Goal: Answer question/provide support: Answer question/provide support

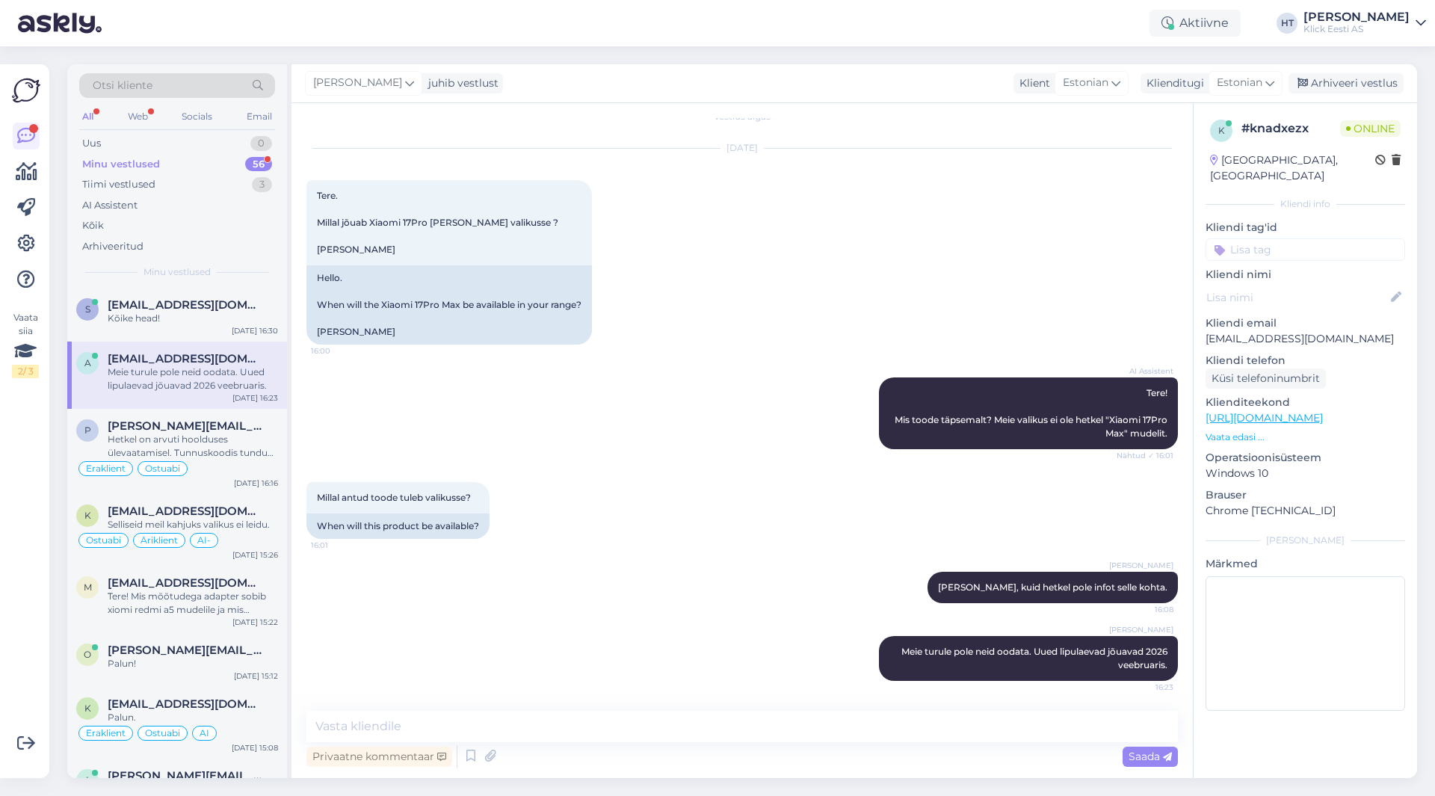
click at [239, 161] on div "Minu vestlused 56" at bounding box center [177, 164] width 196 height 21
click at [240, 186] on div "Tiimi vestlused 3" at bounding box center [177, 184] width 196 height 21
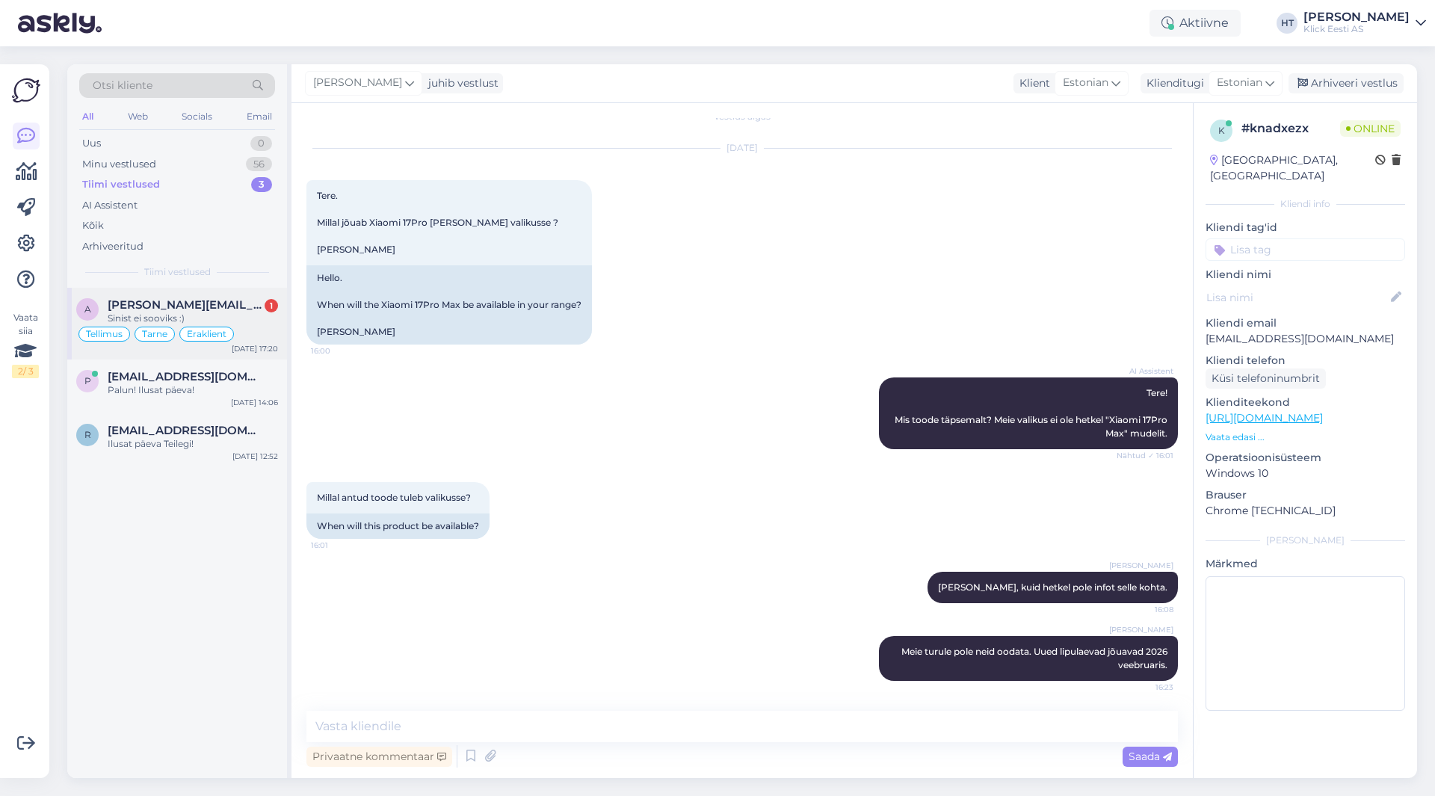
click at [239, 293] on div "a [PERSON_NAME][EMAIL_ADDRESS][DOMAIN_NAME] 1 Sinist ei sooviks :) Tellimus Tar…" at bounding box center [177, 324] width 220 height 72
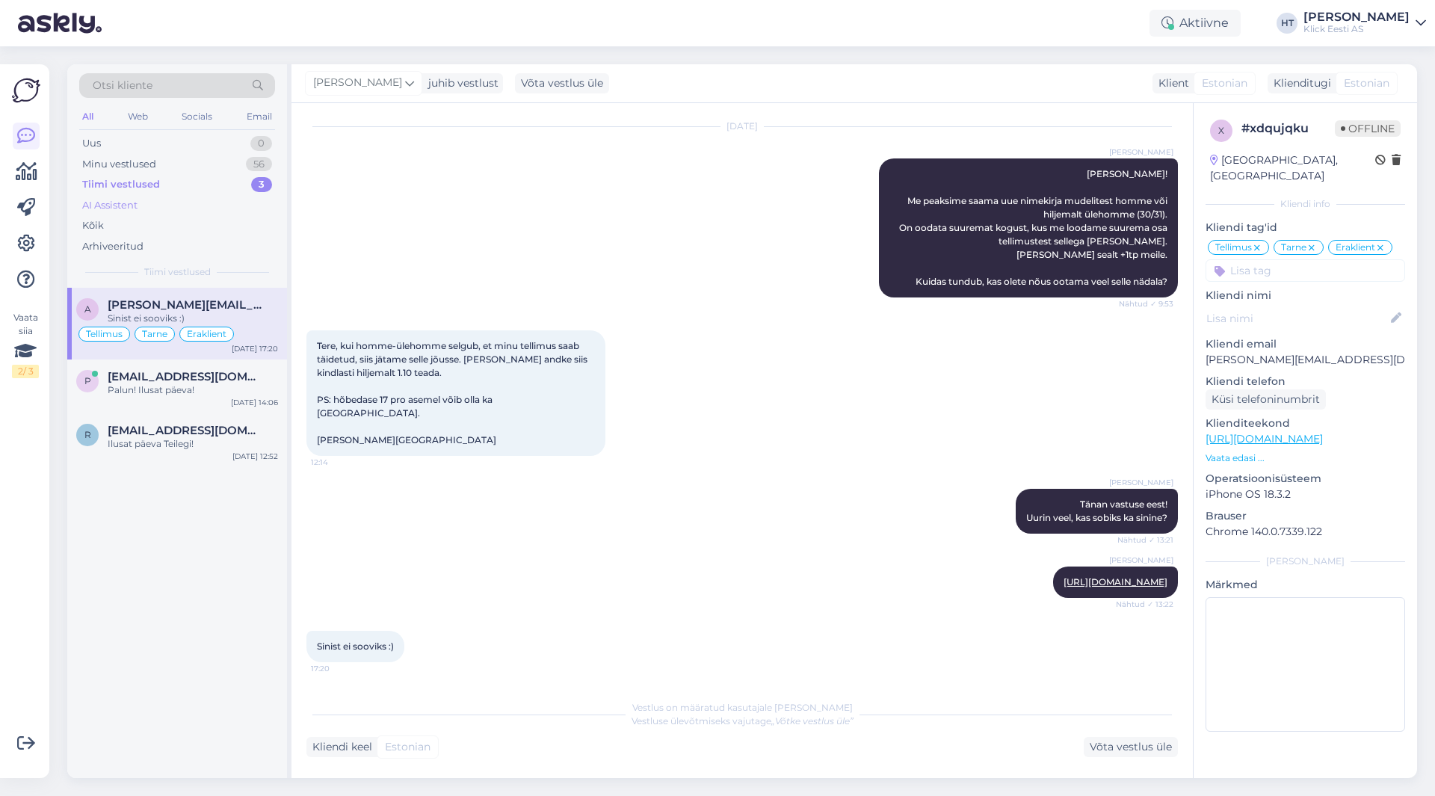
click at [224, 197] on div "AI Assistent" at bounding box center [177, 205] width 196 height 21
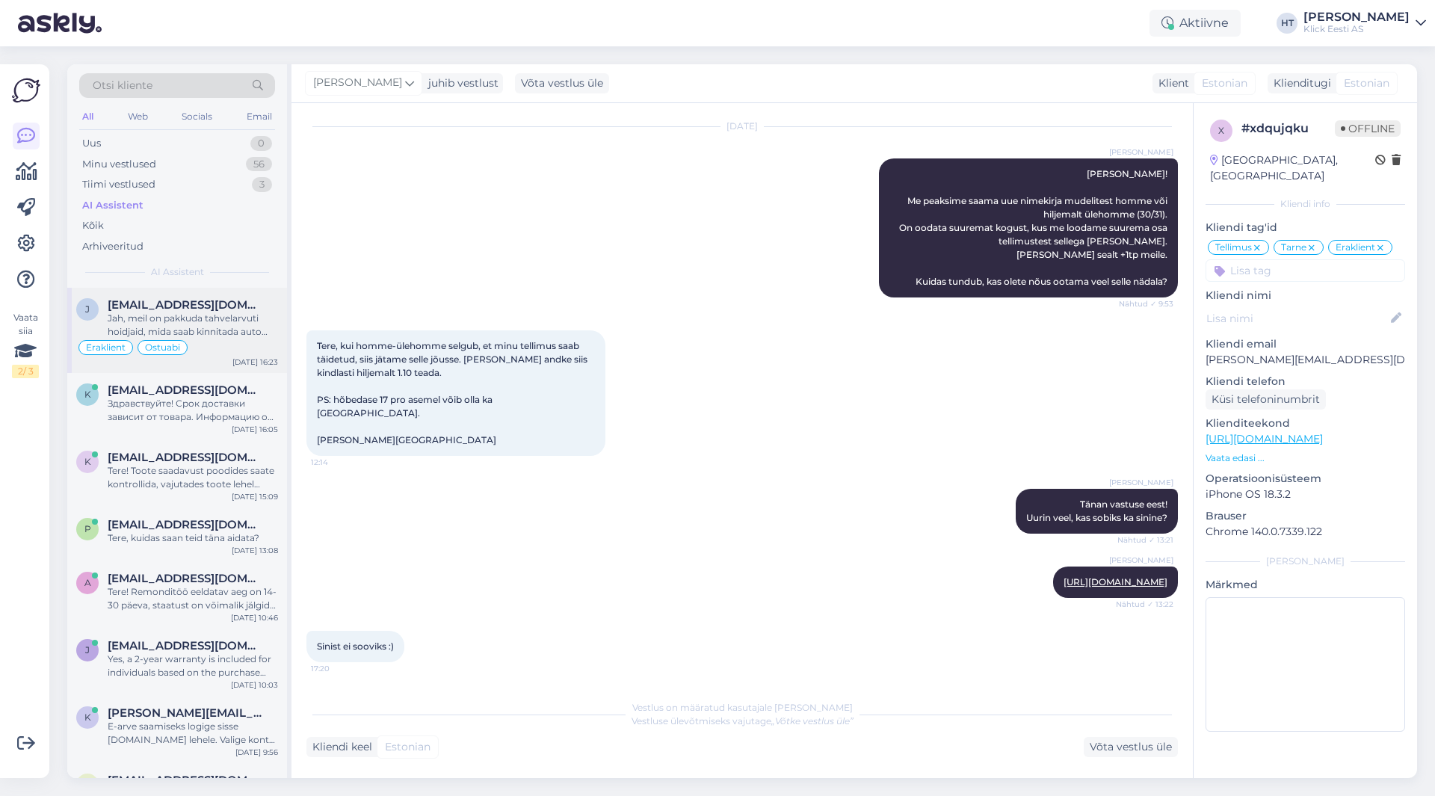
click at [222, 337] on div "Jah, meil on pakkuda tahvelarvuti hoidjaid, mida saab kinnitada auto armatuurla…" at bounding box center [193, 325] width 170 height 27
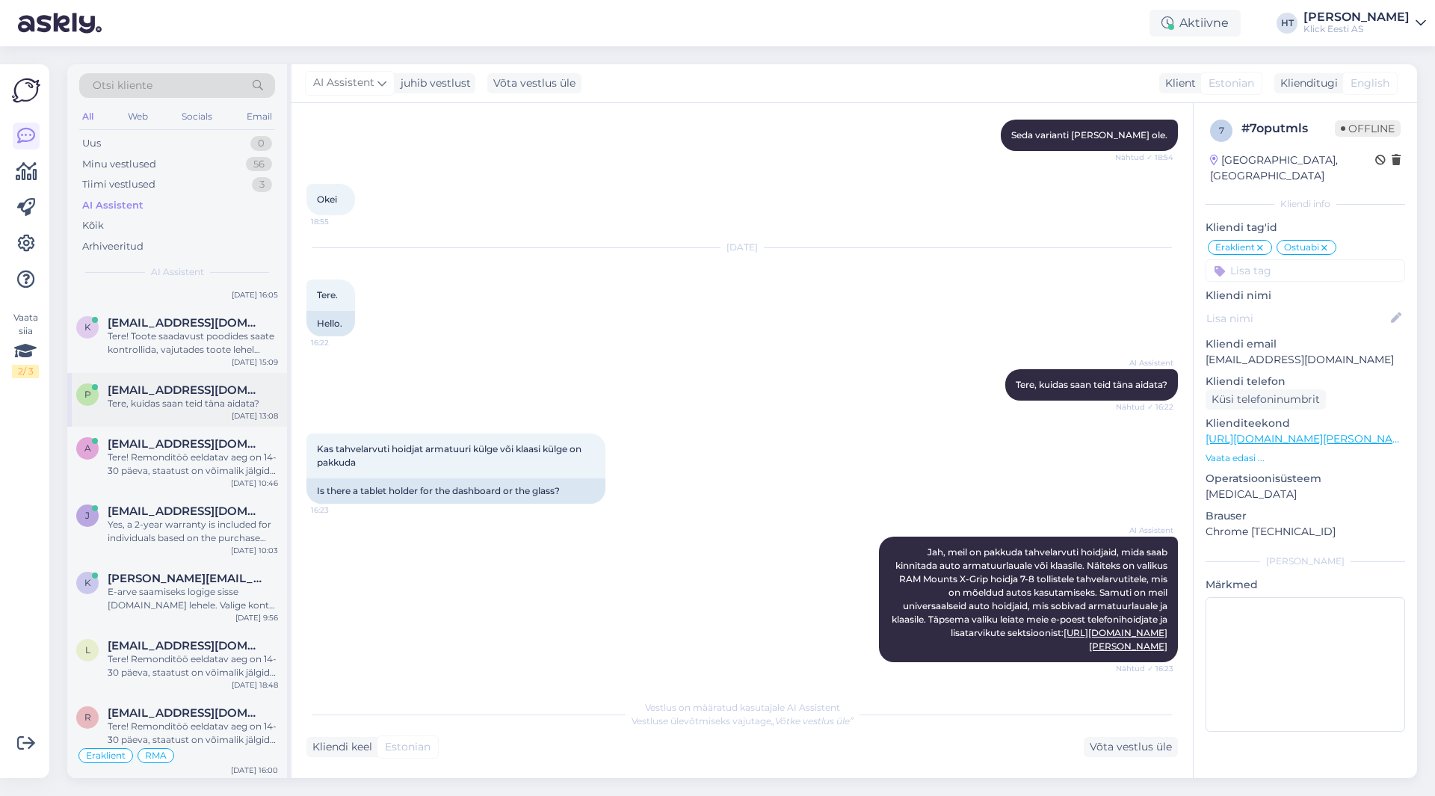
scroll to position [0, 0]
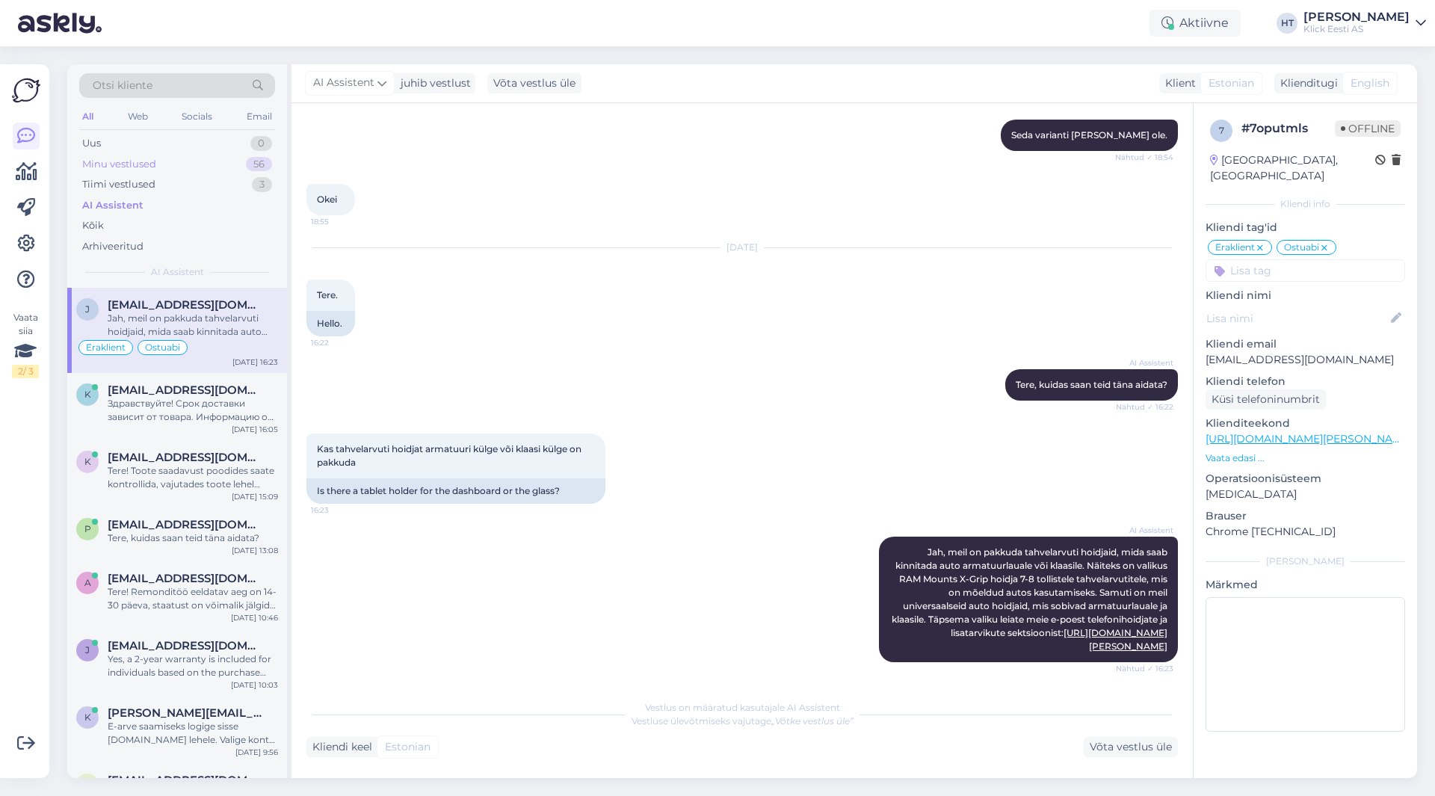
click at [239, 163] on div "Minu vestlused 56" at bounding box center [177, 164] width 196 height 21
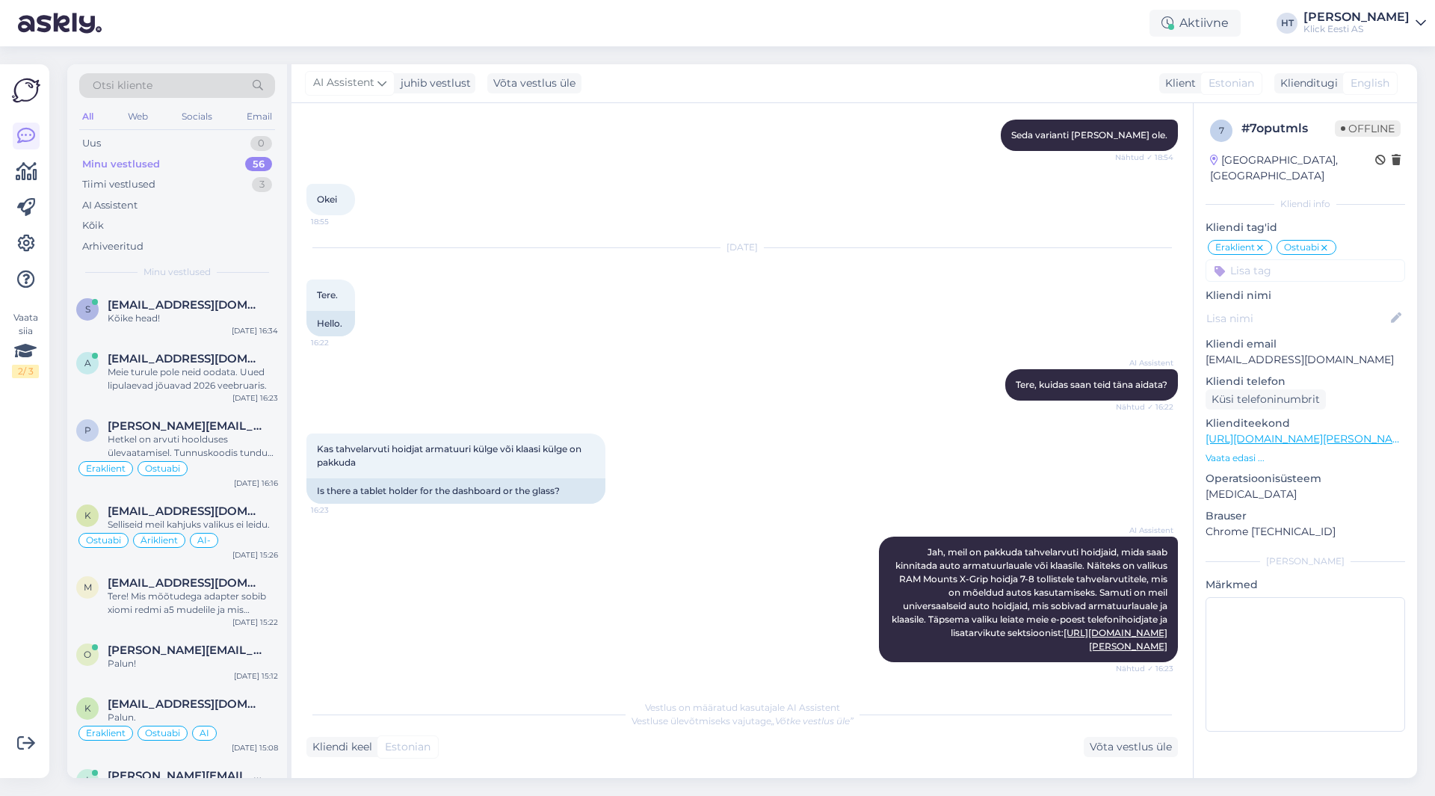
click at [39, 654] on div "Vaata siia 2 / 3" at bounding box center [26, 421] width 28 height 690
click at [208, 197] on div "AI Assistent" at bounding box center [177, 205] width 196 height 21
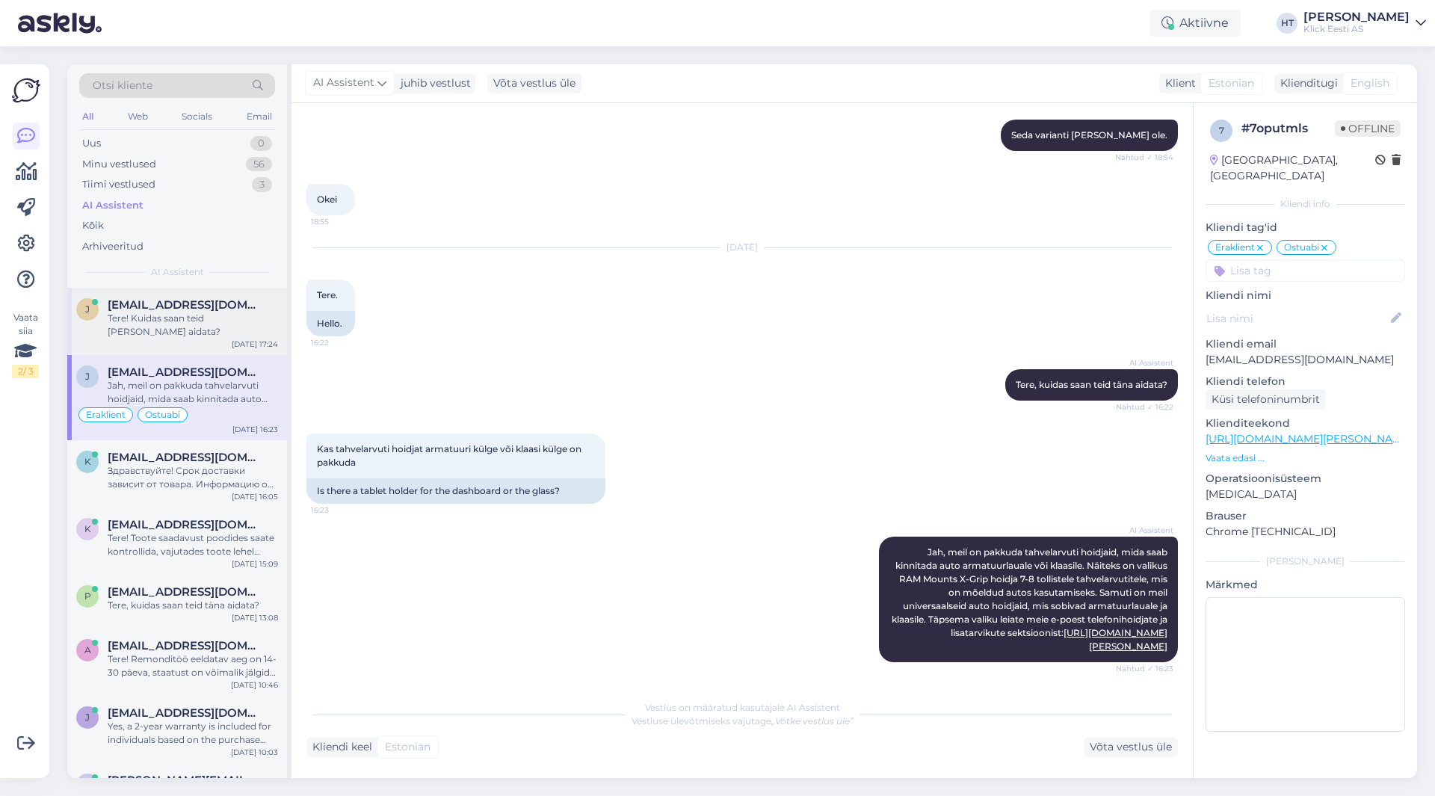
click at [204, 297] on div "[PERSON_NAME] [PERSON_NAME][EMAIL_ADDRESS][DOMAIN_NAME] Tere! Kuidas saan teid …" at bounding box center [177, 321] width 220 height 67
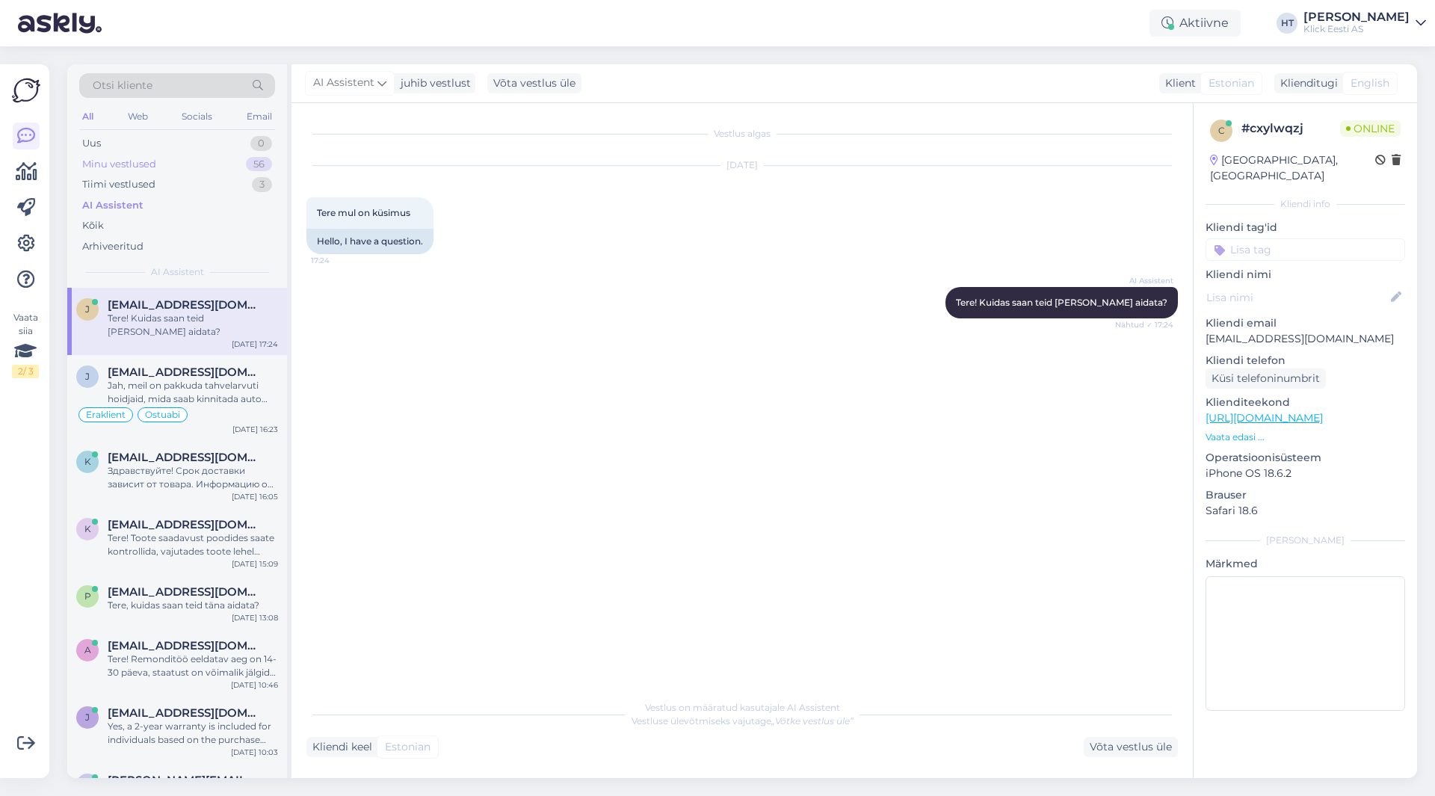
click at [240, 167] on div "Minu vestlused 56" at bounding box center [177, 164] width 196 height 21
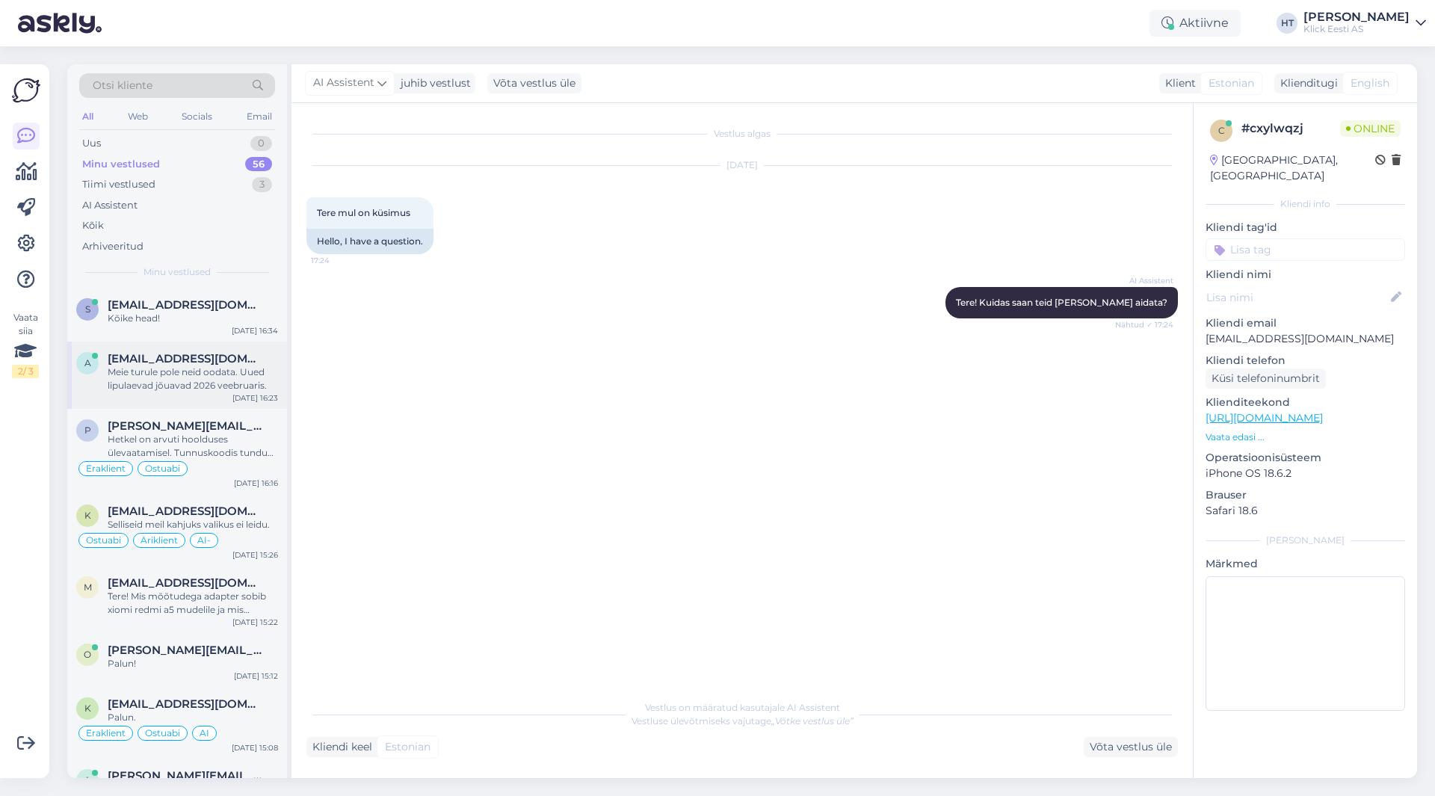
click at [244, 383] on div "Meie turule pole neid oodata. Uued lipulaevad jõuavad 2026 veebruaris." at bounding box center [193, 378] width 170 height 27
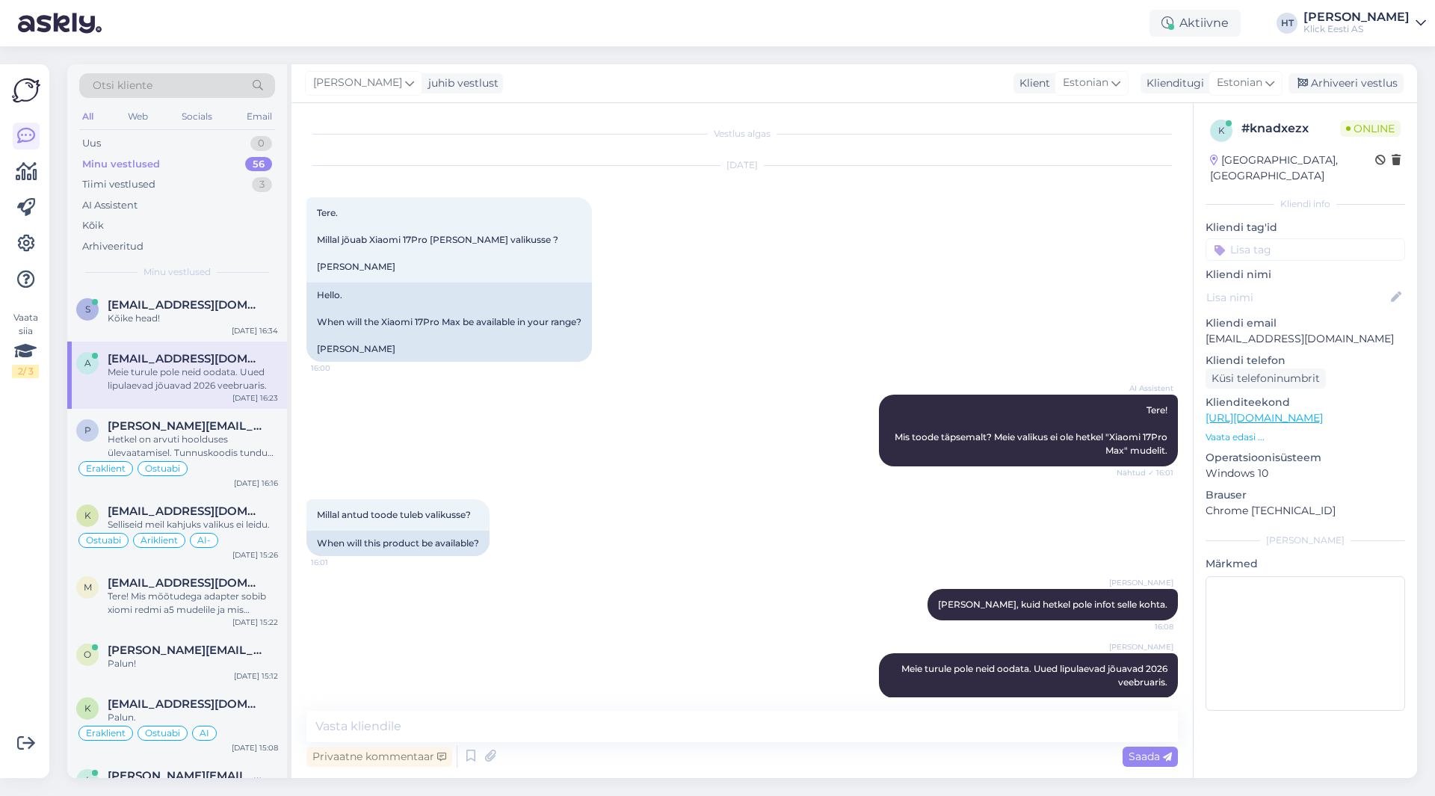
scroll to position [17, 0]
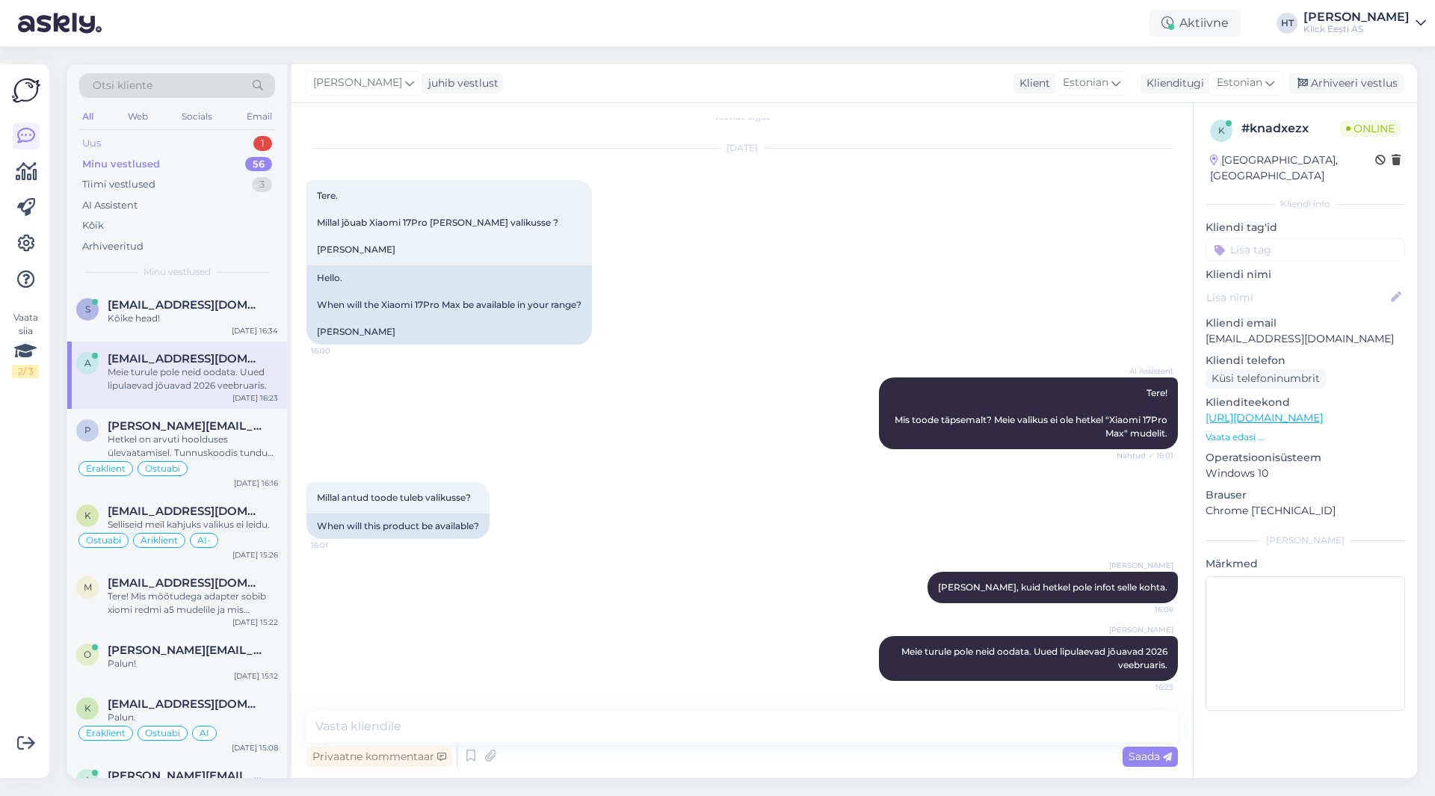
click at [239, 144] on div "Uus 1" at bounding box center [177, 143] width 196 height 21
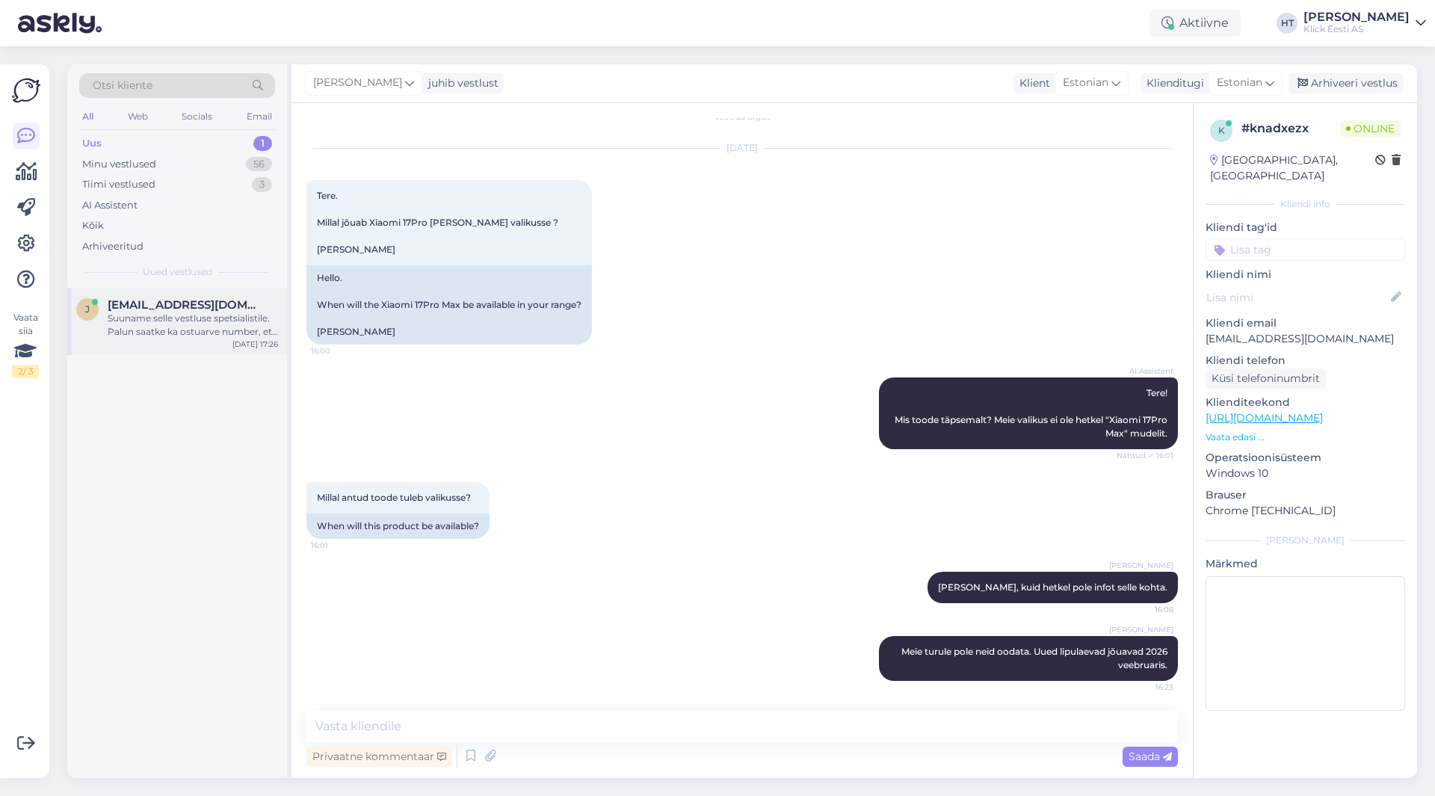
click at [194, 339] on div "[PERSON_NAME] [PERSON_NAME][EMAIL_ADDRESS][DOMAIN_NAME] Suuname selle vestluse …" at bounding box center [177, 321] width 220 height 67
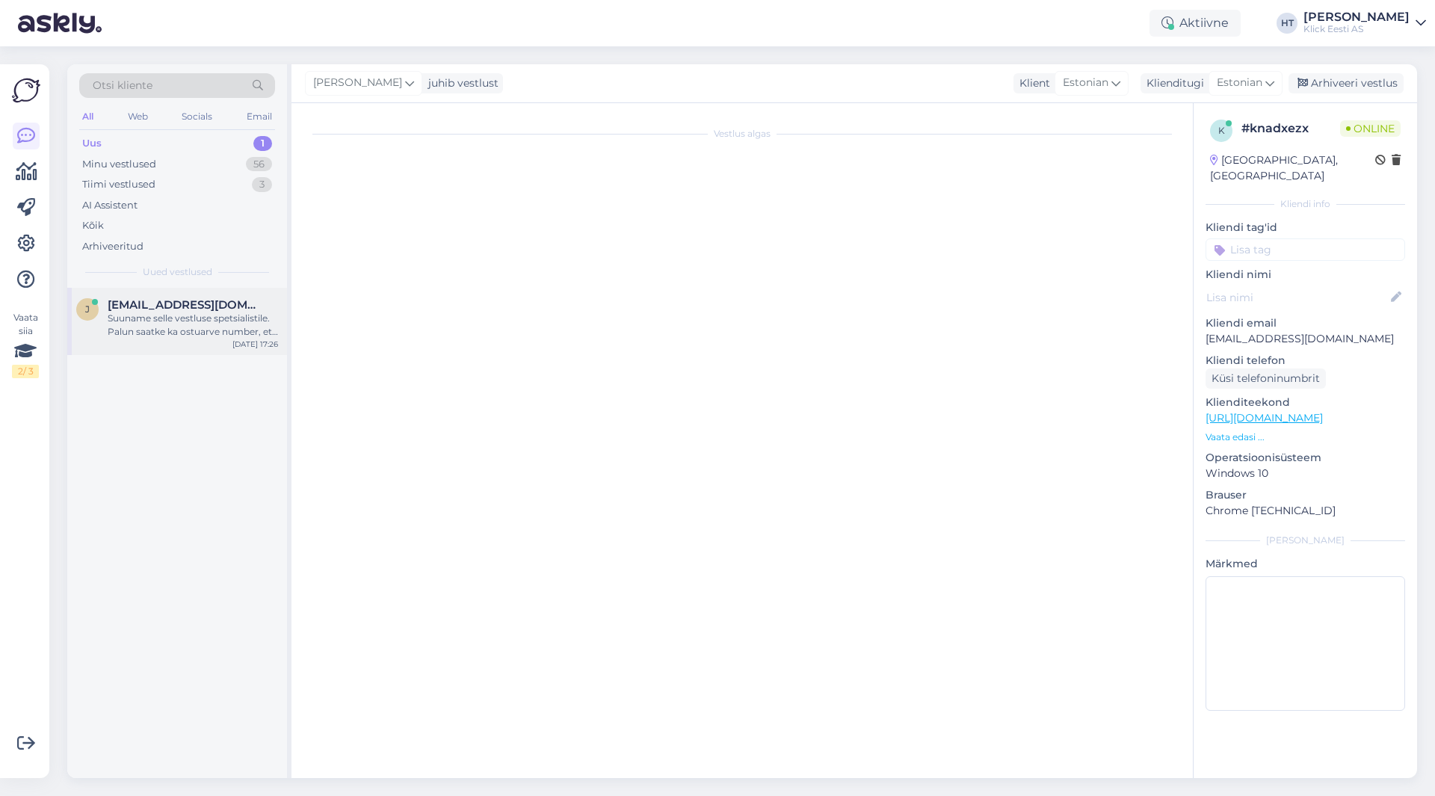
scroll to position [55, 0]
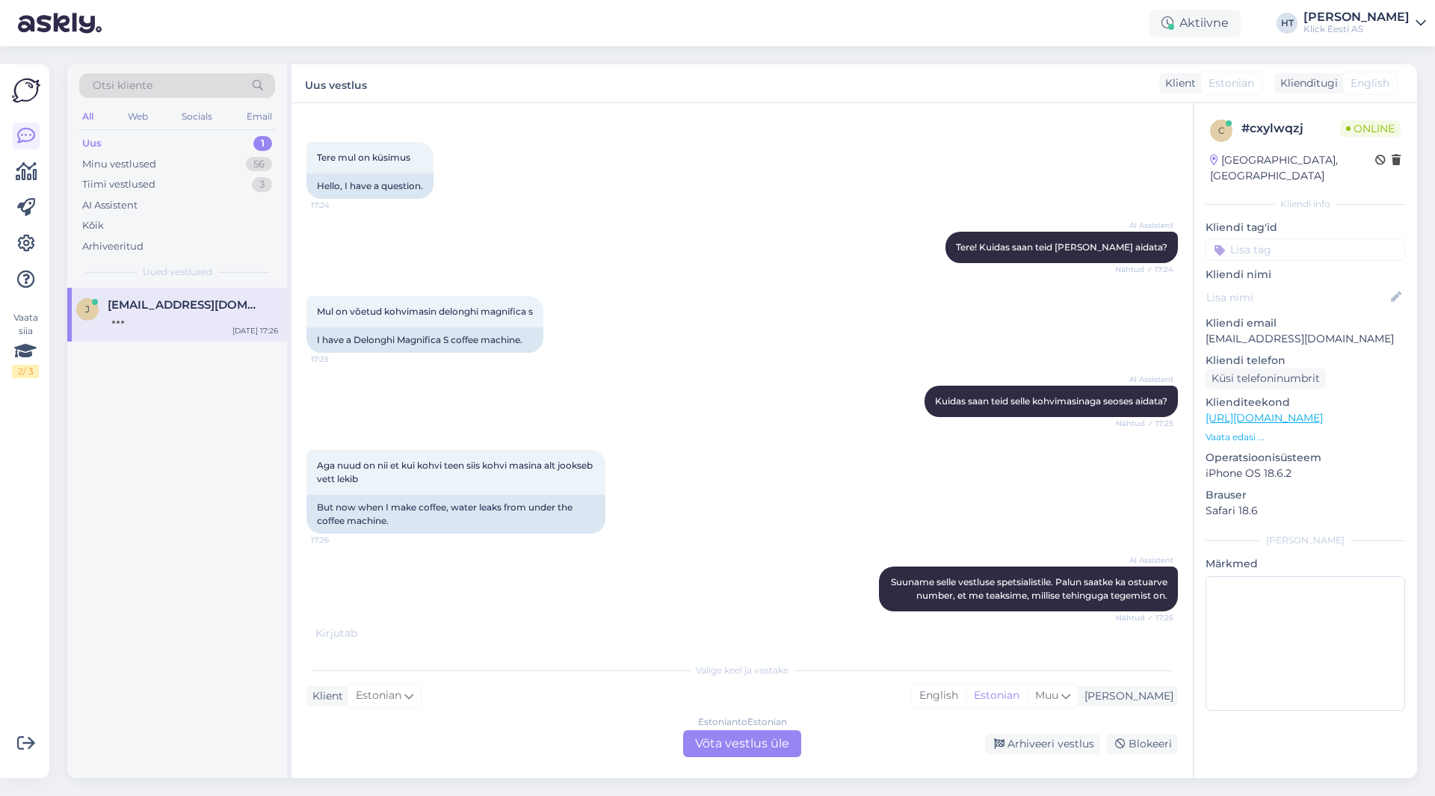
click at [1266, 331] on p "[EMAIL_ADDRESS][DOMAIN_NAME]" at bounding box center [1305, 339] width 200 height 16
copy p "[EMAIL_ADDRESS][DOMAIN_NAME]"
click at [202, 84] on div "Otsi kliente" at bounding box center [177, 85] width 196 height 25
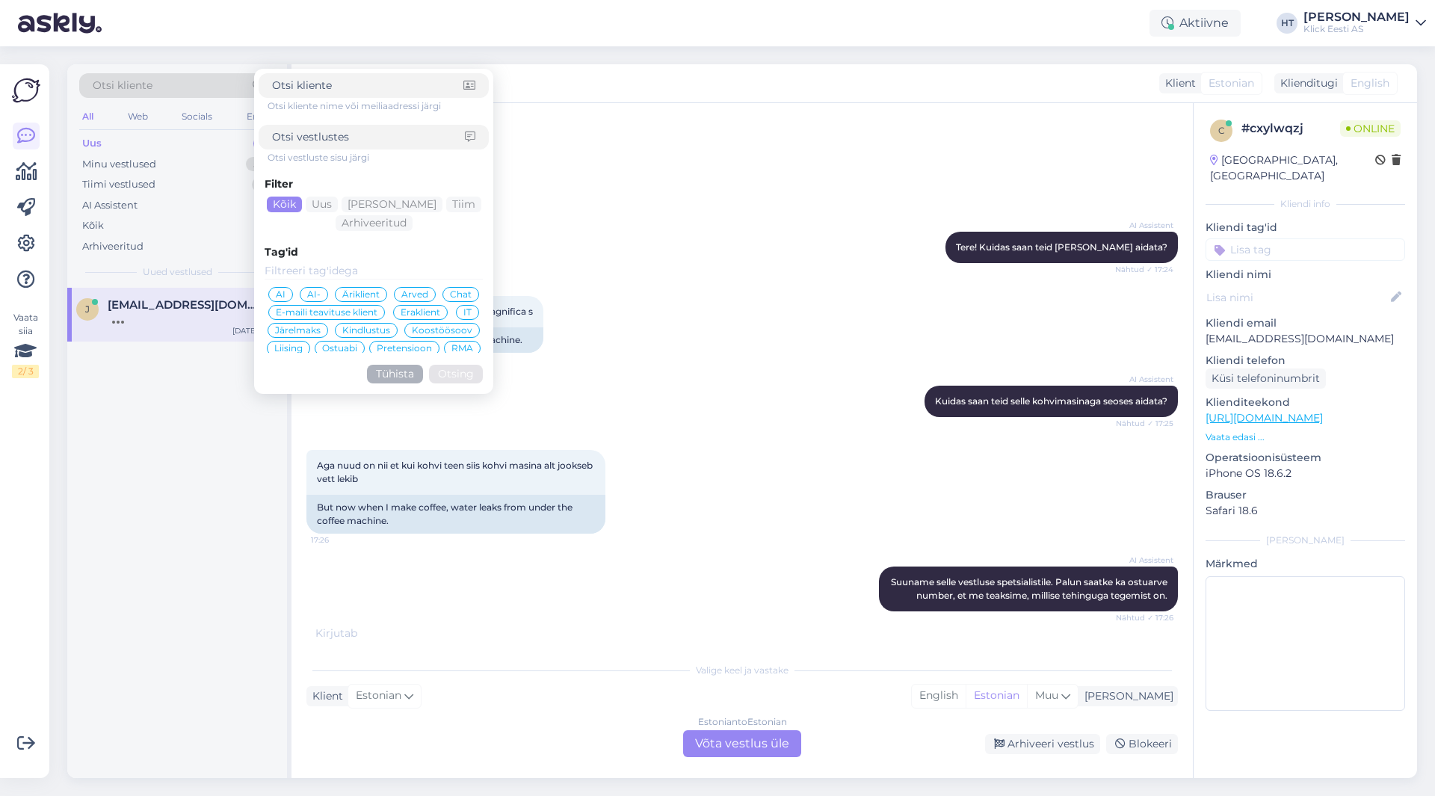
click at [344, 89] on input at bounding box center [367, 86] width 191 height 16
type input "[EMAIL_ADDRESS][DOMAIN_NAME]"
click button "Otsing" at bounding box center [456, 374] width 54 height 19
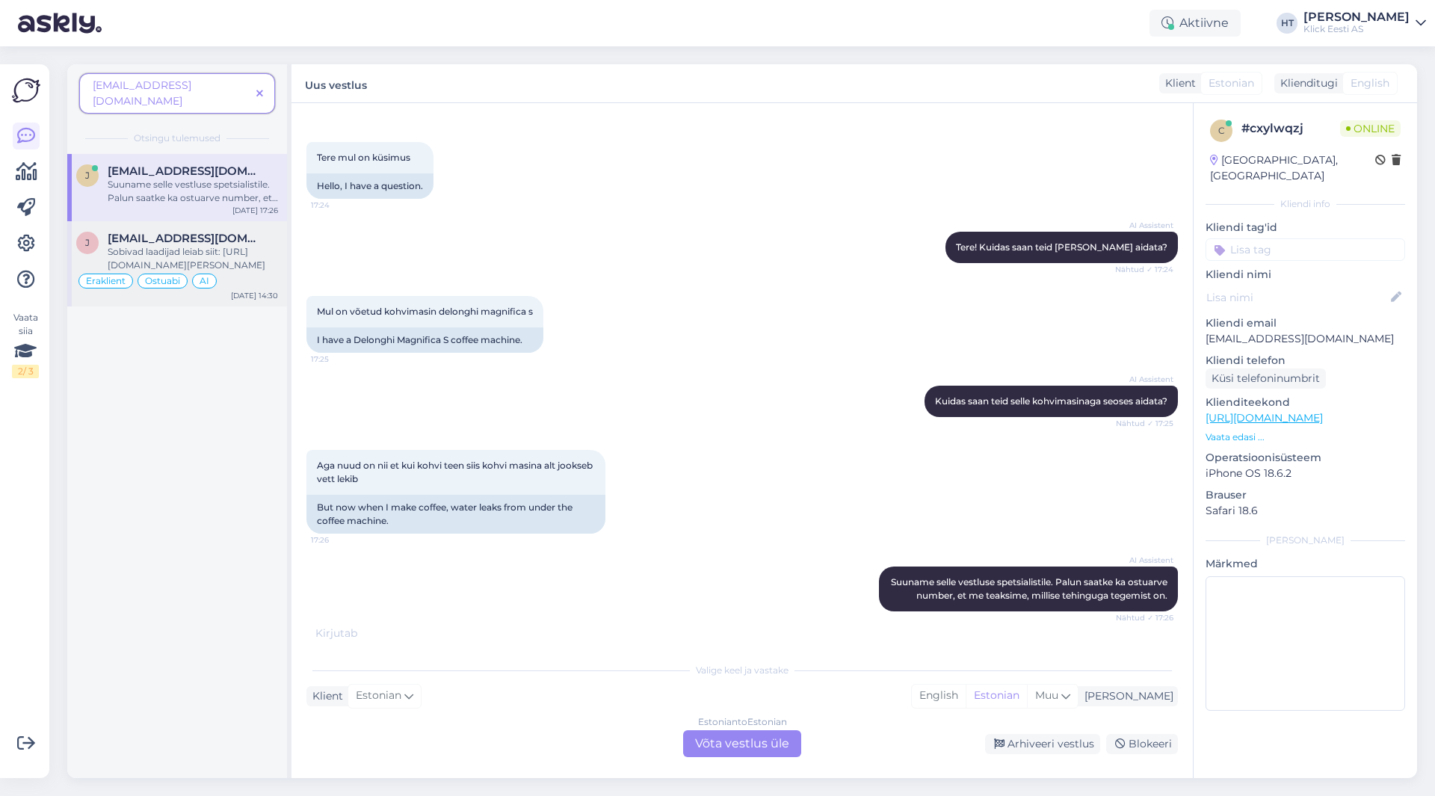
click at [232, 245] on div "Sobivad laadijad leiab siit: [URL][DOMAIN_NAME][PERSON_NAME]" at bounding box center [193, 258] width 170 height 27
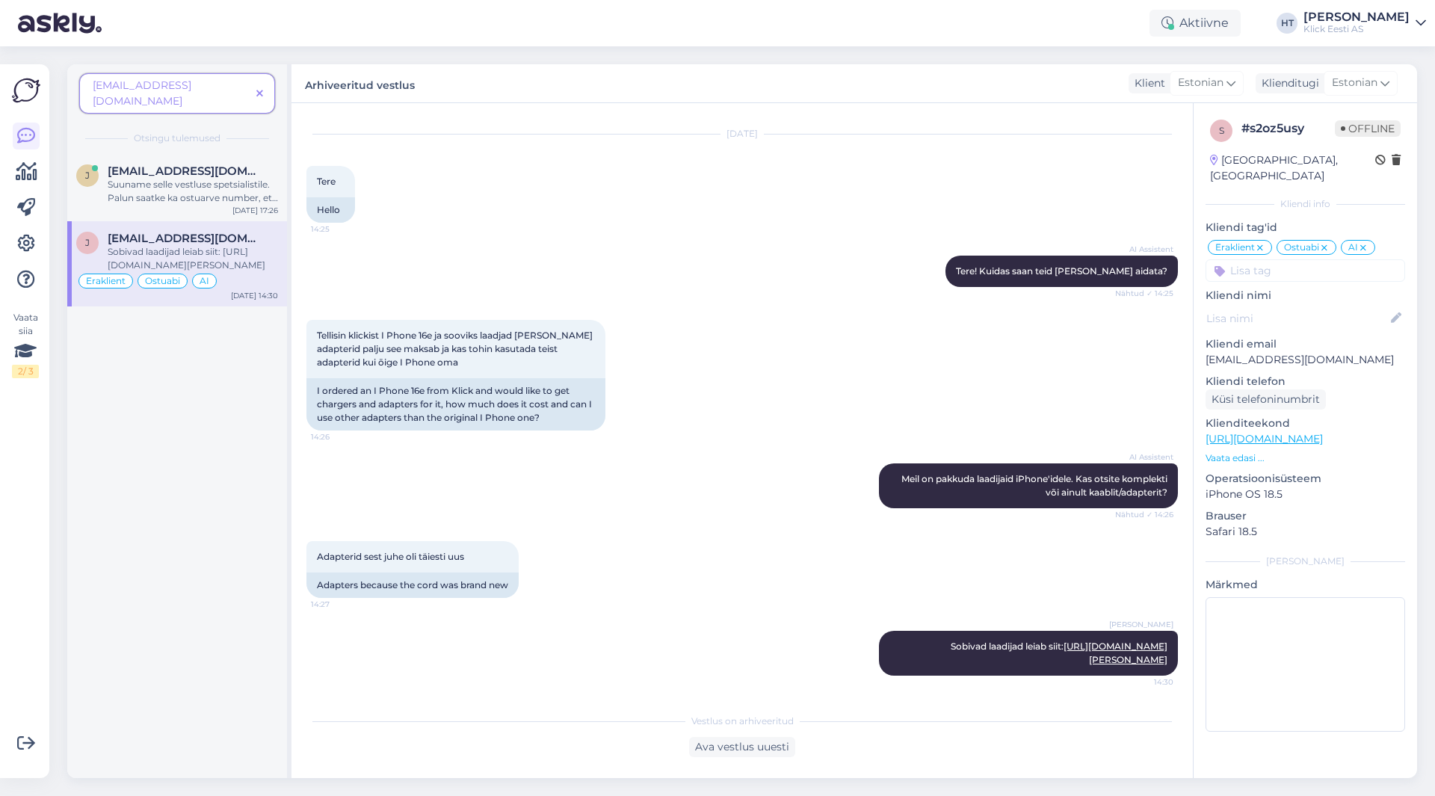
scroll to position [45, 0]
click at [261, 89] on icon at bounding box center [259, 94] width 7 height 10
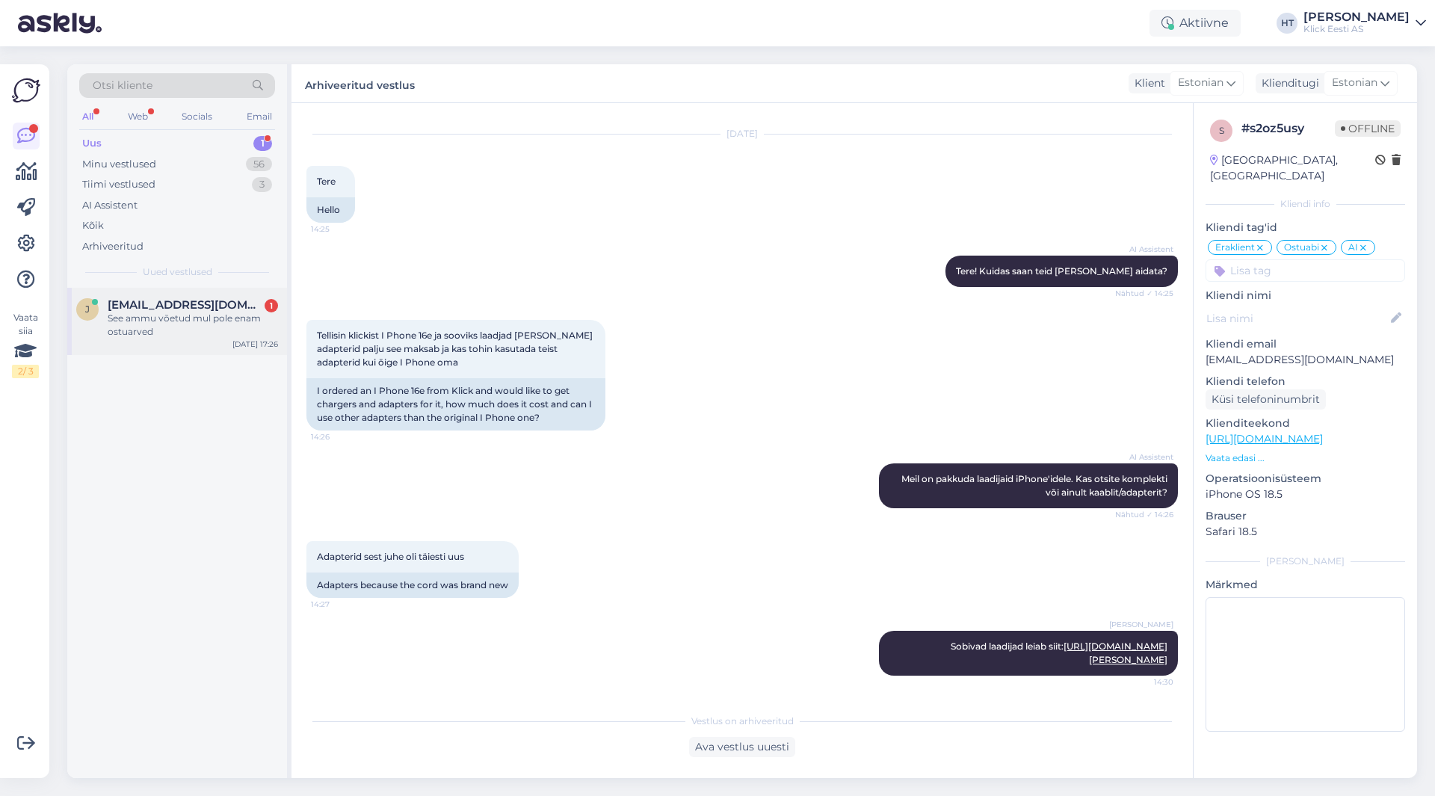
click at [216, 305] on span "[EMAIL_ADDRESS][DOMAIN_NAME]" at bounding box center [185, 304] width 155 height 13
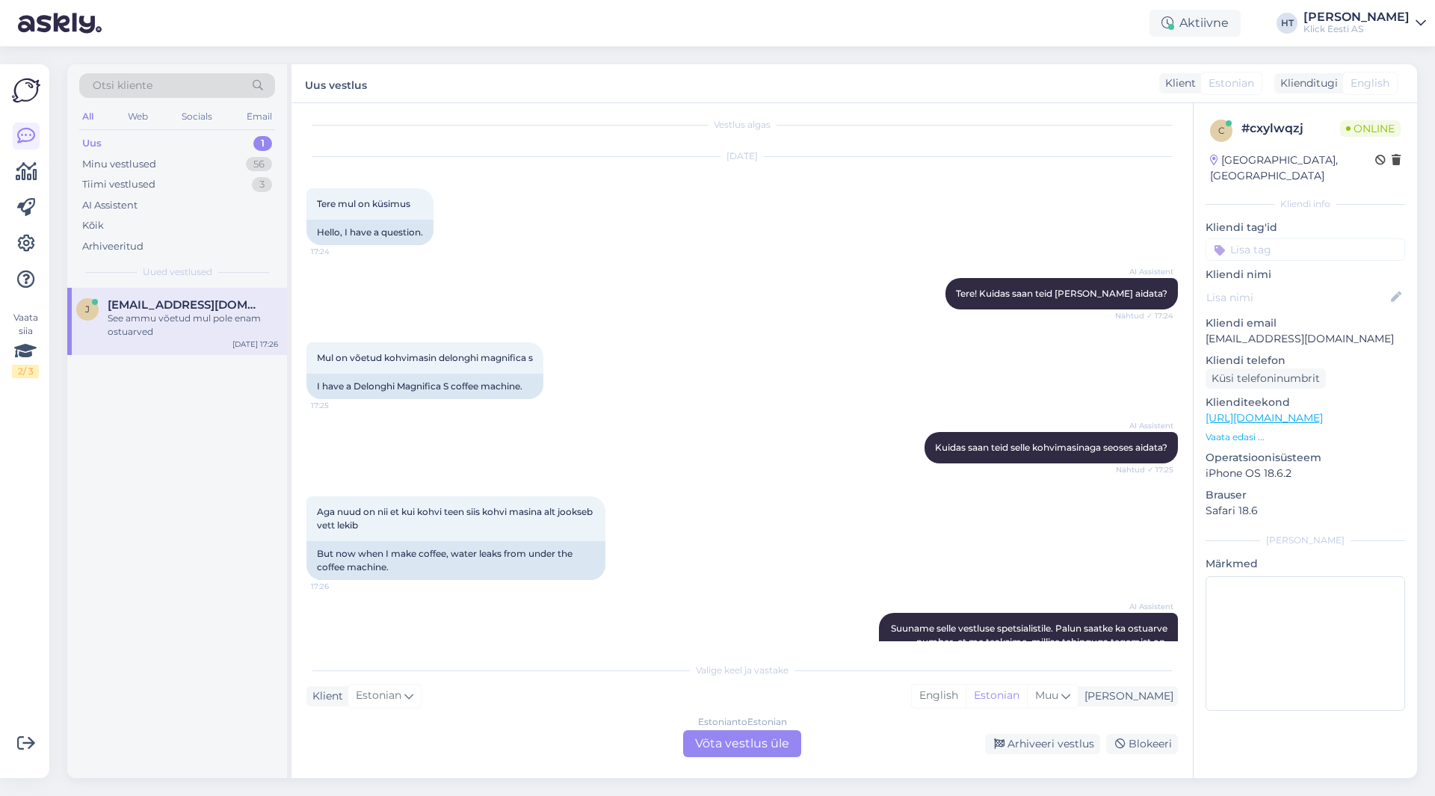
scroll to position [262, 0]
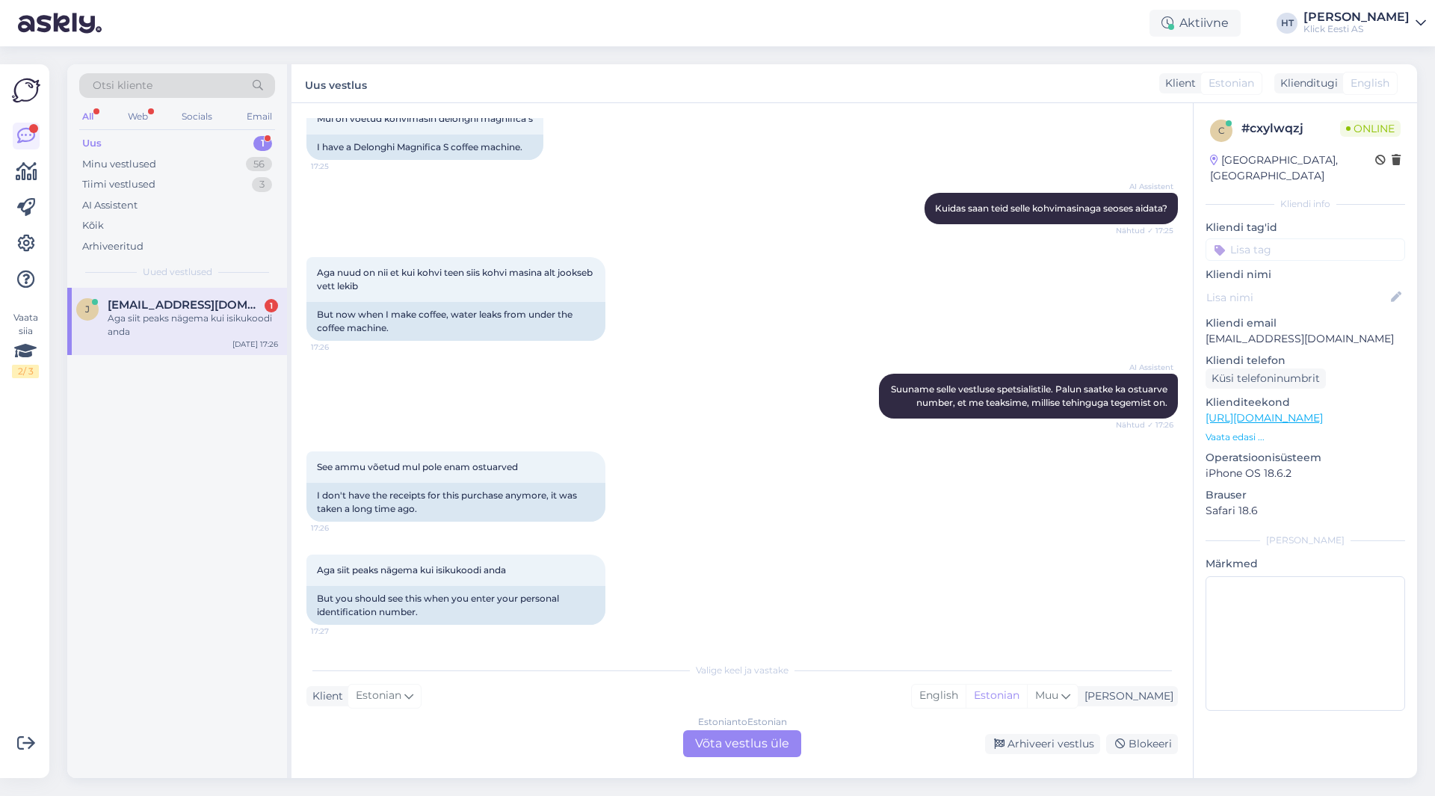
click at [742, 744] on div "Estonian to Estonian Võta vestlus üle" at bounding box center [742, 743] width 118 height 27
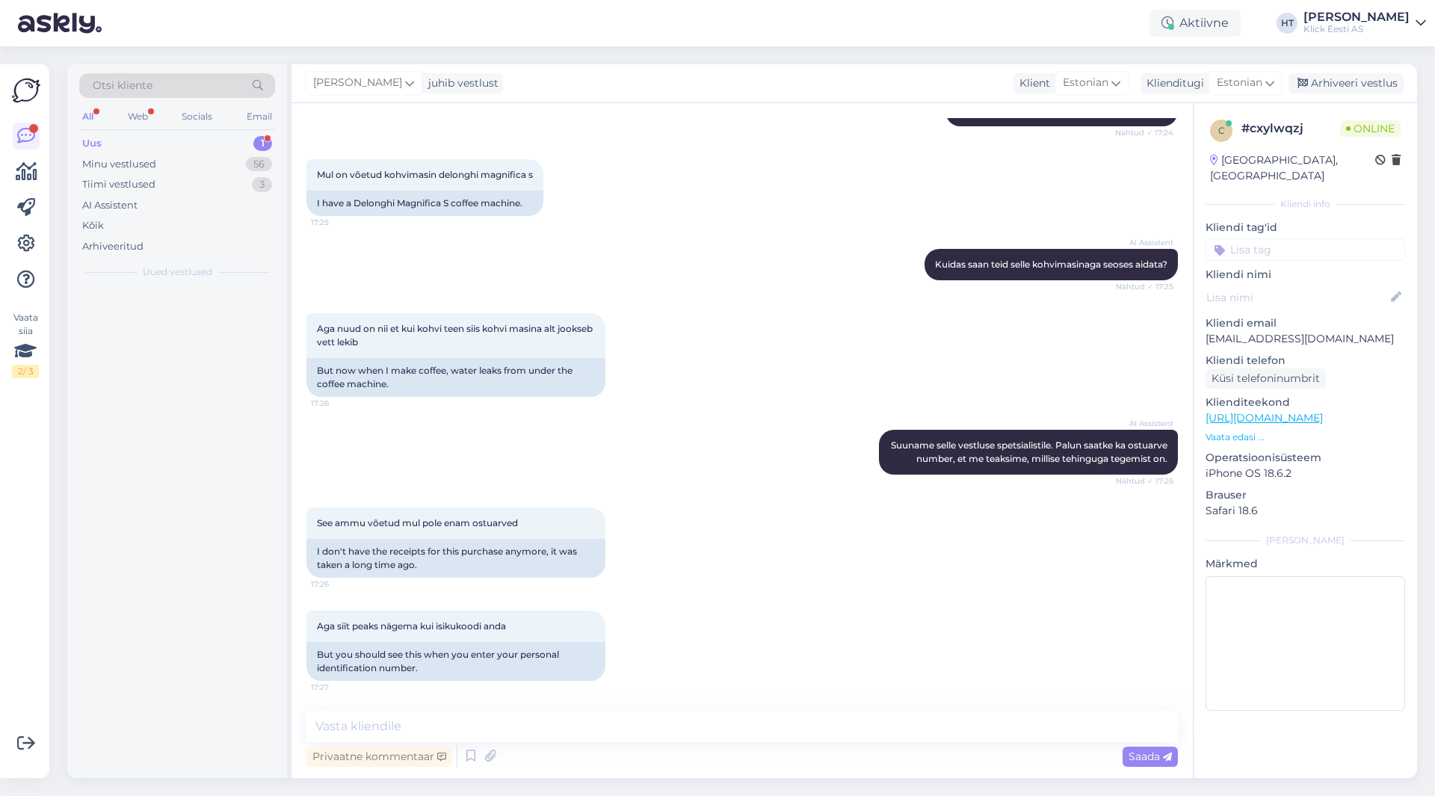
scroll to position [205, 0]
click at [744, 739] on textarea at bounding box center [741, 726] width 871 height 31
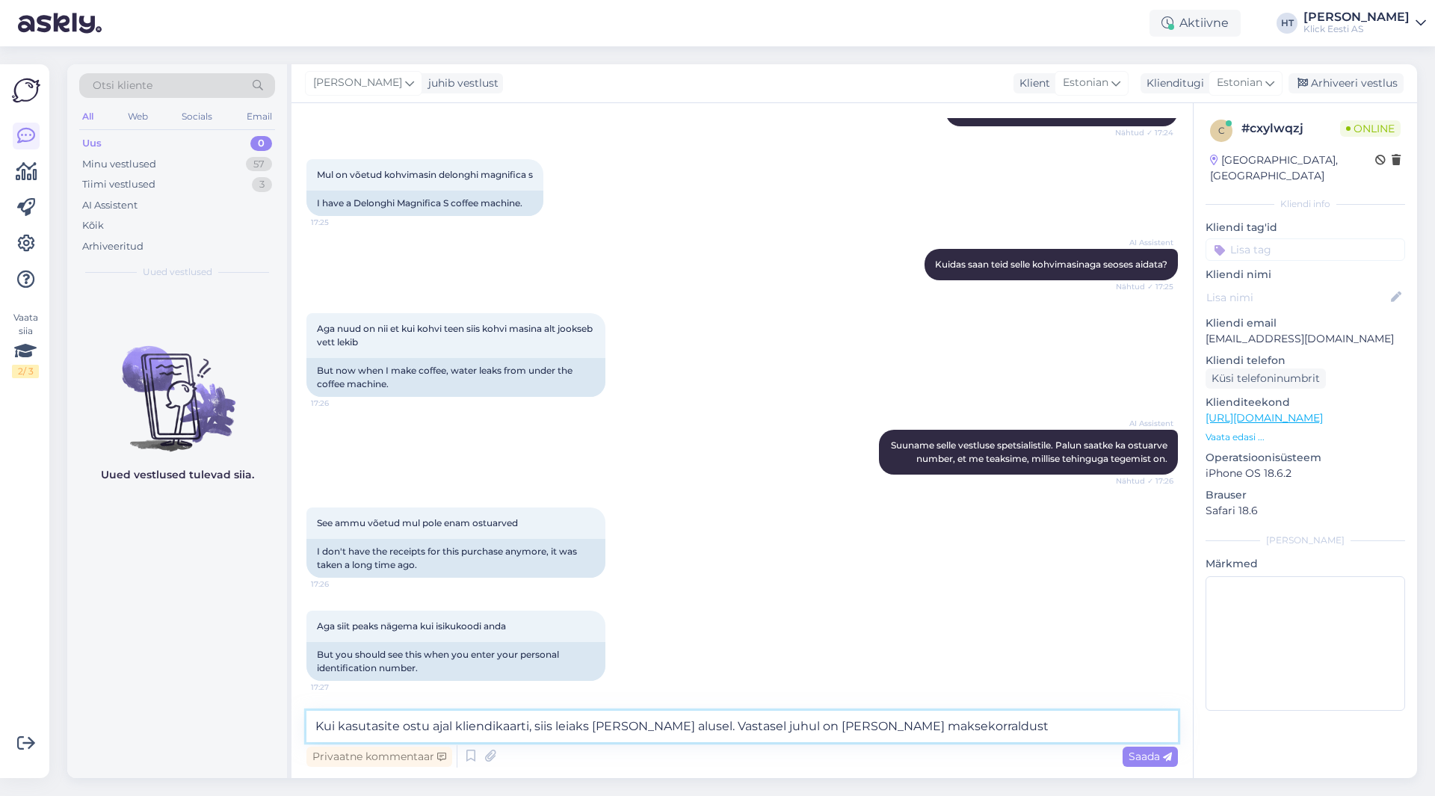
type textarea "Kui kasutasite ostu ajal kliendikaarti, siis leiaks [PERSON_NAME] alusel. Vasta…"
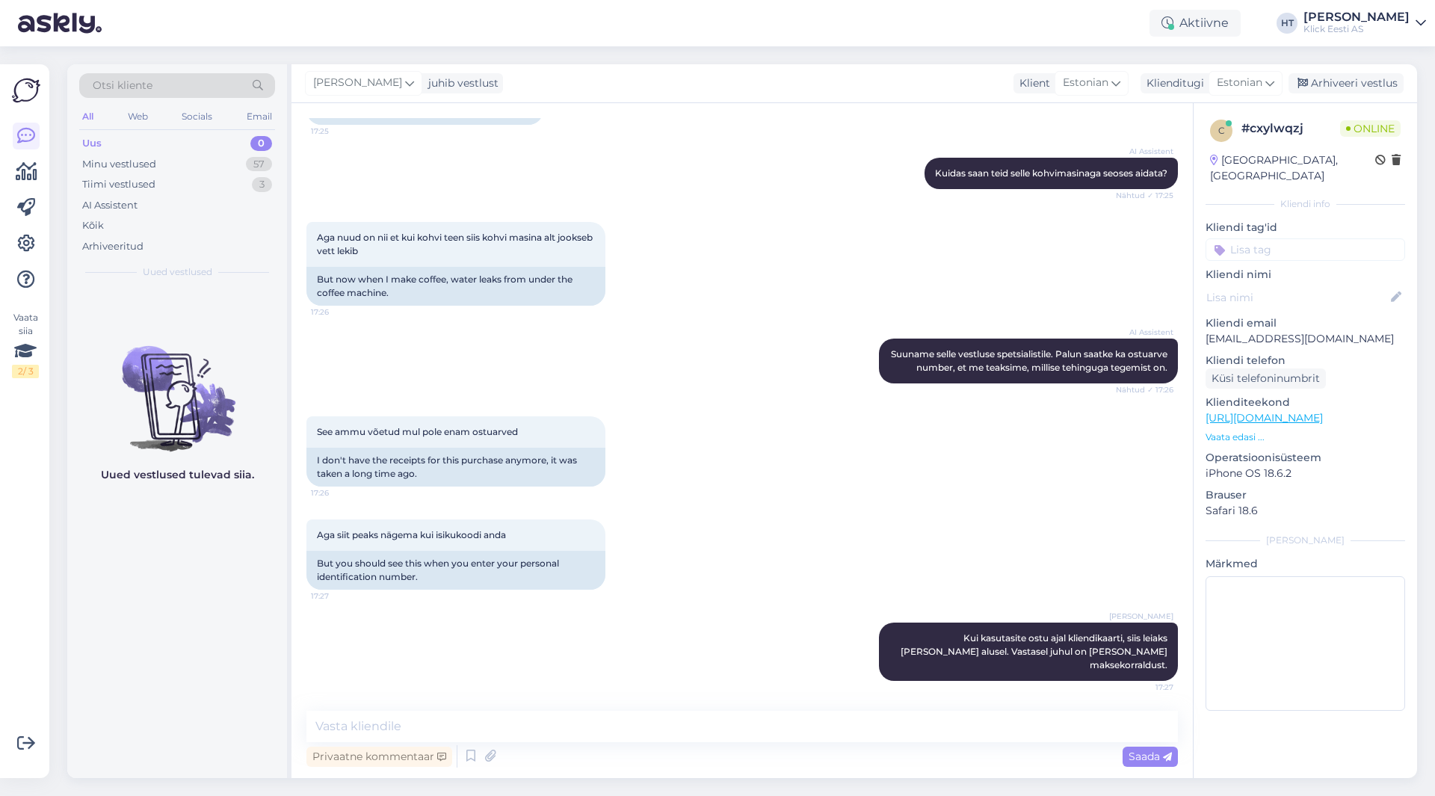
click at [1257, 331] on p "[EMAIL_ADDRESS][DOMAIN_NAME]" at bounding box center [1305, 339] width 200 height 16
copy p "[EMAIL_ADDRESS][DOMAIN_NAME]"
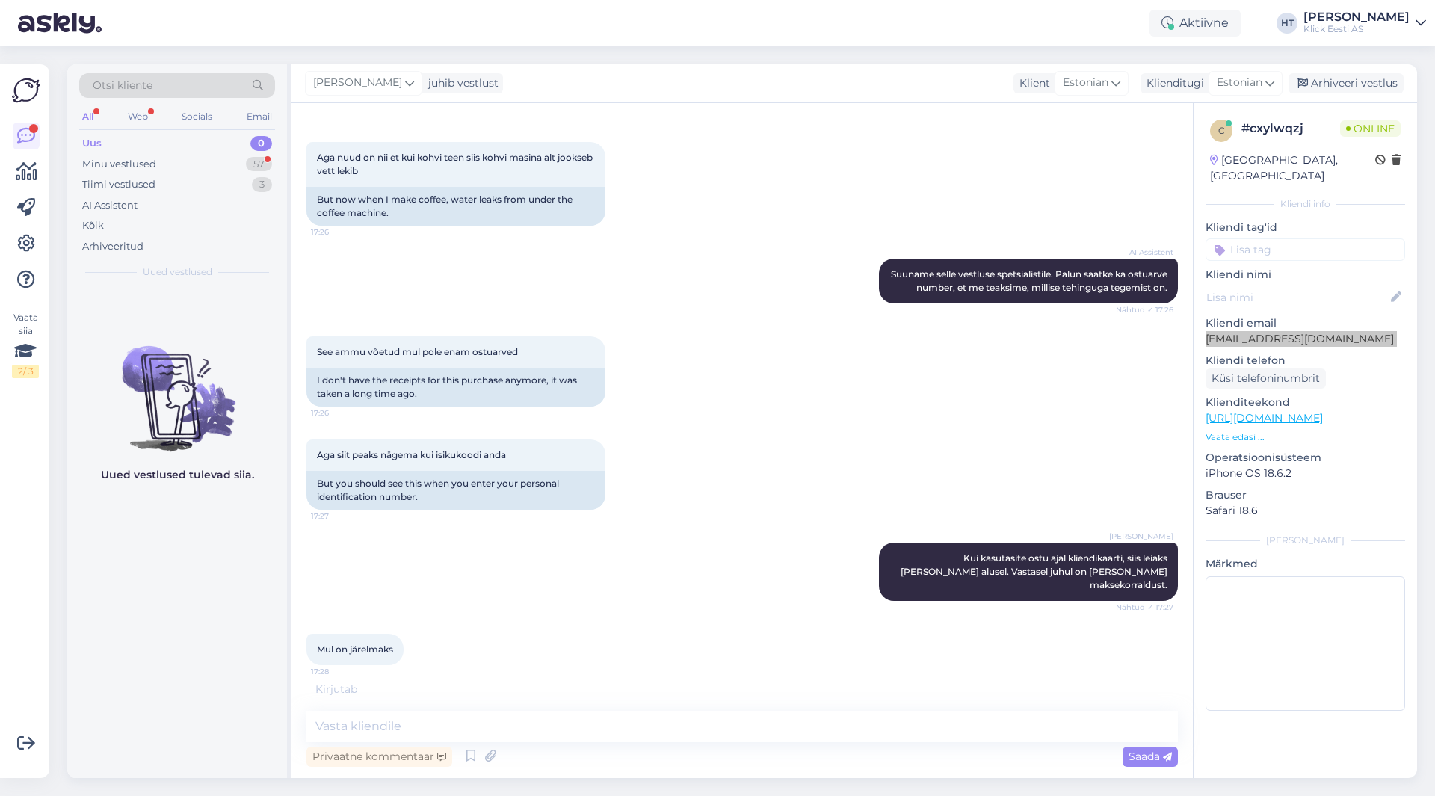
scroll to position [412, 0]
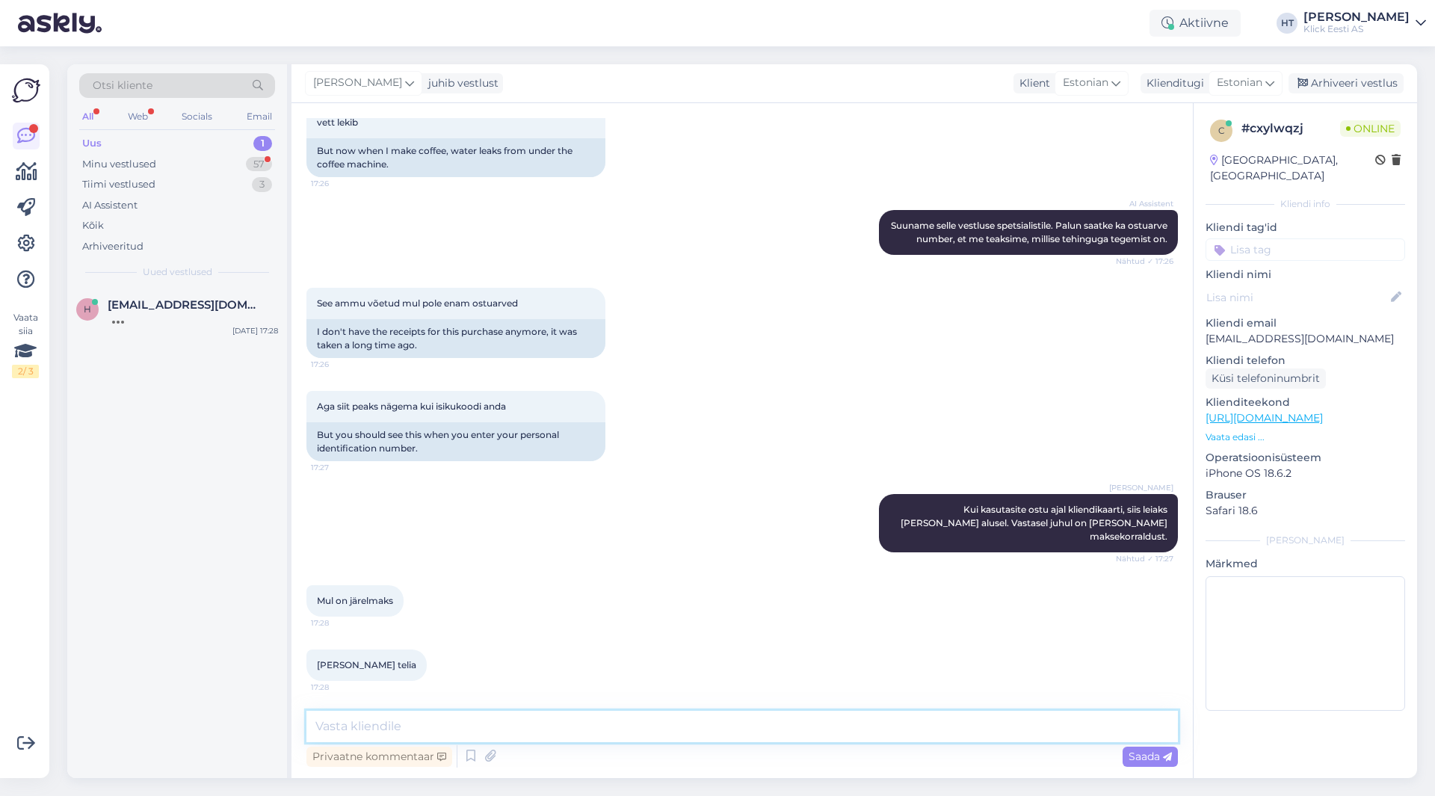
click at [875, 724] on textarea at bounding box center [741, 726] width 871 height 31
type textarea "Ostetud läbi e-[PERSON_NAME] või kaupluse?"
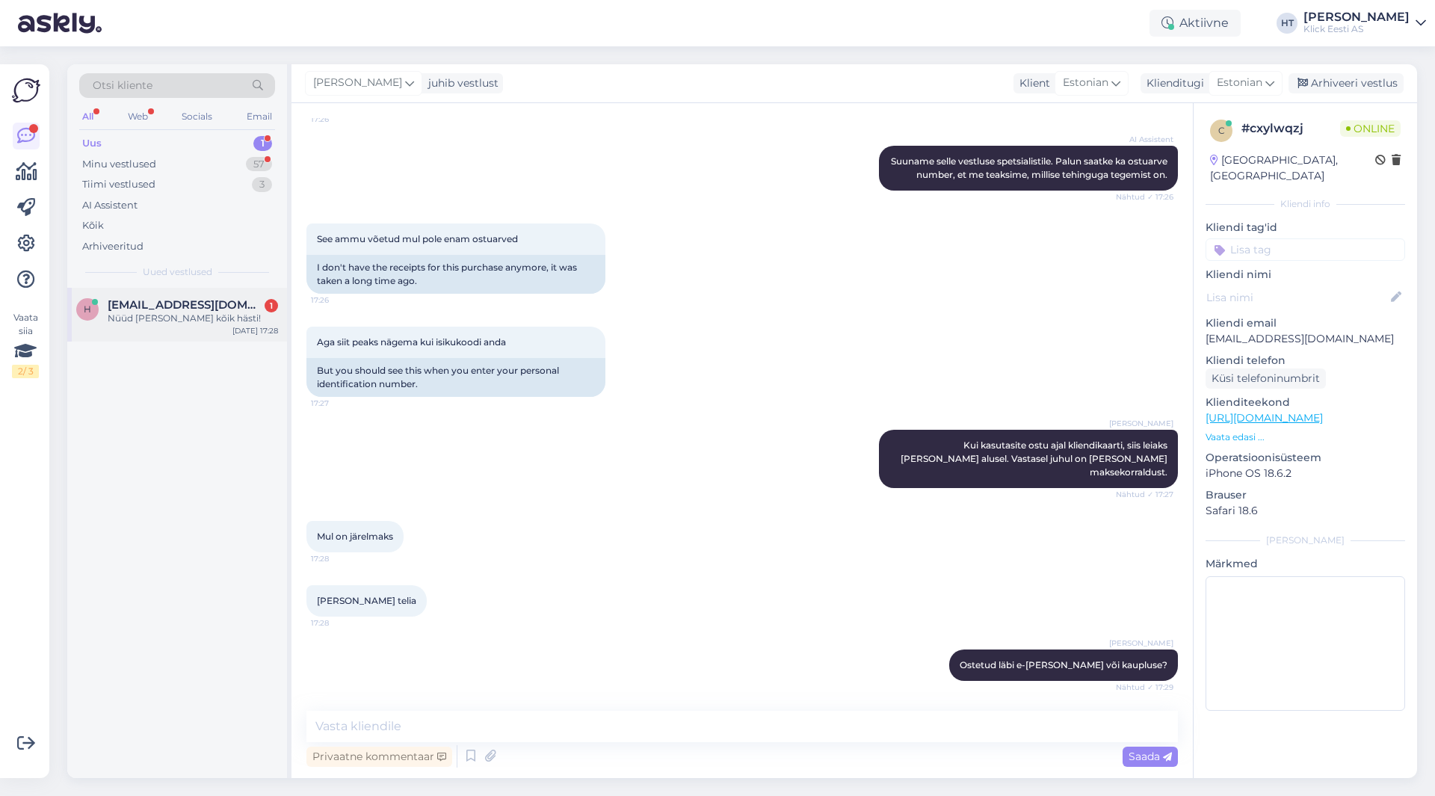
click at [209, 306] on span "[EMAIL_ADDRESS][DOMAIN_NAME]" at bounding box center [185, 304] width 155 height 13
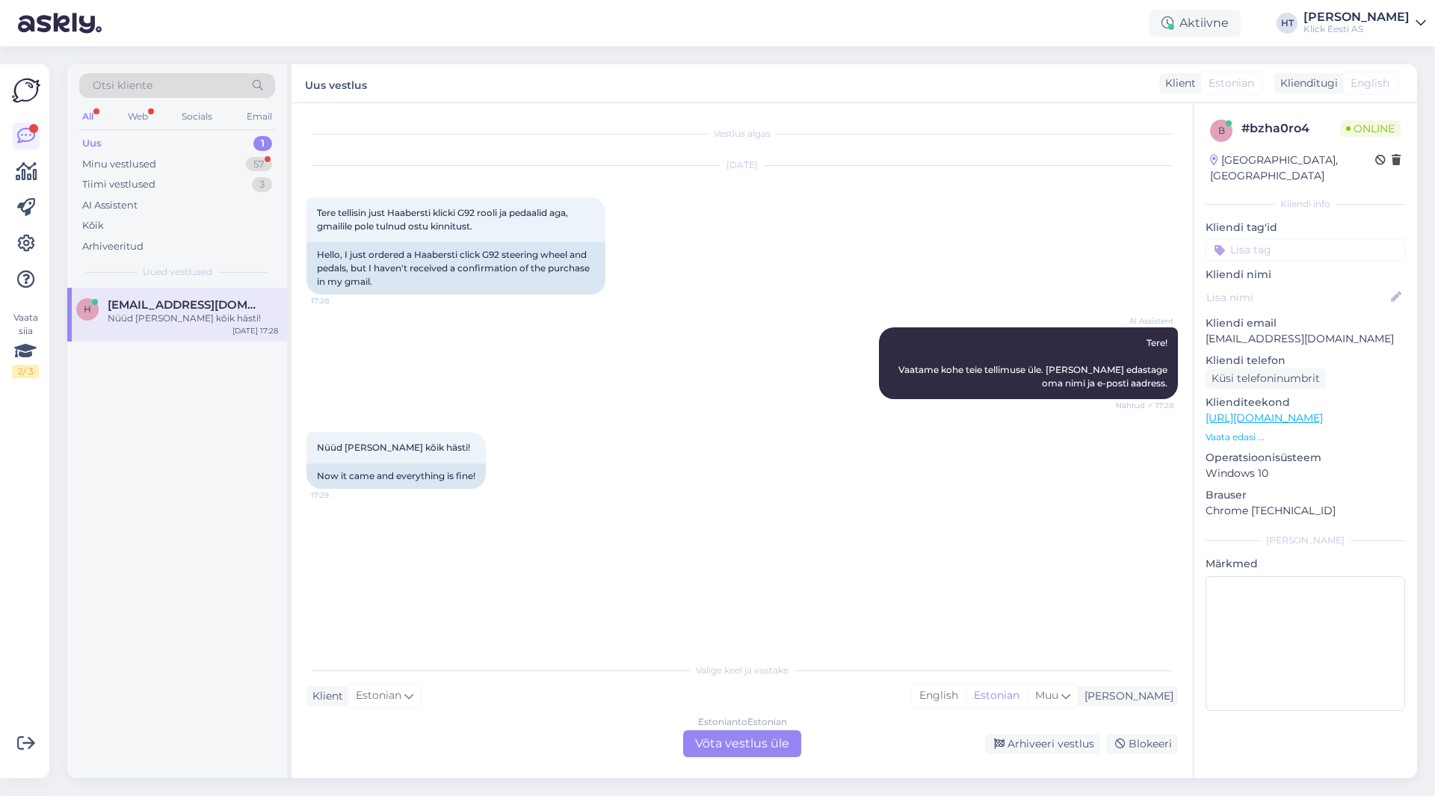
click at [1240, 243] on input at bounding box center [1305, 249] width 200 height 22
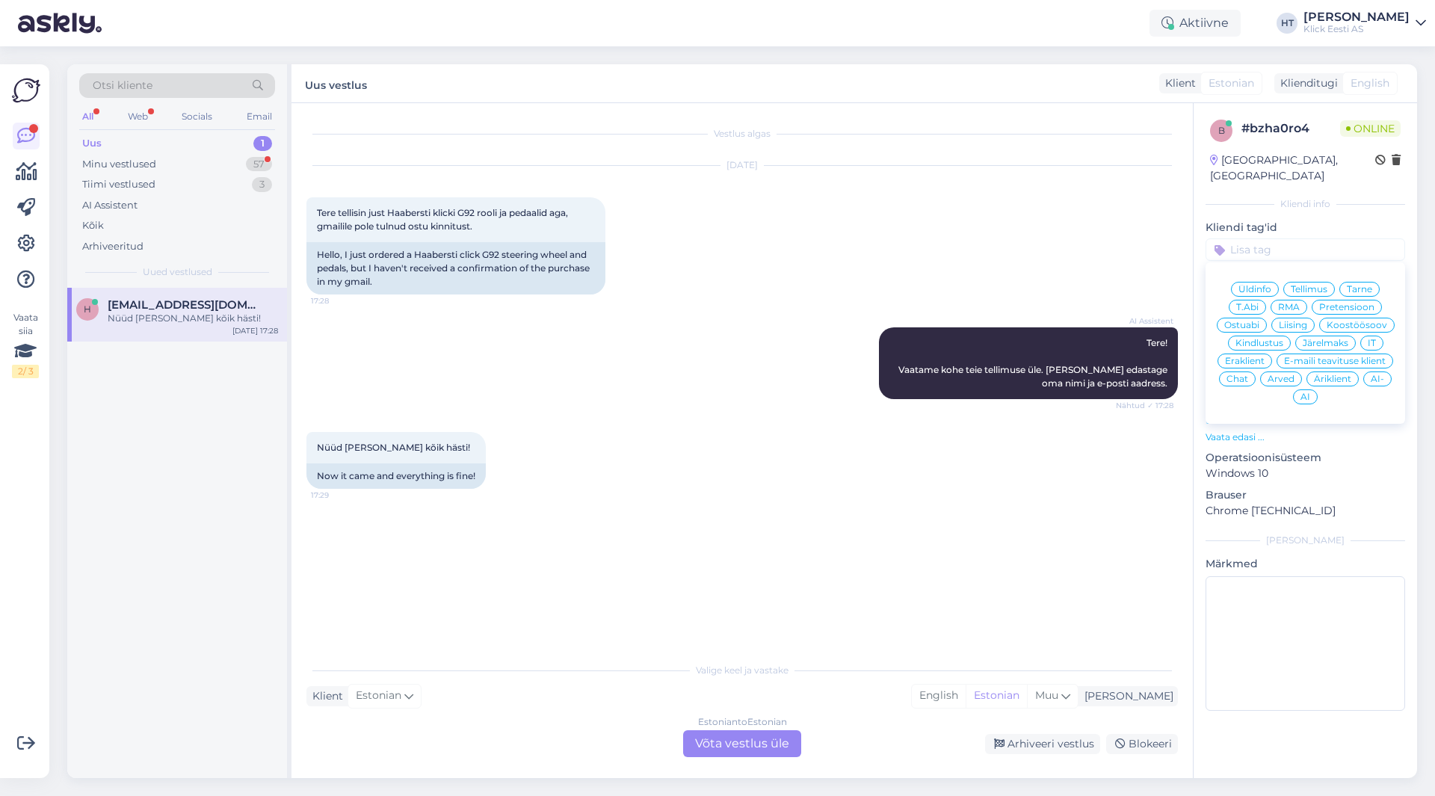
click at [1324, 285] on span "Tellimus" at bounding box center [1309, 289] width 37 height 9
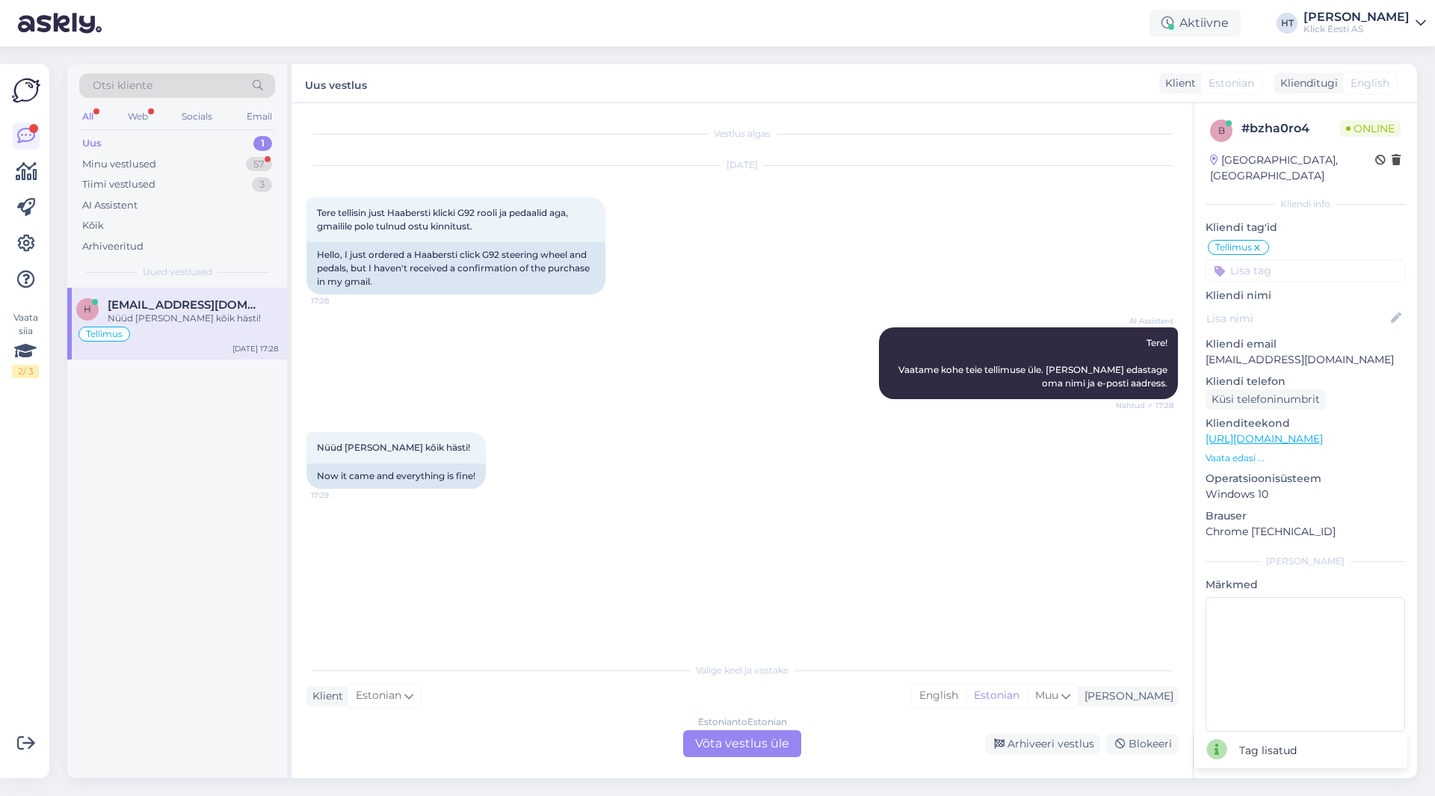
click at [1314, 259] on input at bounding box center [1305, 270] width 200 height 22
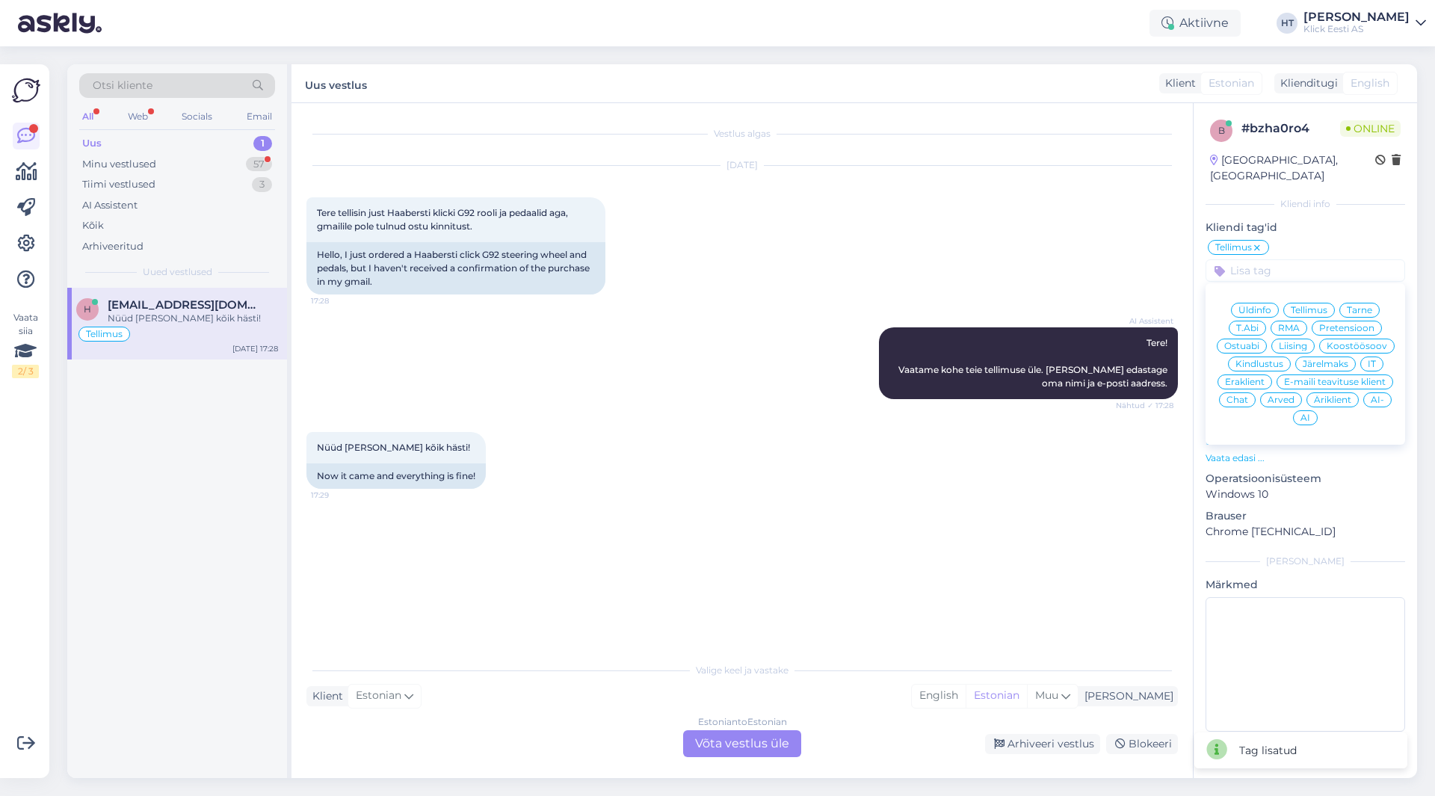
click at [1246, 377] on span "Eraklient" at bounding box center [1245, 381] width 40 height 9
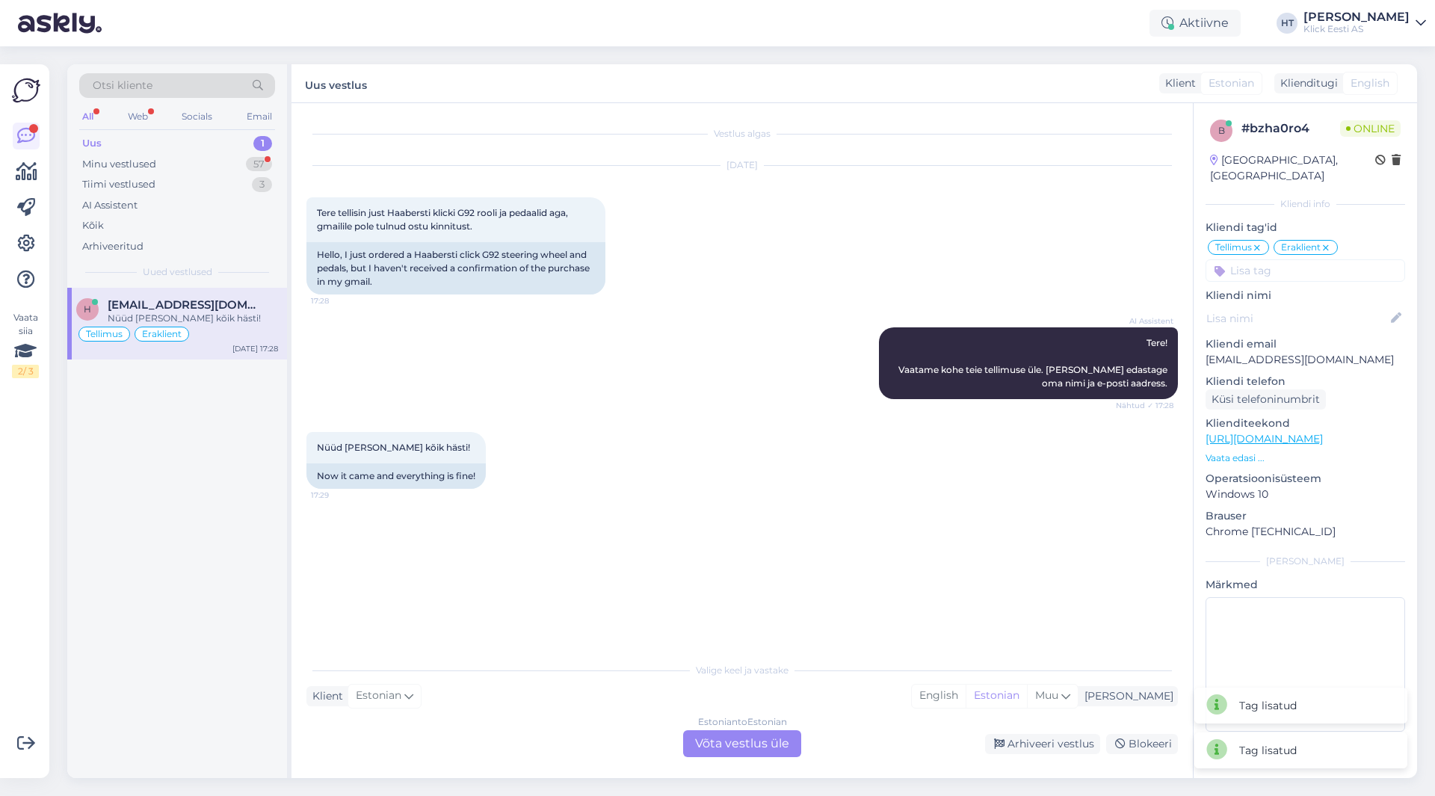
click at [1278, 261] on input at bounding box center [1305, 270] width 200 height 22
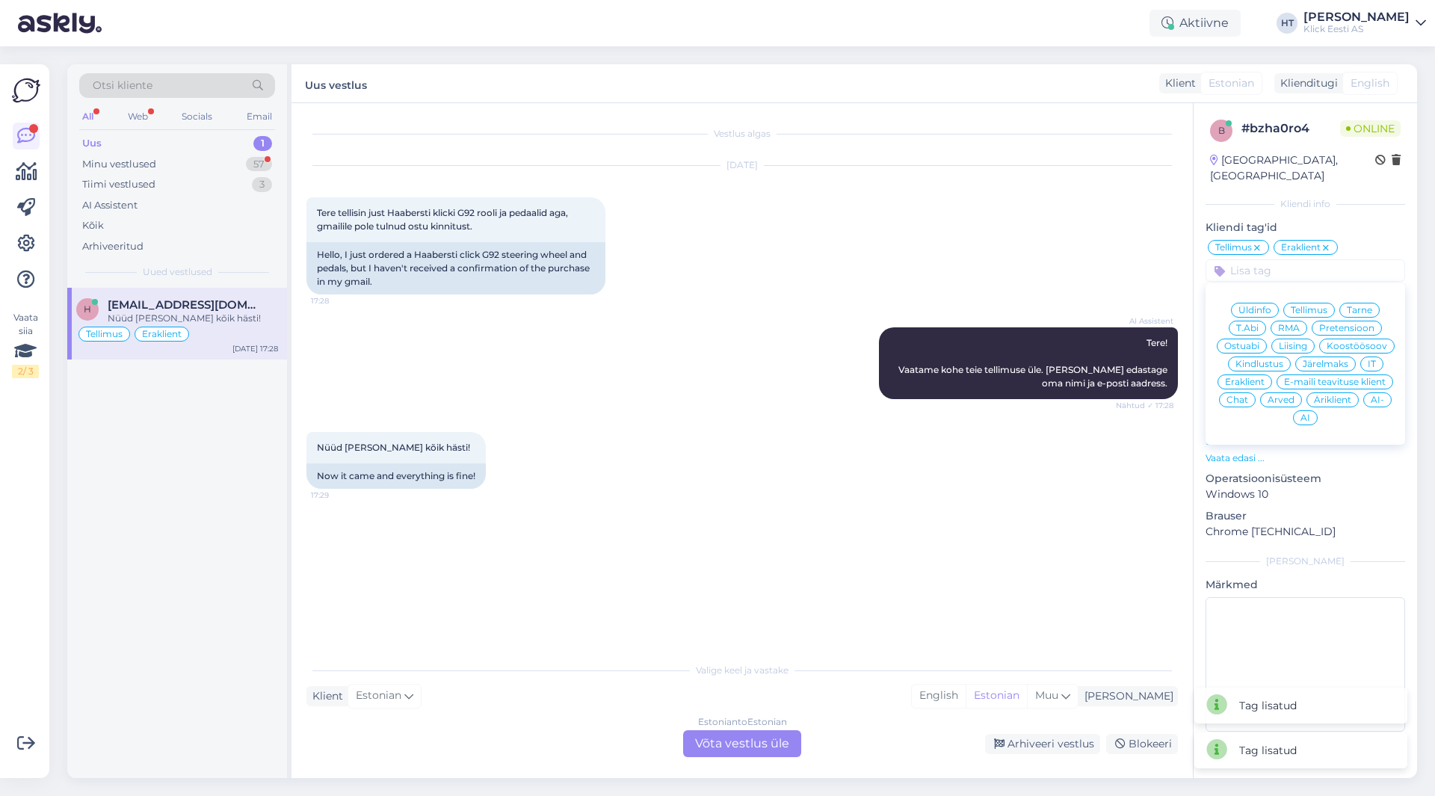
click at [1299, 410] on div "AI" at bounding box center [1305, 417] width 25 height 15
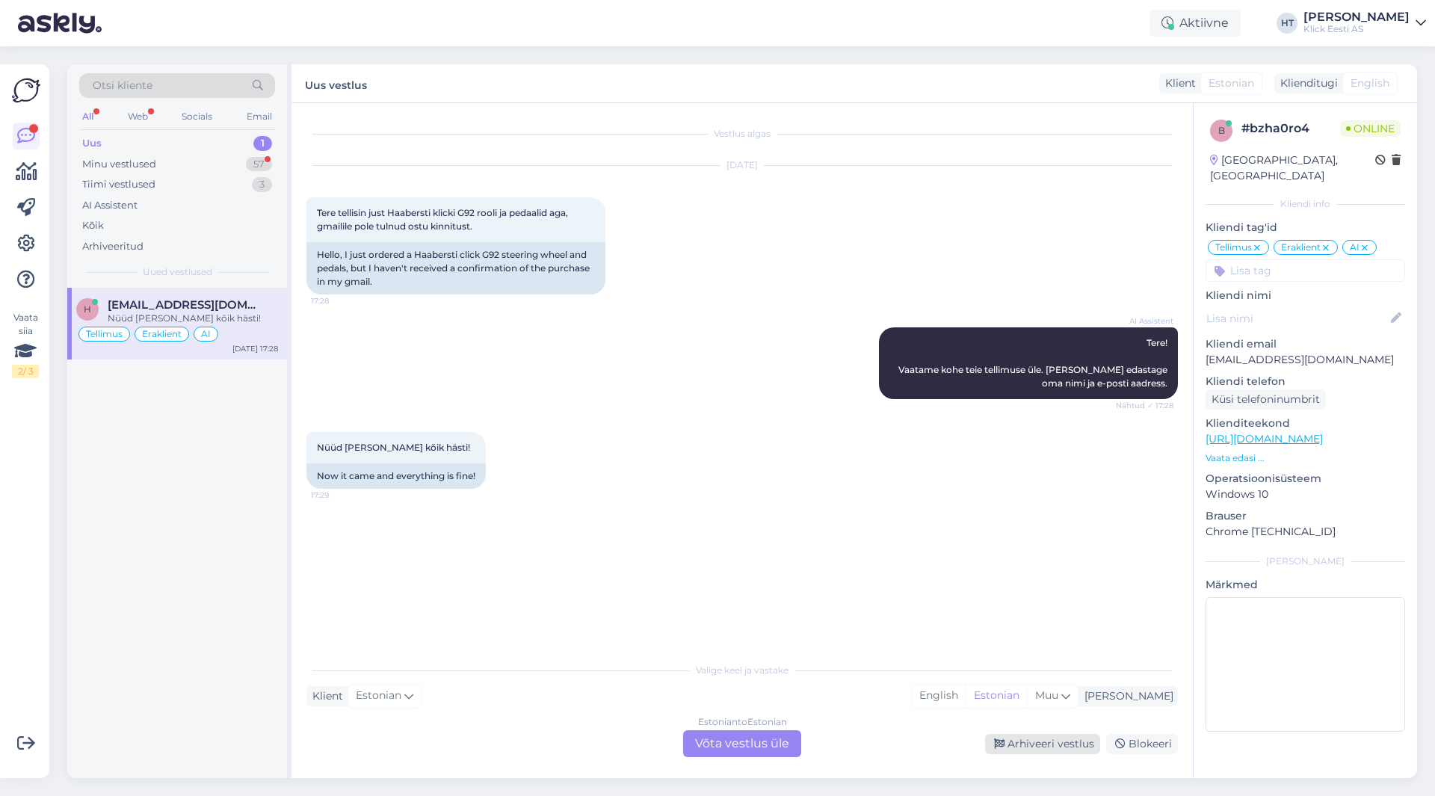
click at [1068, 745] on div "Arhiveeri vestlus" at bounding box center [1042, 744] width 115 height 20
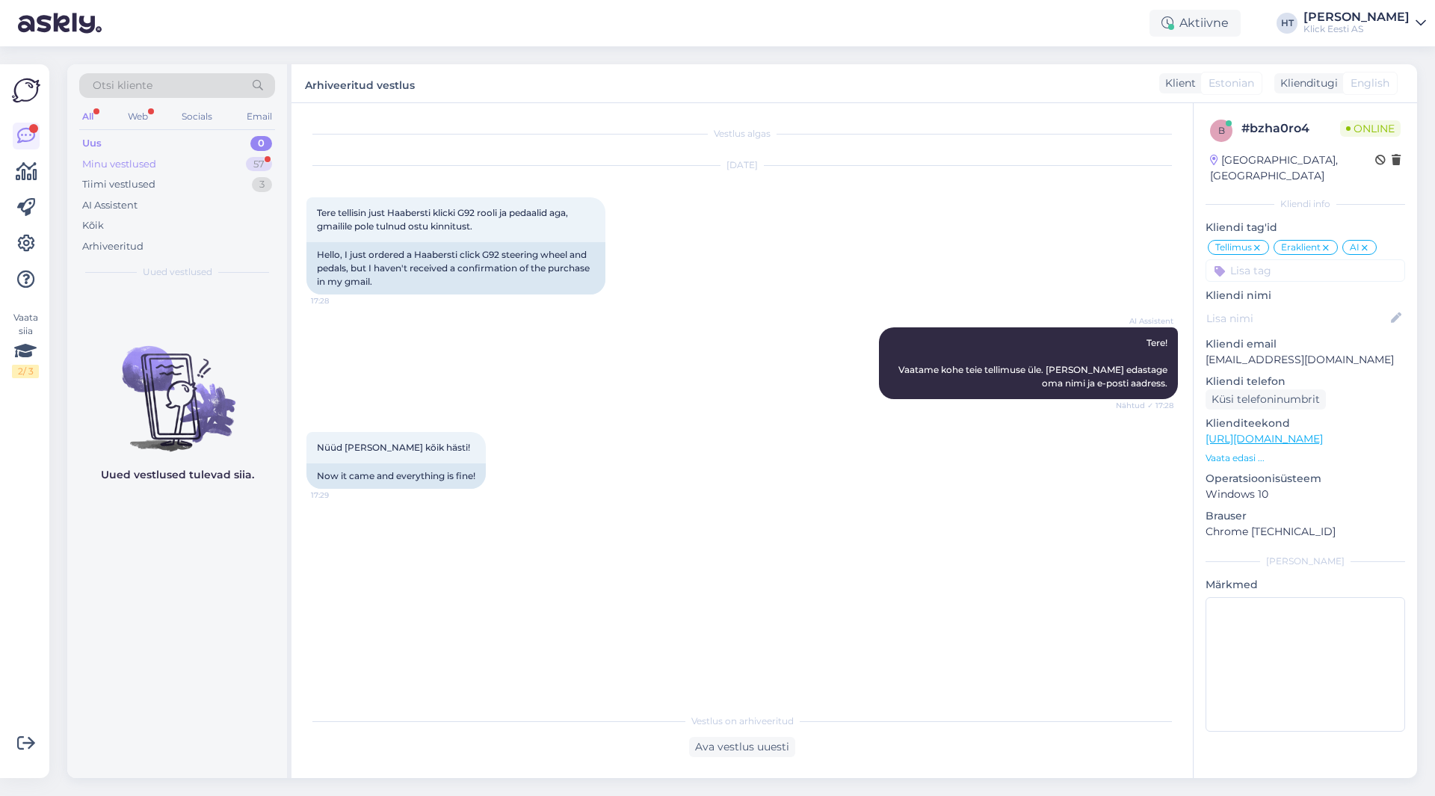
click at [244, 158] on div "Minu vestlused 57" at bounding box center [177, 164] width 196 height 21
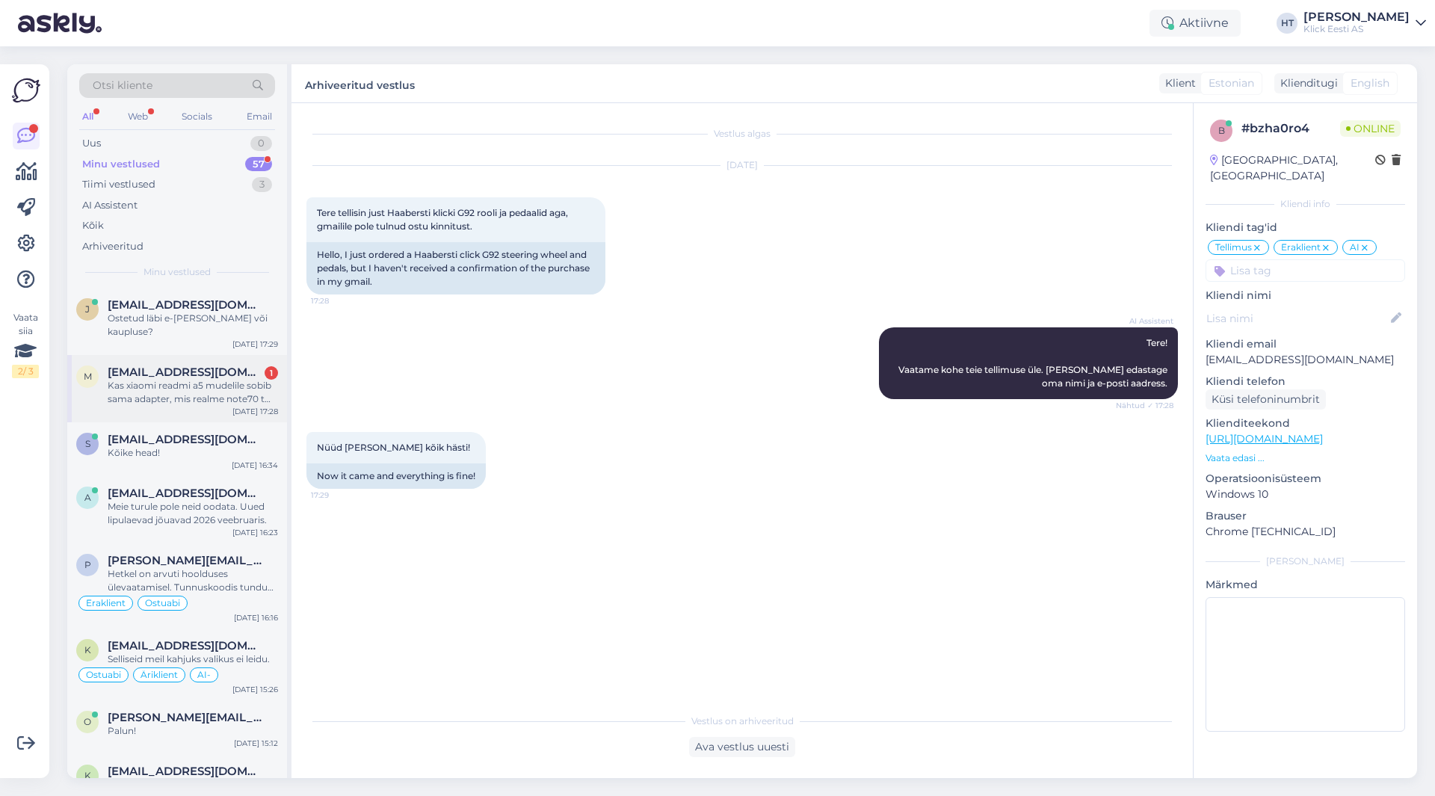
click at [257, 385] on div "Kas xiaomi readmi a5 mudelile sobib sama adapter, mis realme note70 t mudelile?" at bounding box center [193, 392] width 170 height 27
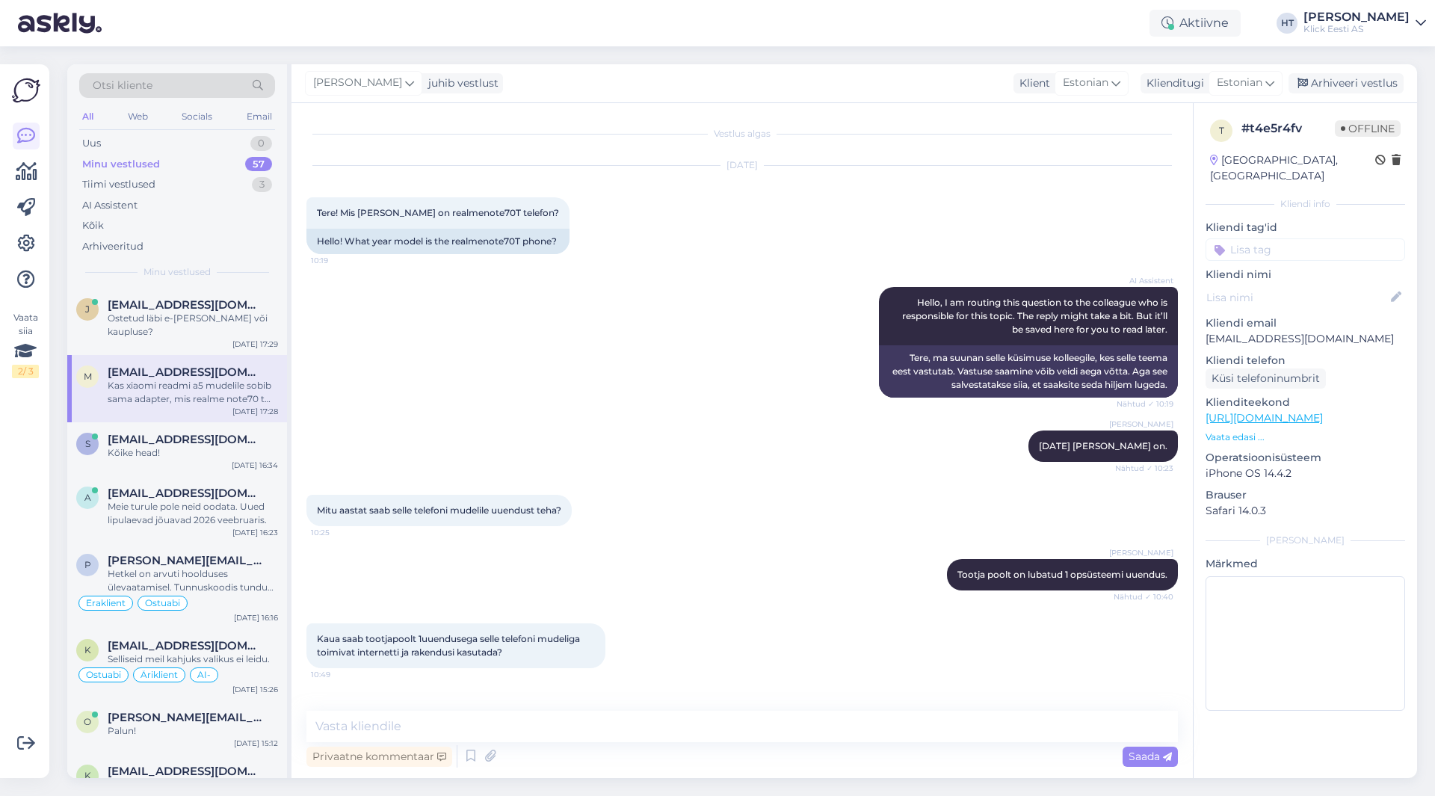
scroll to position [1289, 0]
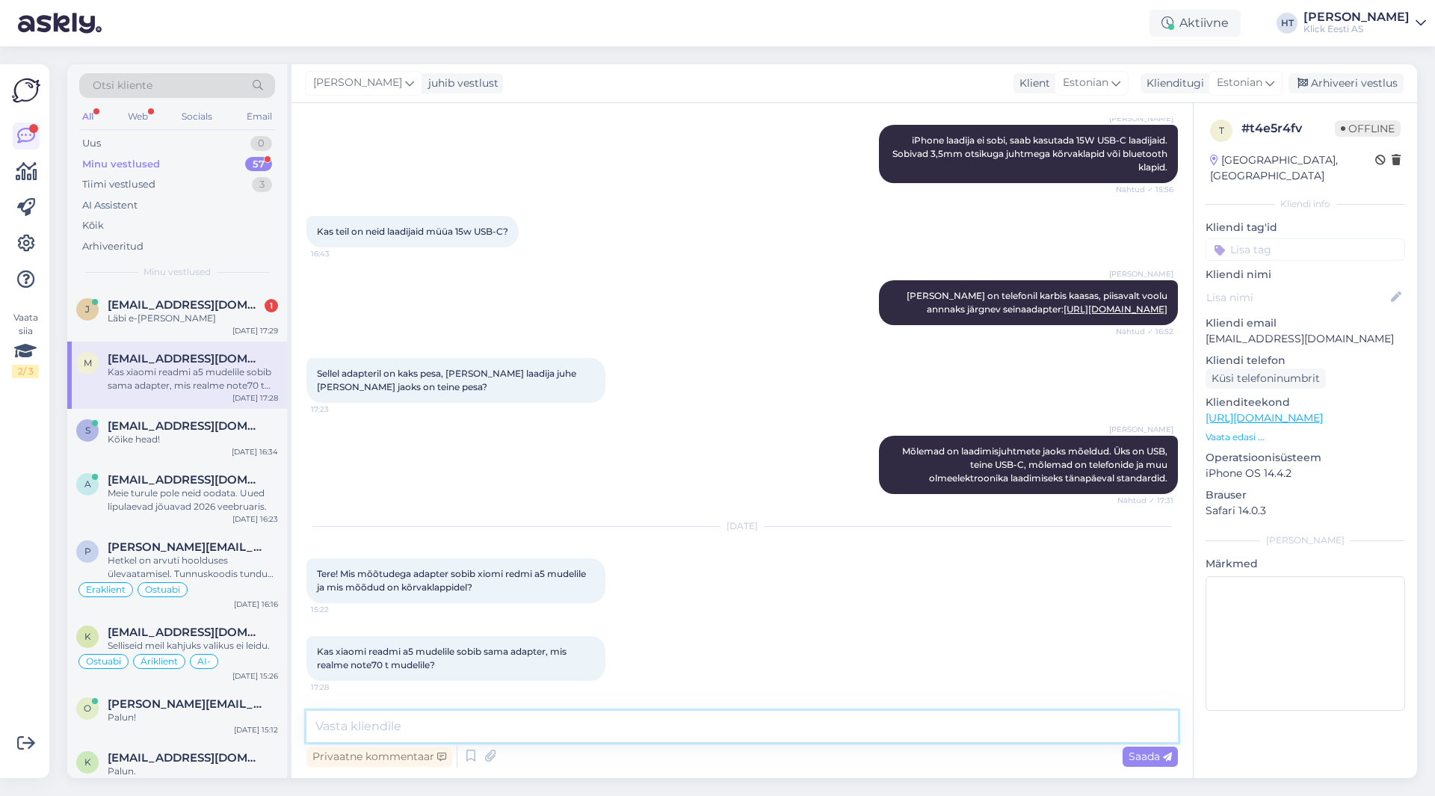
click at [548, 738] on textarea at bounding box center [741, 726] width 871 height 31
type textarea "Sobib sama adapter."
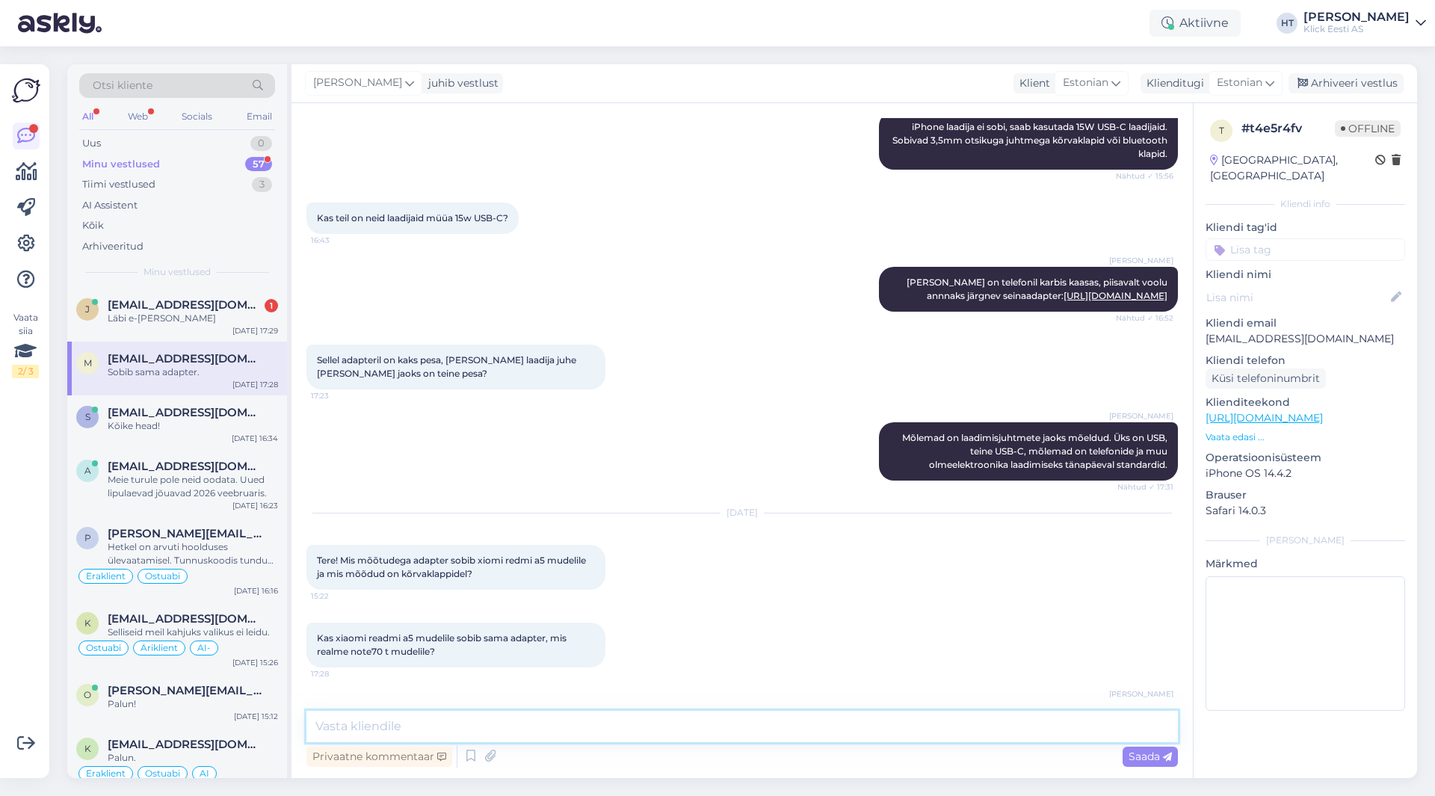
scroll to position [1353, 0]
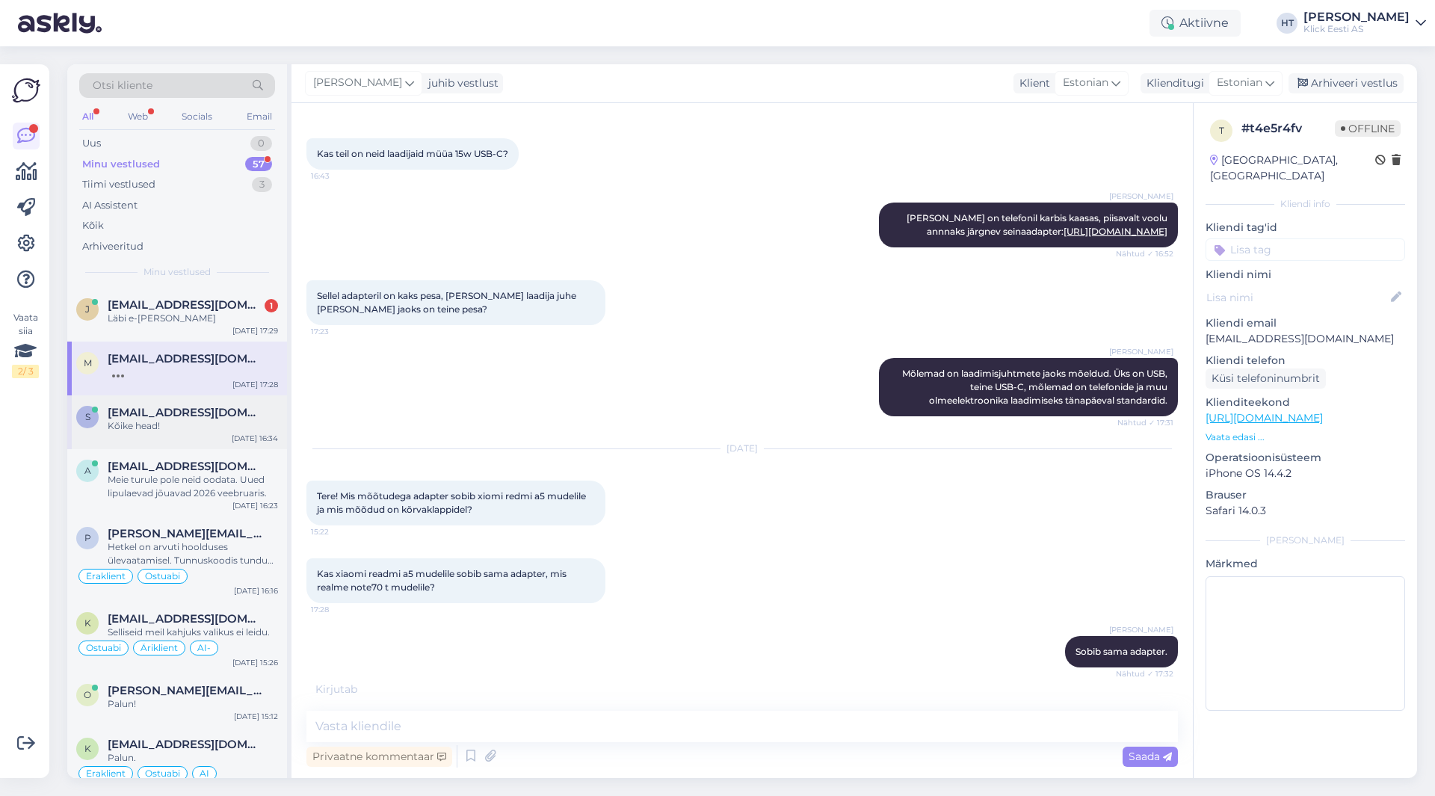
click at [179, 429] on div "Kõike head!" at bounding box center [193, 425] width 170 height 13
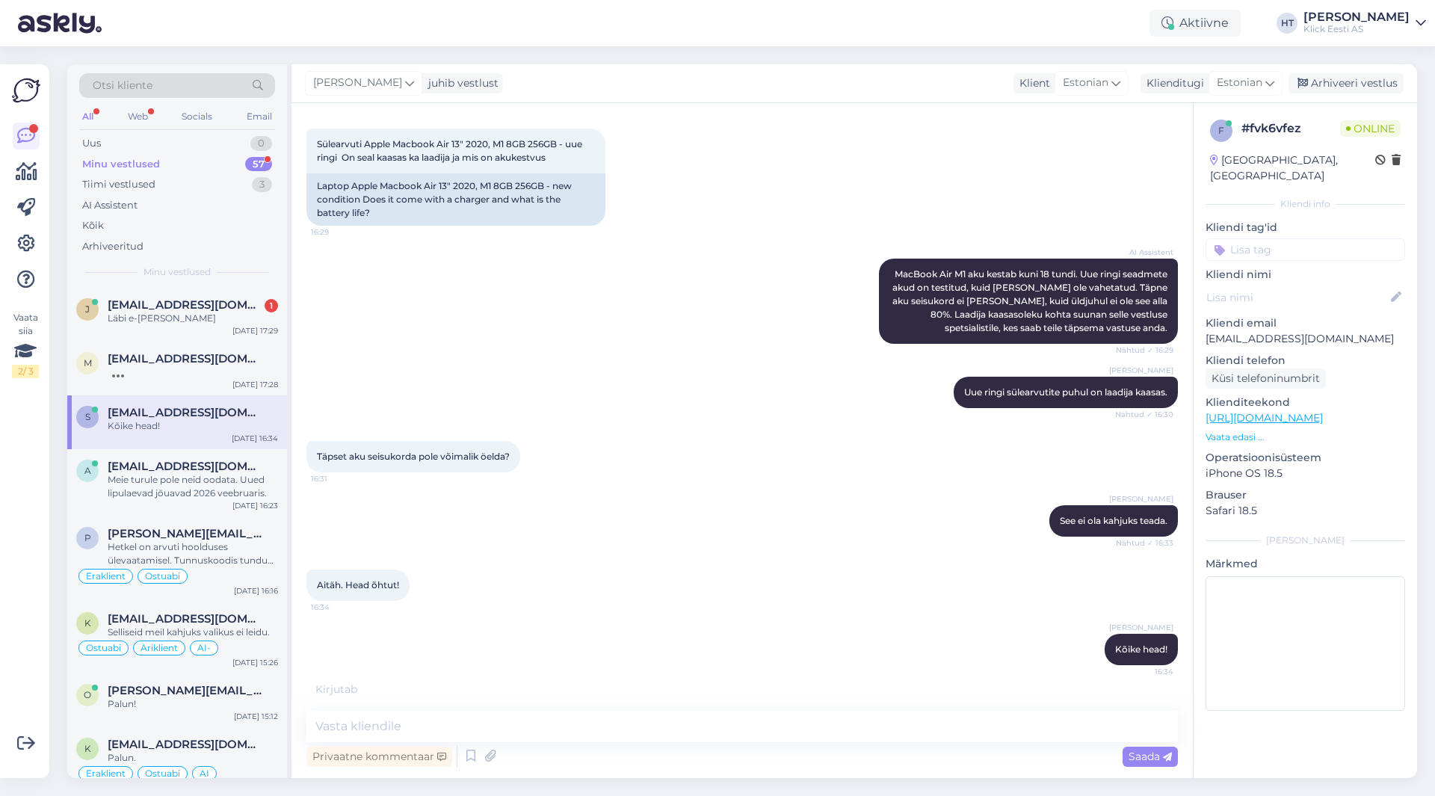
scroll to position [223, 0]
click at [188, 330] on div "[PERSON_NAME] [PERSON_NAME][EMAIL_ADDRESS][DOMAIN_NAME] 1 Läbi e-[PERSON_NAME] …" at bounding box center [177, 315] width 220 height 54
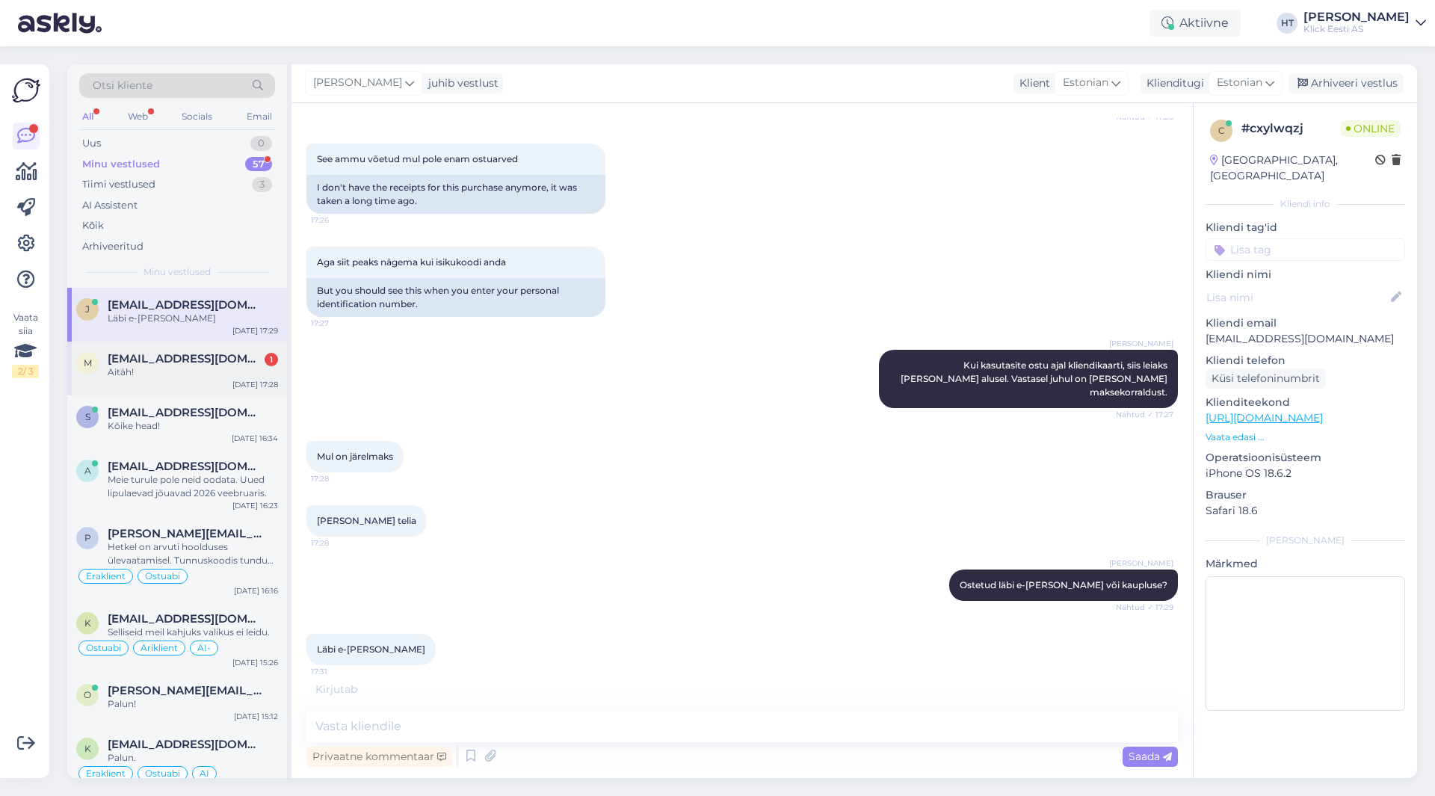
click at [230, 368] on div "Aitäh!" at bounding box center [193, 371] width 170 height 13
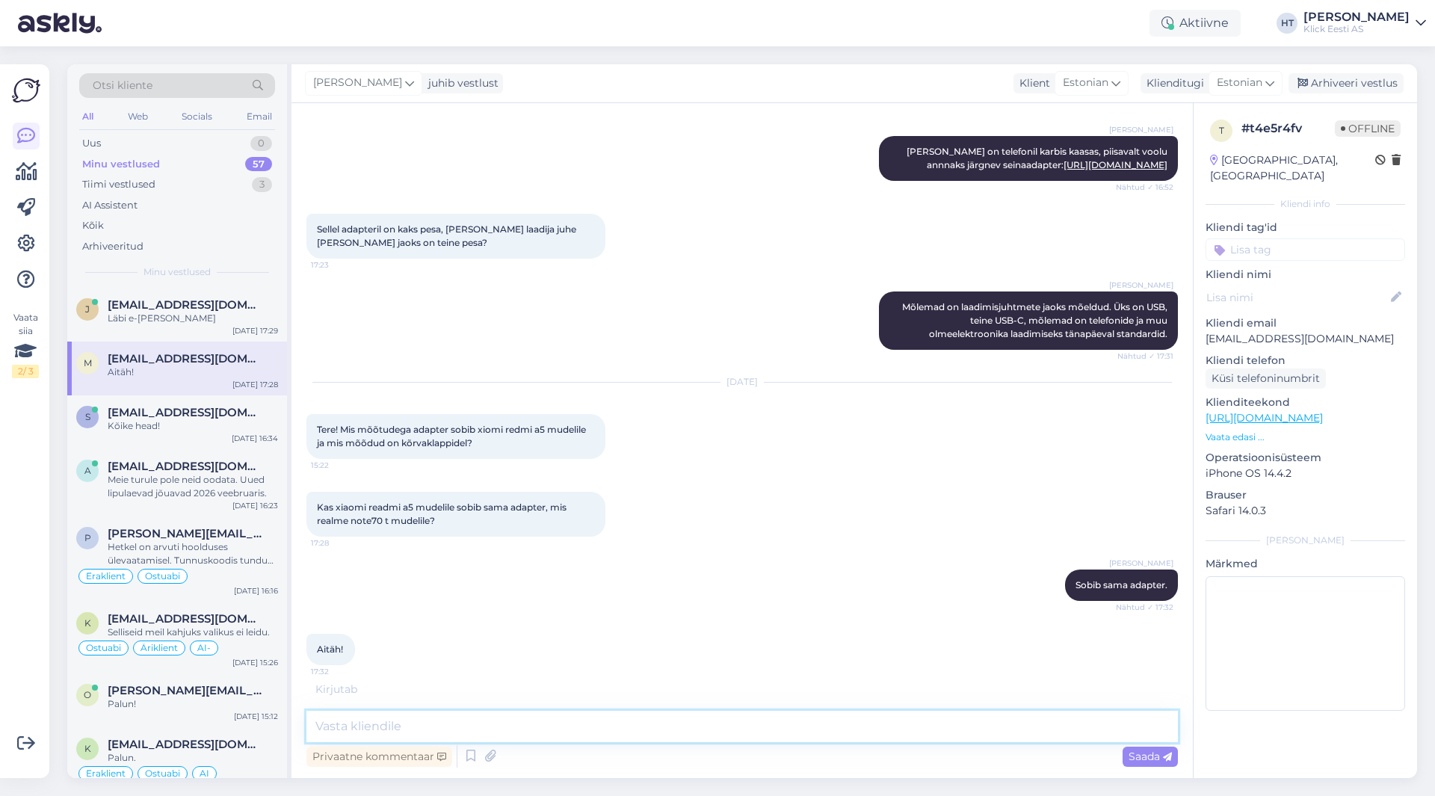
click at [484, 713] on textarea at bounding box center [741, 726] width 871 height 31
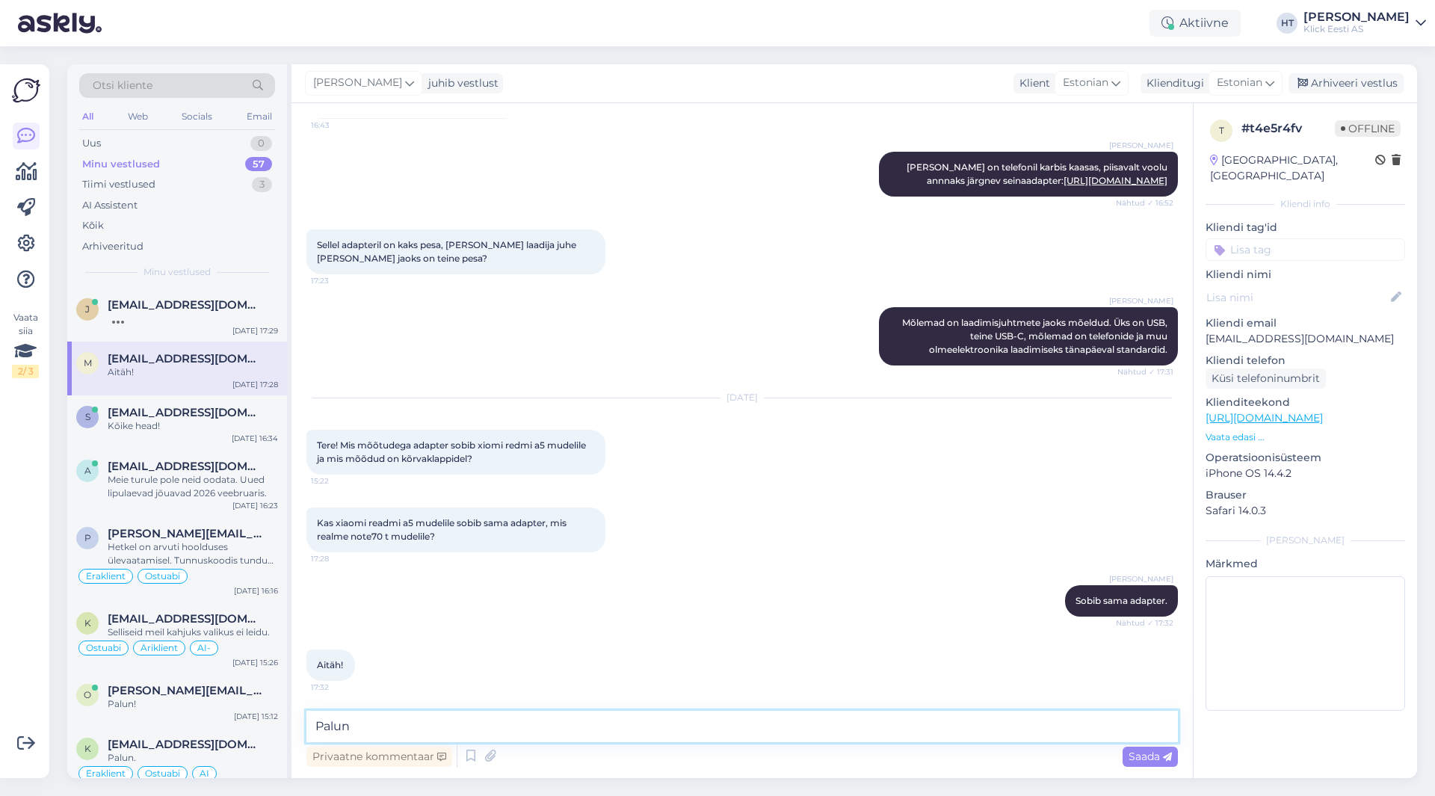
type textarea "Palun."
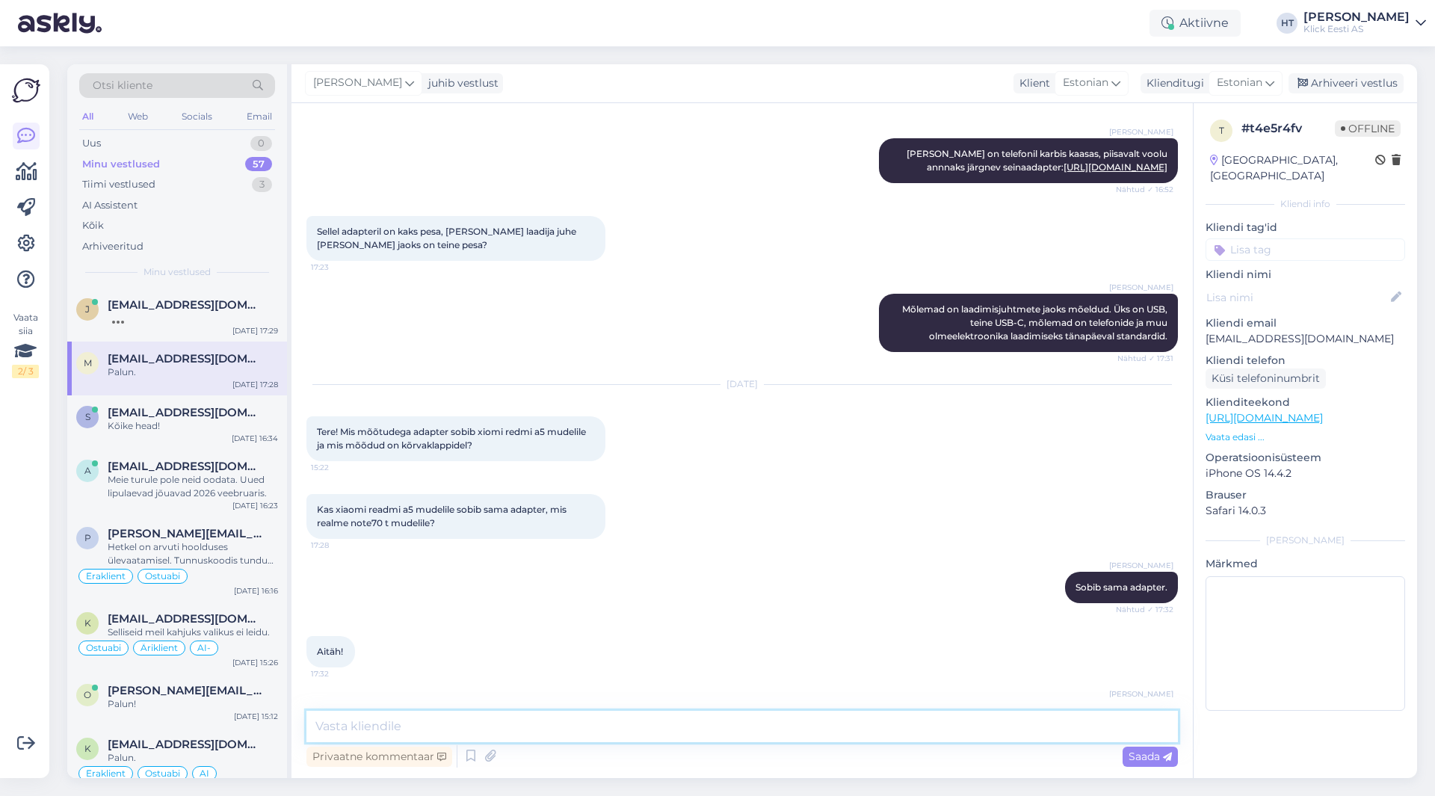
scroll to position [1482, 0]
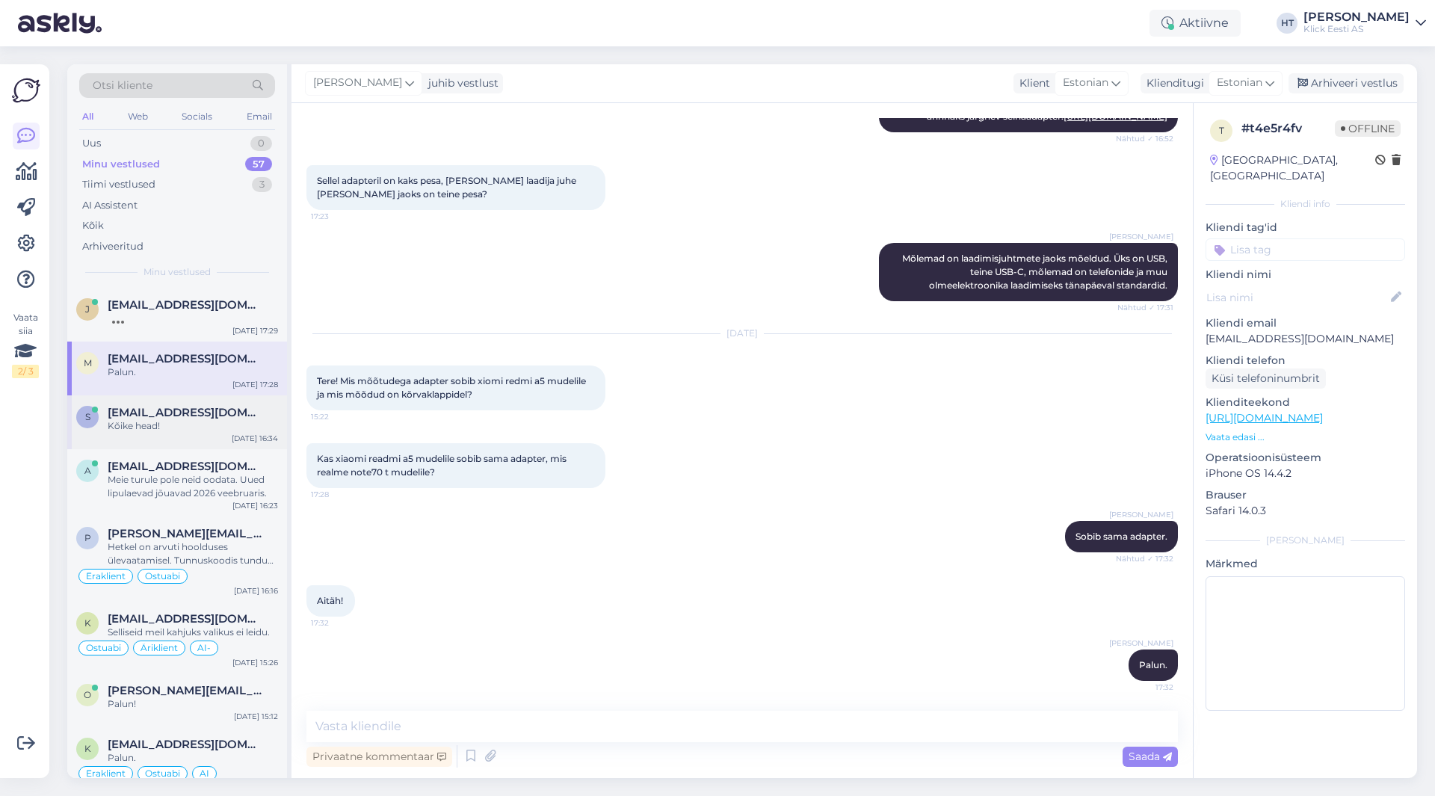
click at [227, 421] on div "Kõike head!" at bounding box center [193, 425] width 170 height 13
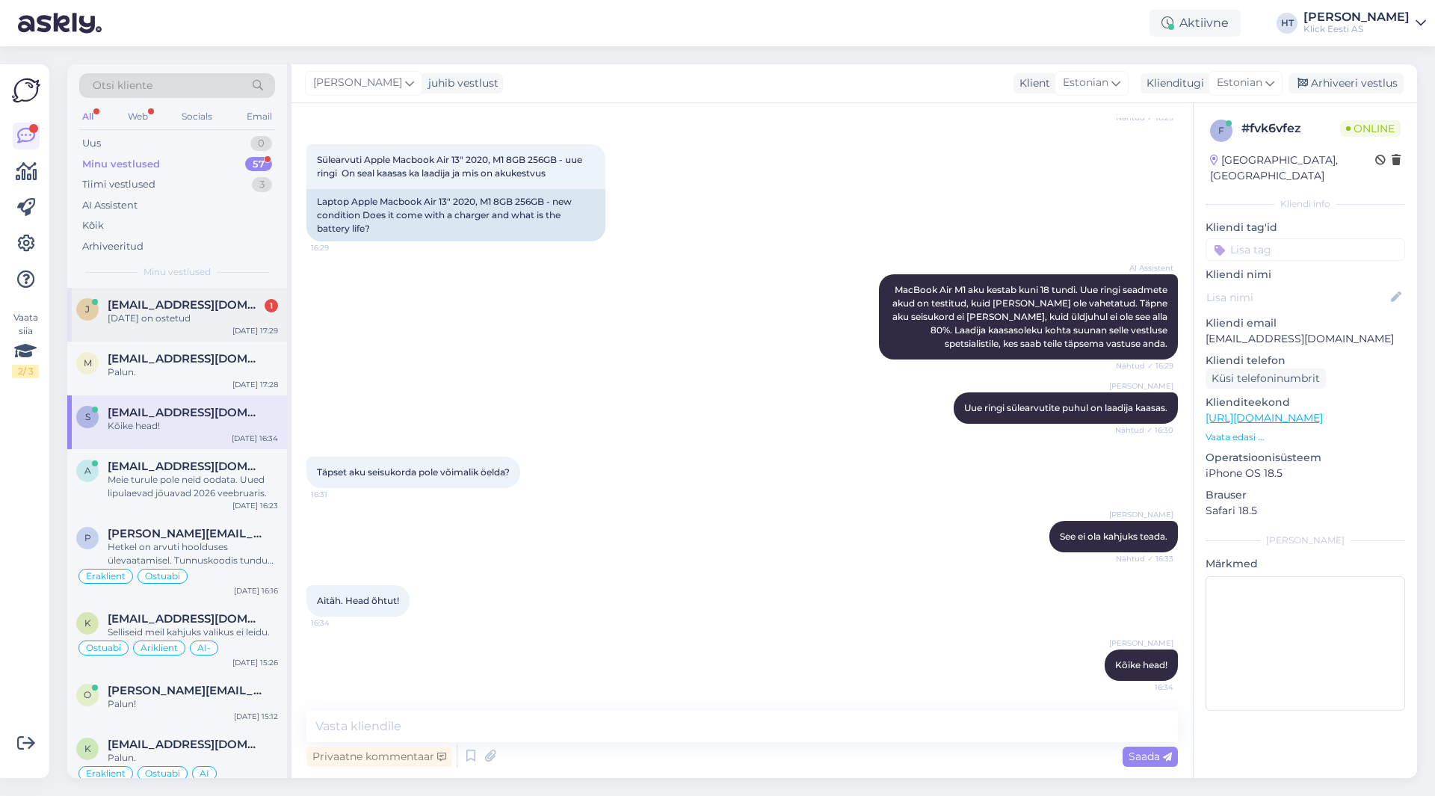
click at [243, 312] on div "[DATE] on ostetud" at bounding box center [193, 318] width 170 height 13
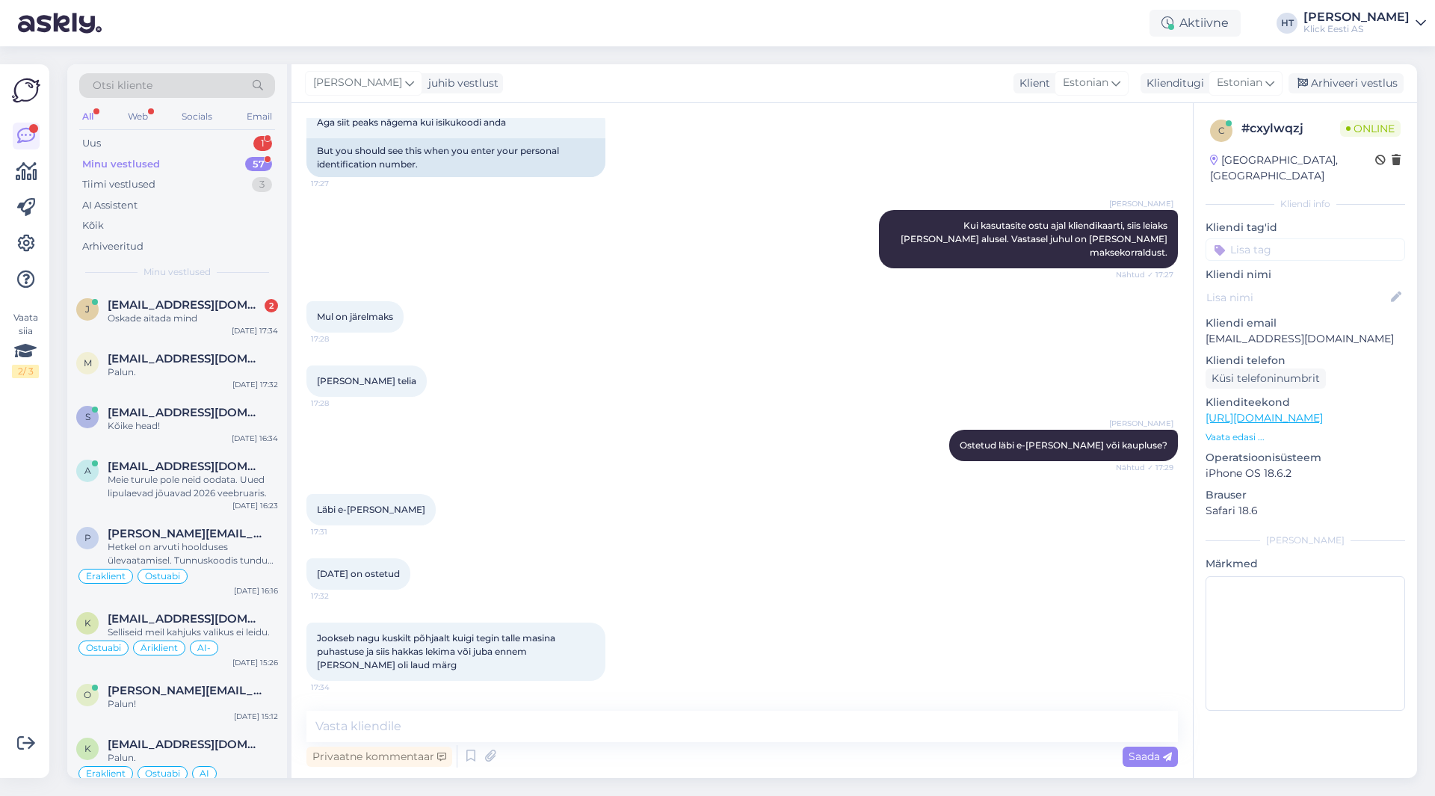
scroll to position [760, 0]
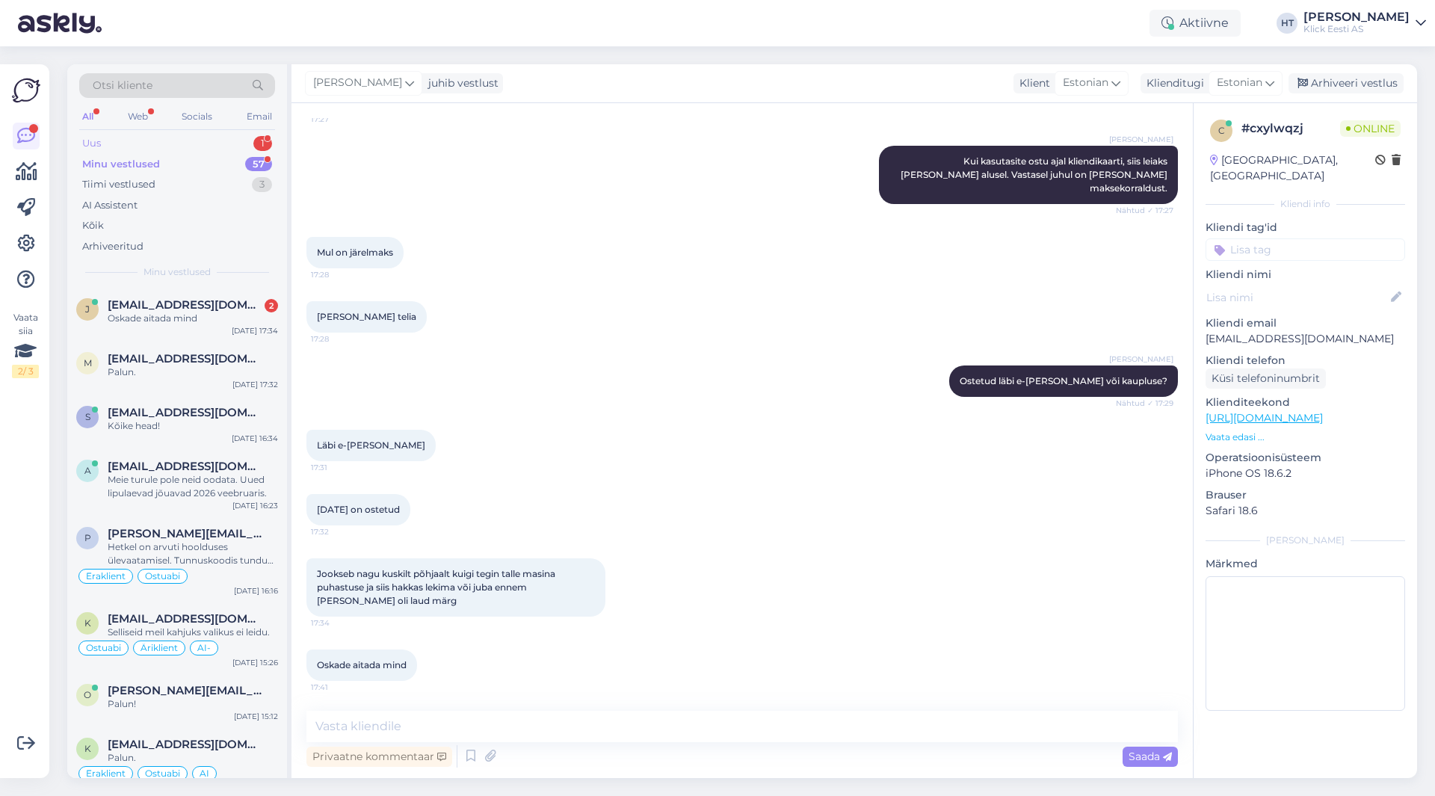
click at [208, 137] on div "Uus 1" at bounding box center [177, 143] width 196 height 21
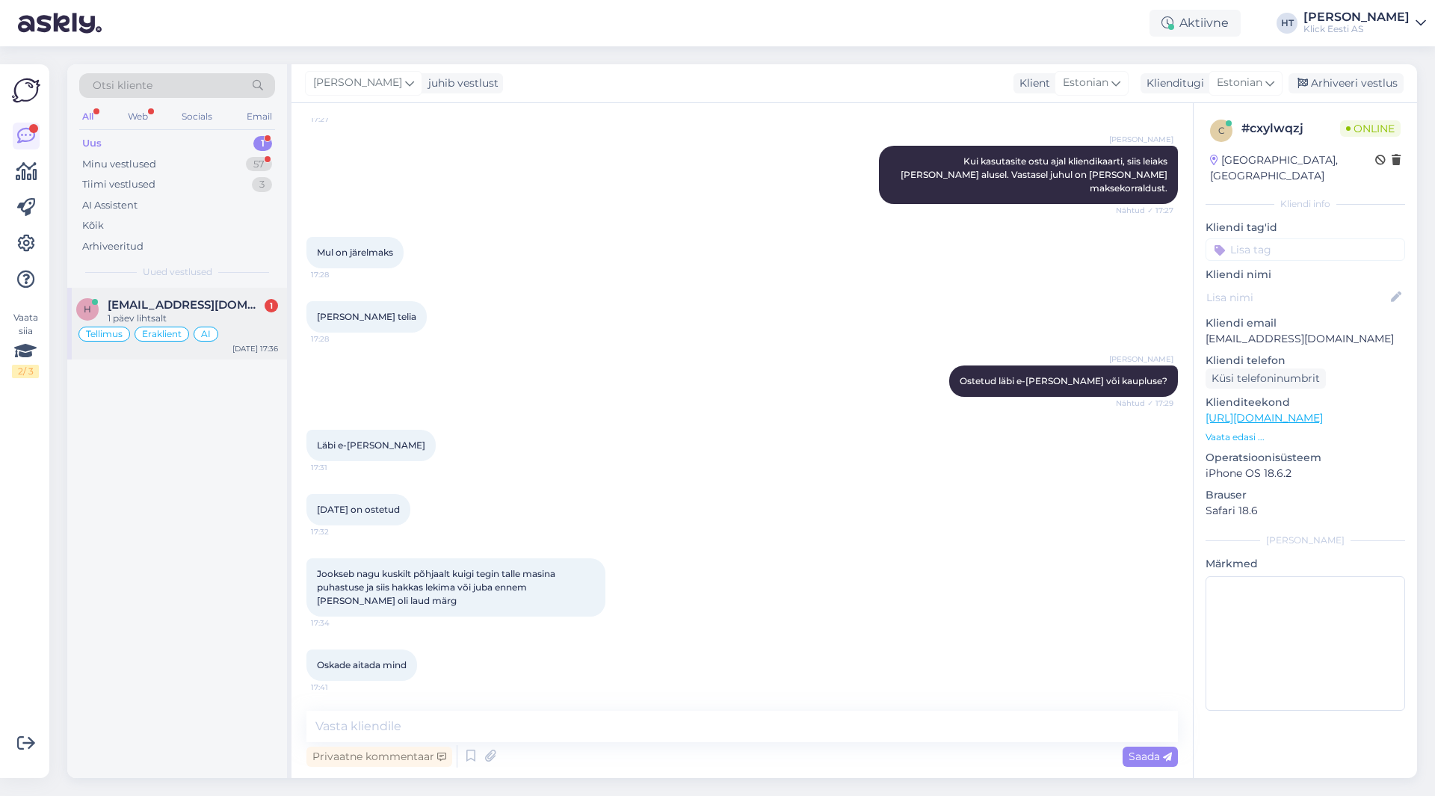
click at [223, 303] on span "[EMAIL_ADDRESS][DOMAIN_NAME]" at bounding box center [185, 304] width 155 height 13
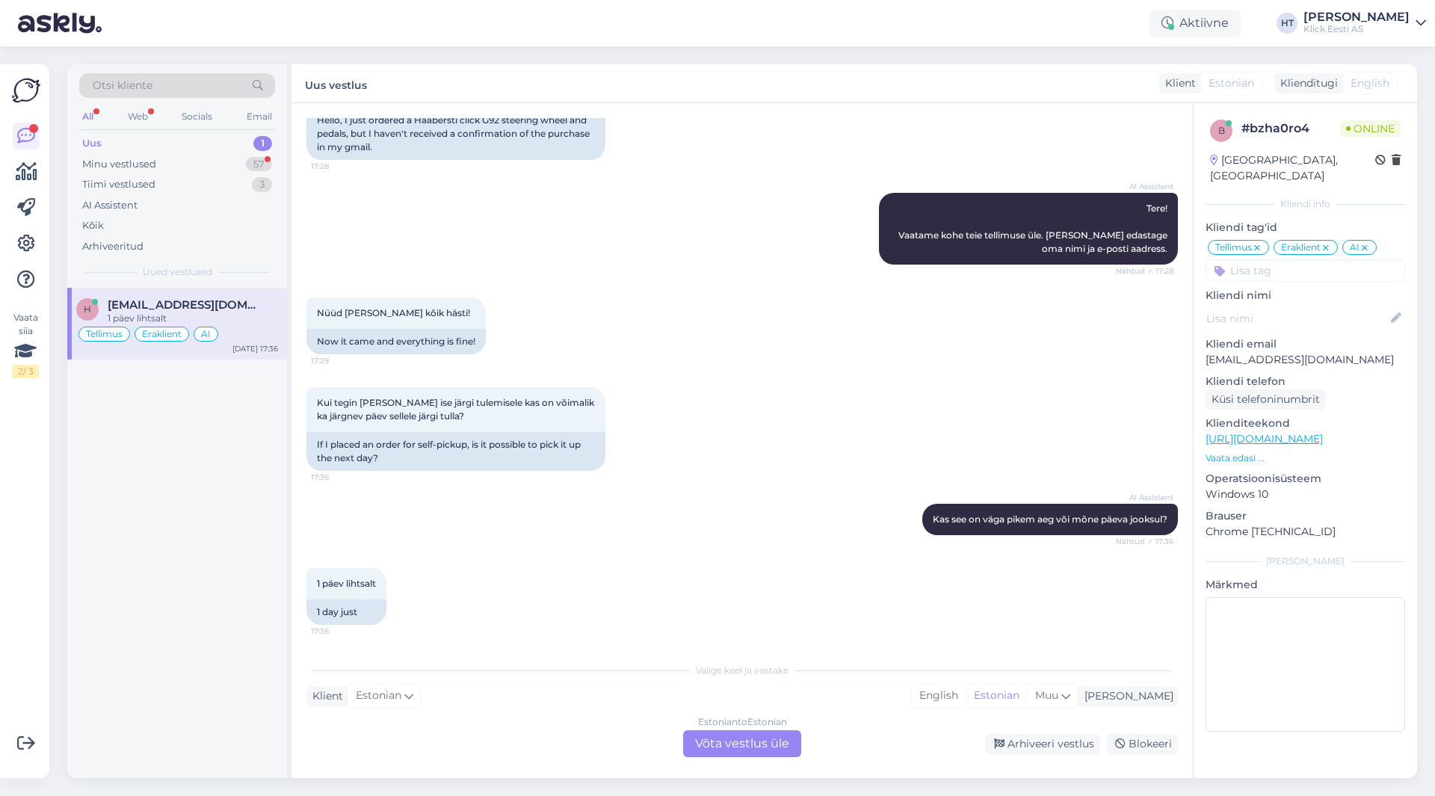
click at [737, 747] on div "Estonian to Estonian Võta vestlus üle" at bounding box center [742, 743] width 118 height 27
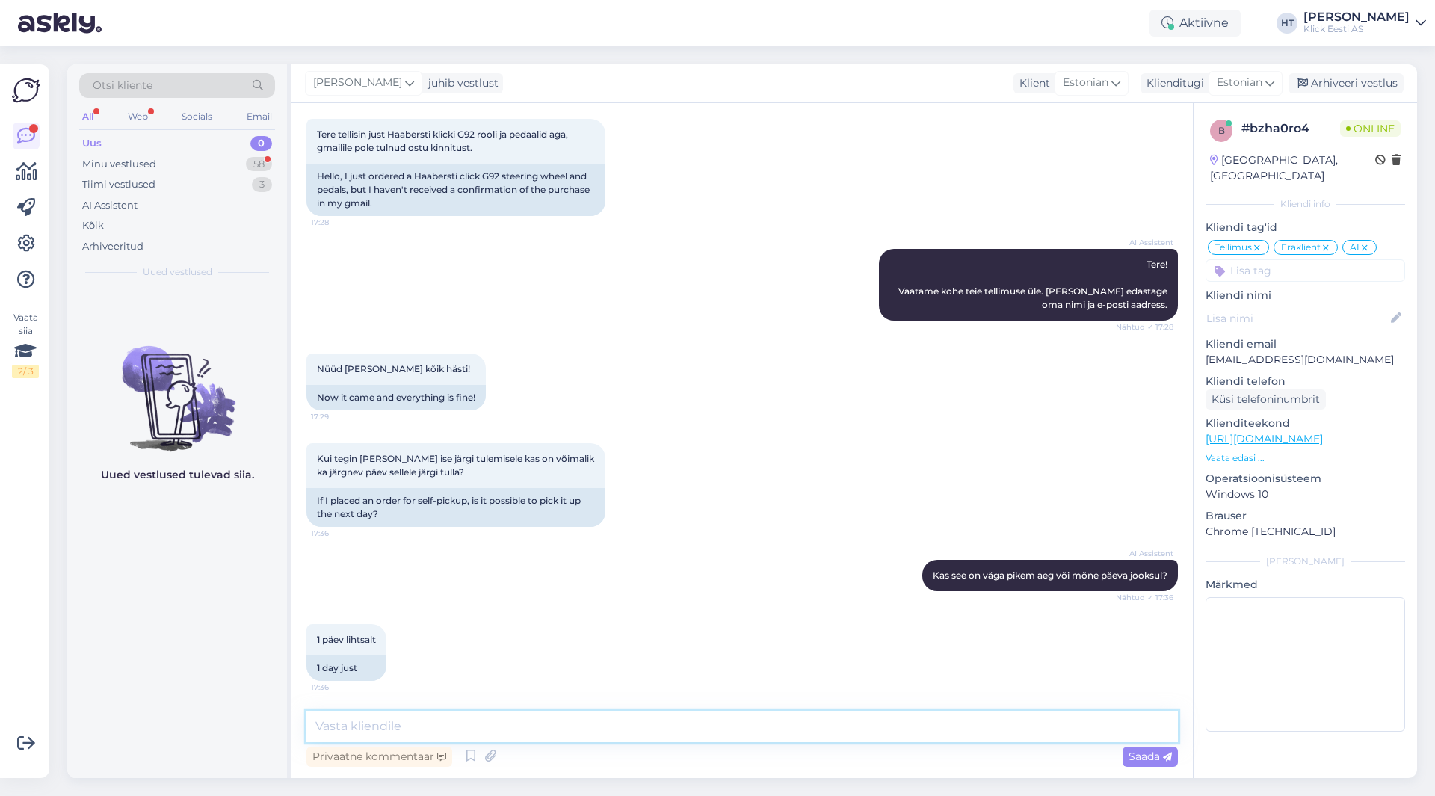
click at [726, 733] on textarea at bounding box center [741, 726] width 871 height 31
type textarea "Ei ole hullu, saab ka hiljem järgi minna."
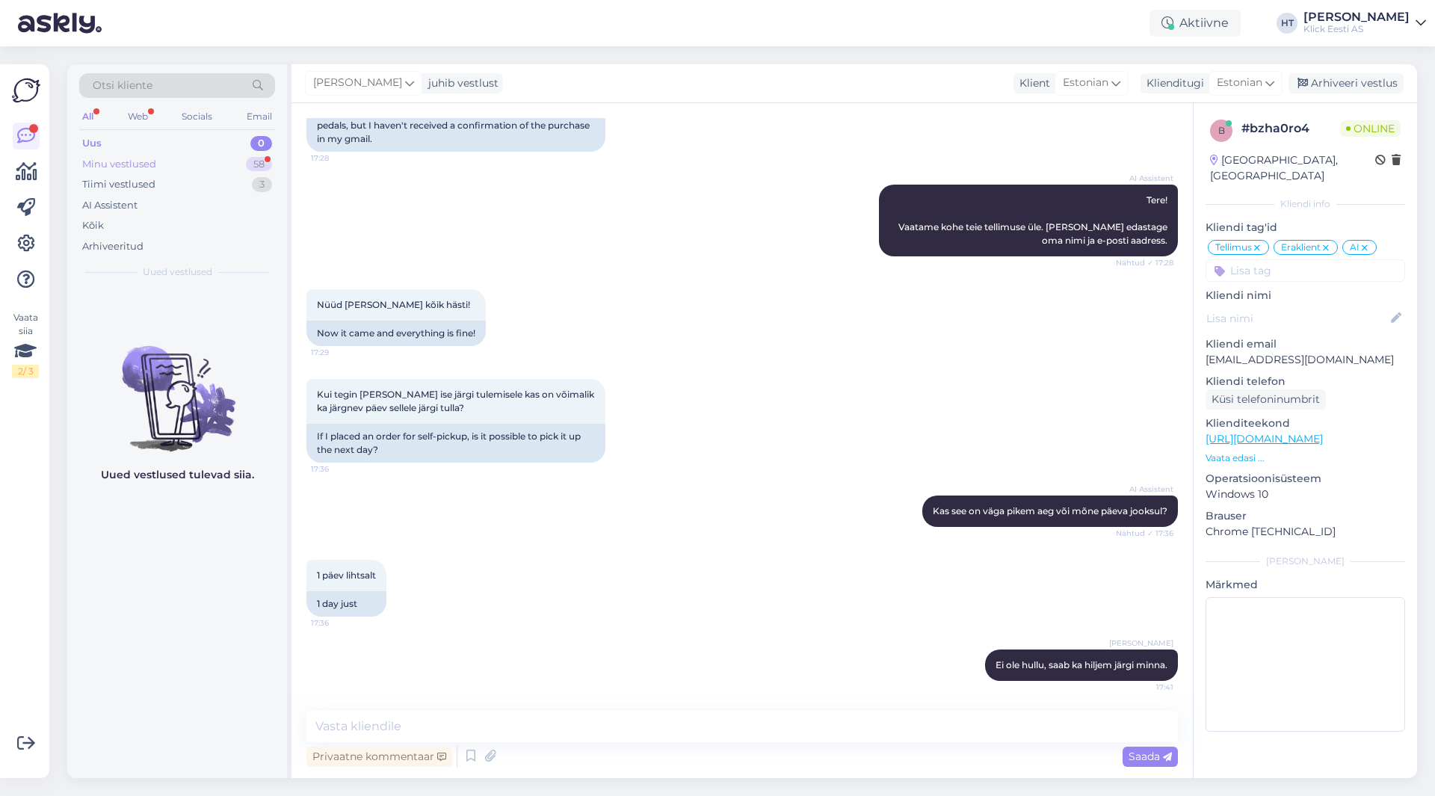
click at [260, 170] on div "58" at bounding box center [259, 164] width 26 height 15
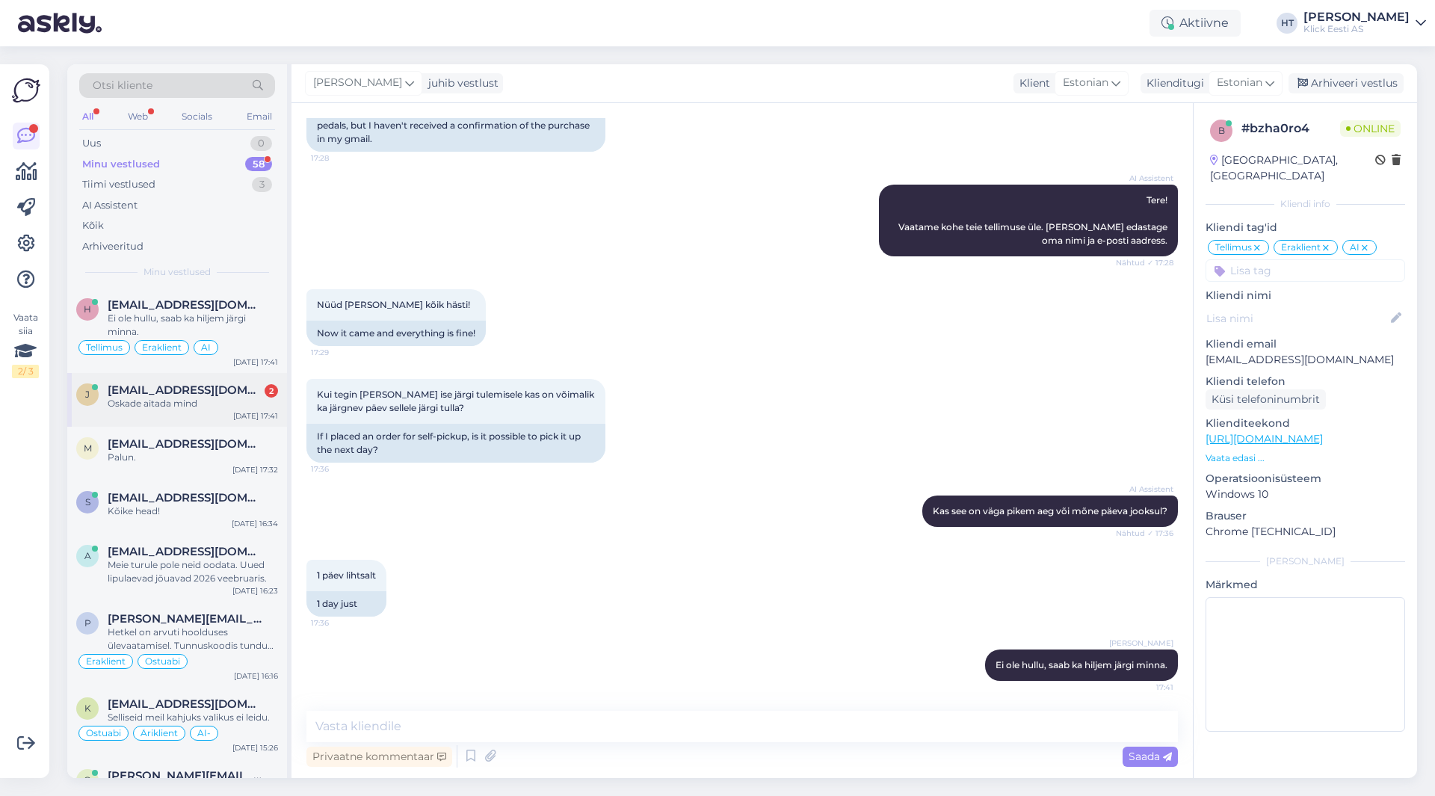
click at [241, 386] on div "[EMAIL_ADDRESS][DOMAIN_NAME] 2" at bounding box center [193, 389] width 170 height 13
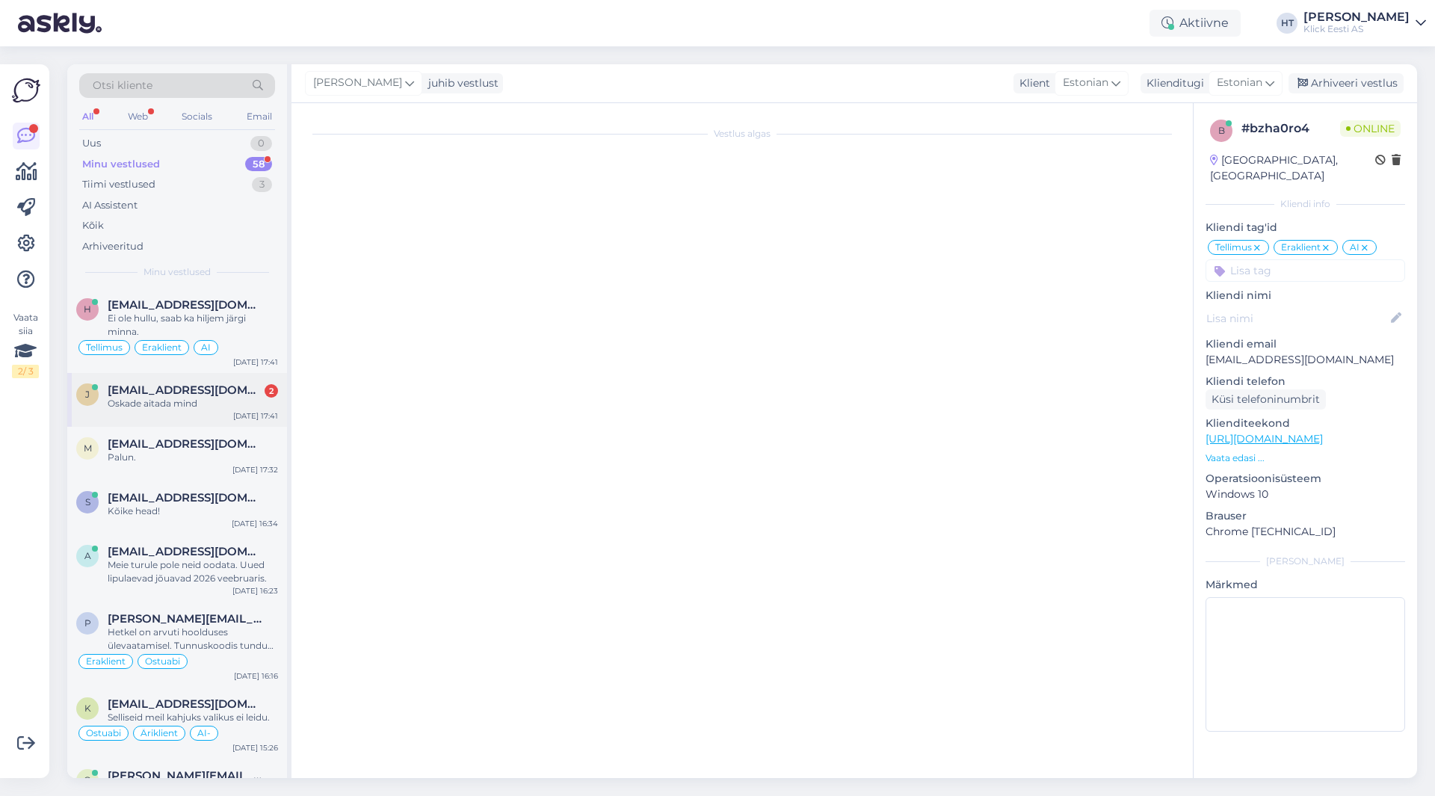
scroll to position [760, 0]
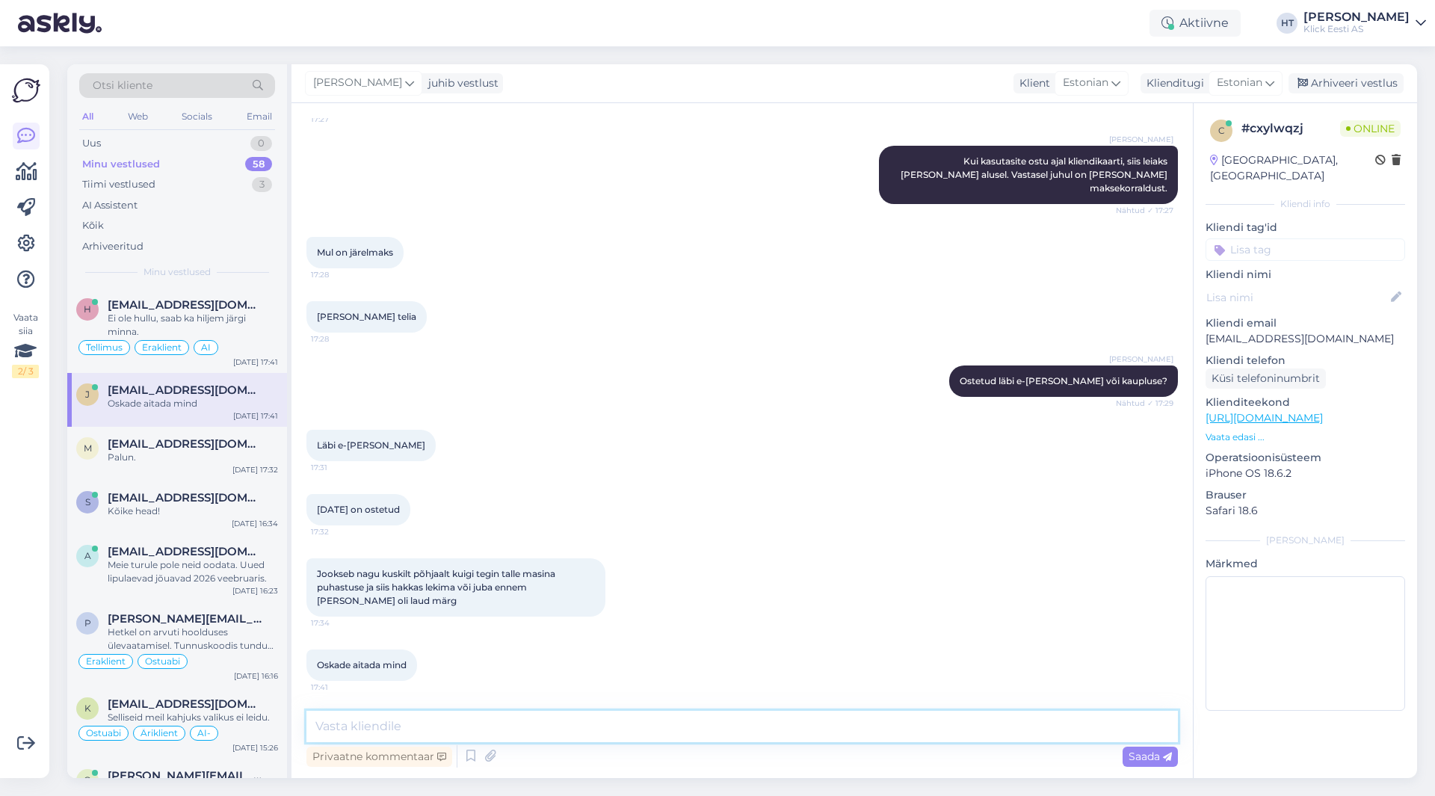
click at [660, 725] on textarea at bounding box center [741, 726] width 871 height 31
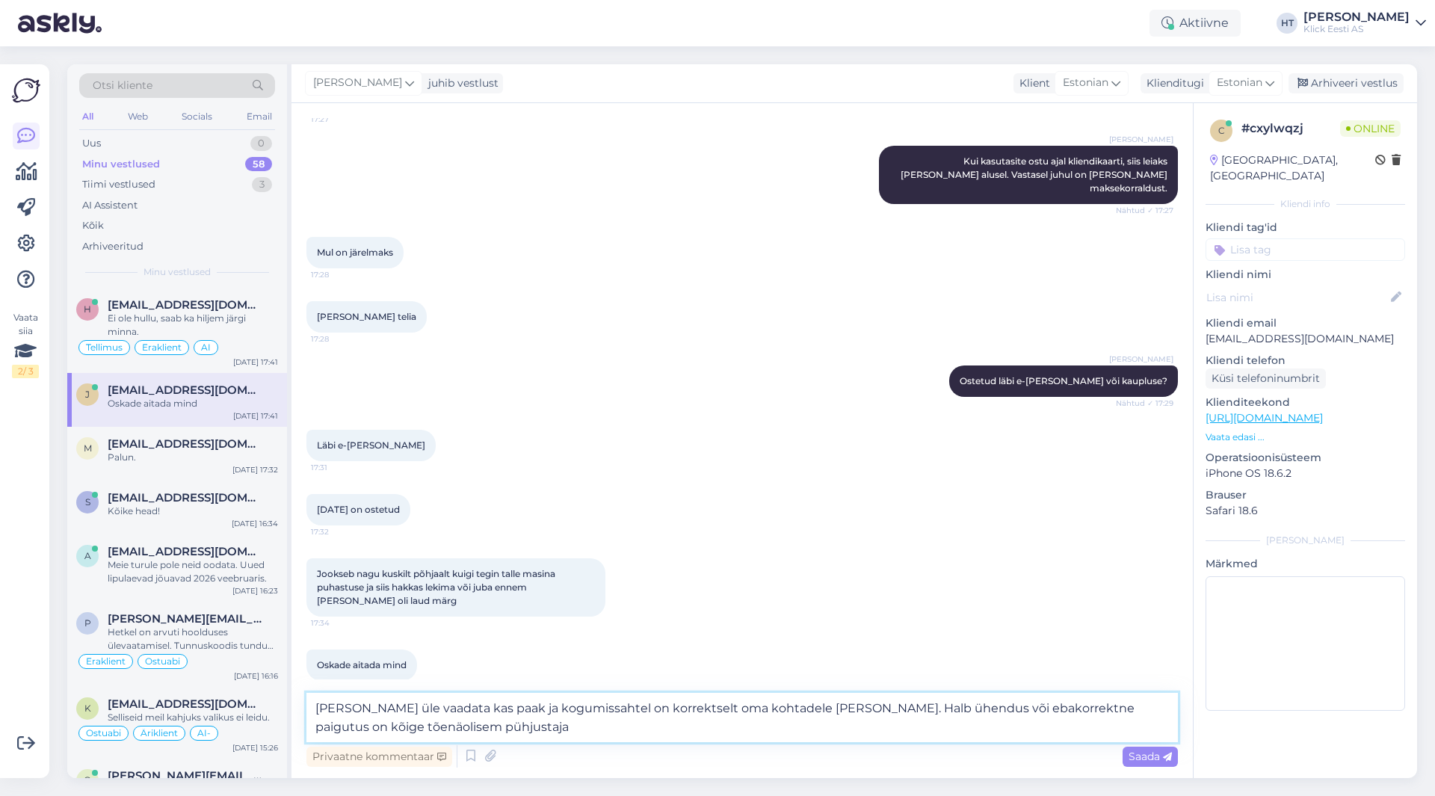
type textarea "[PERSON_NAME] üle vaadata kas paak ja kogumissahtel on korrektselt oma kohtadel…"
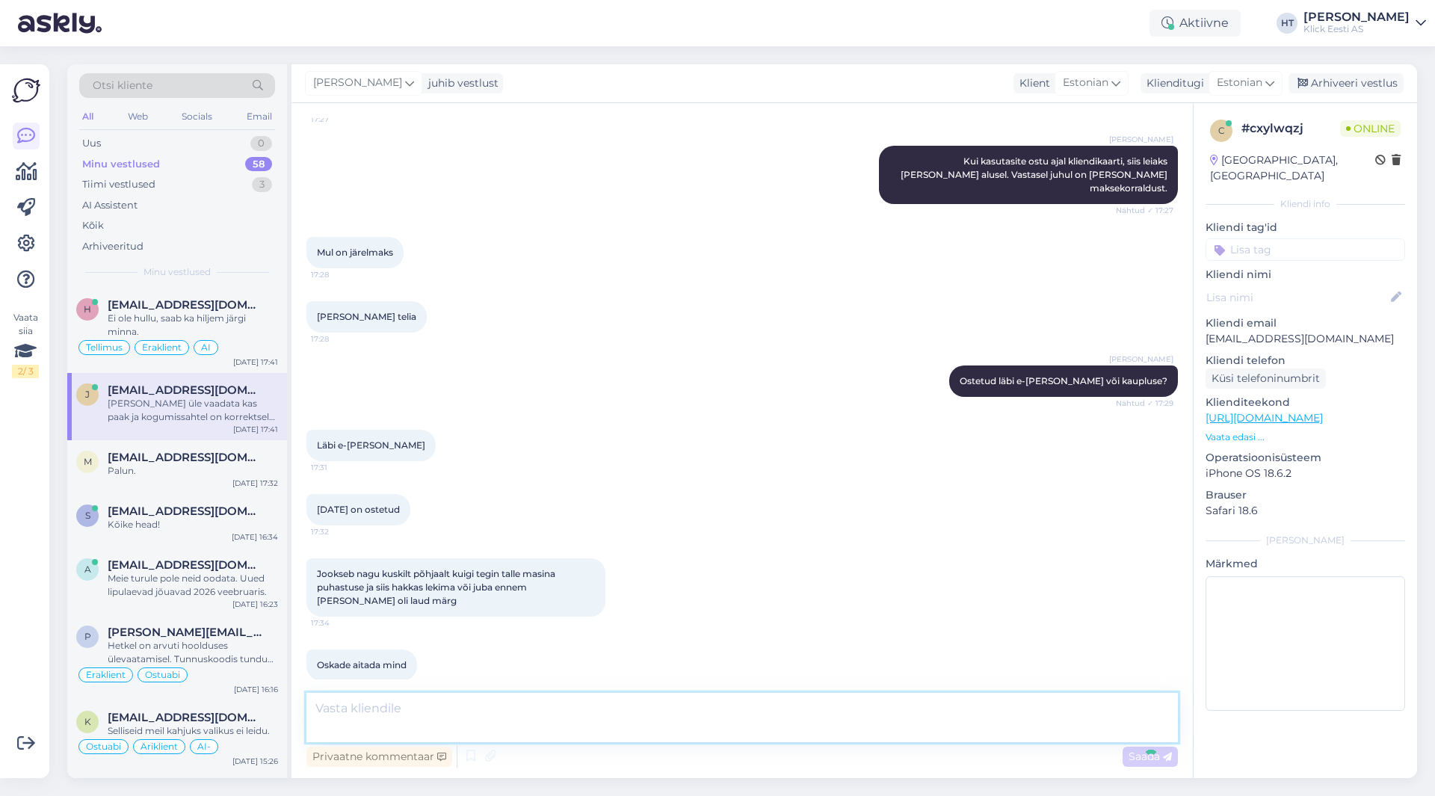
scroll to position [851, 0]
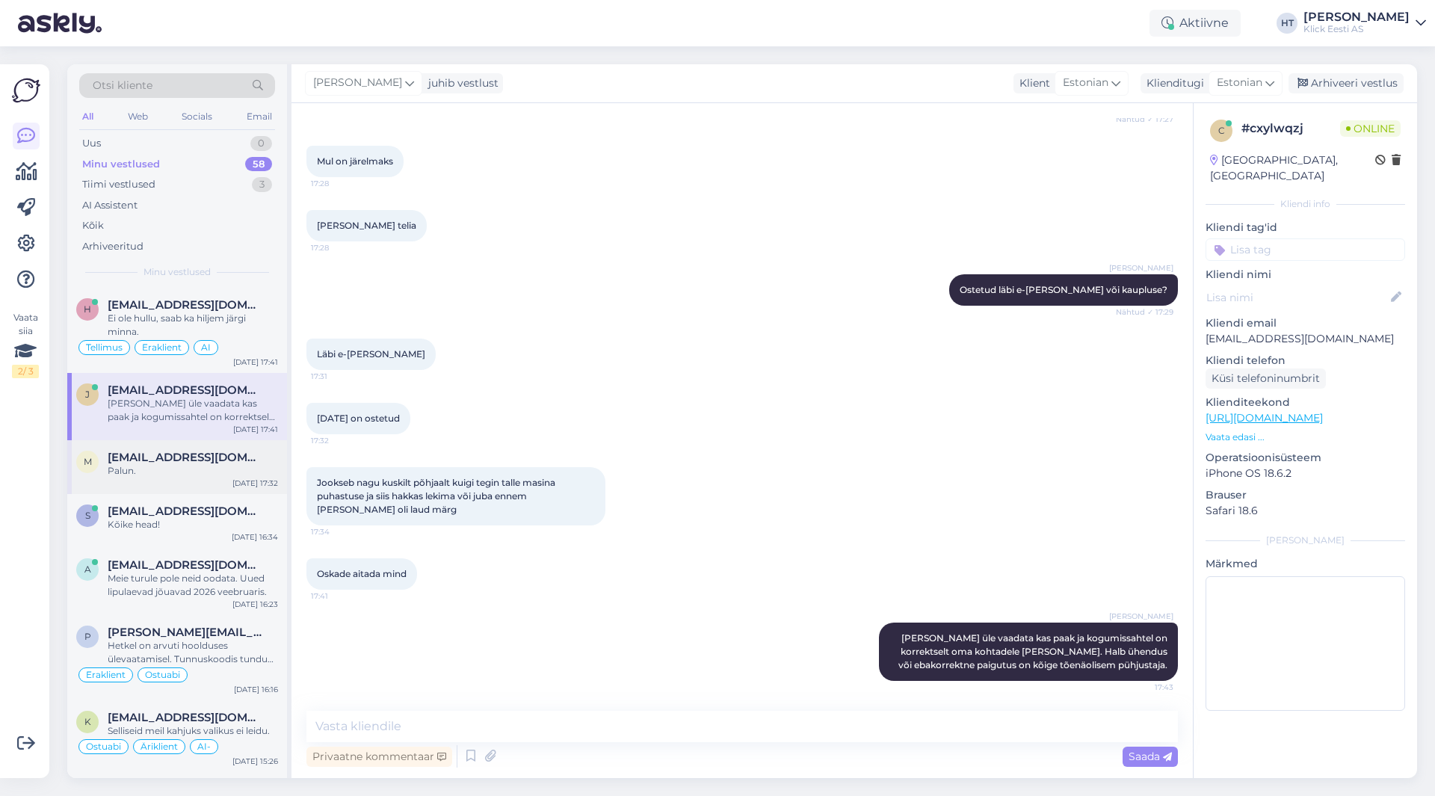
click at [244, 475] on div "Palun." at bounding box center [193, 470] width 170 height 13
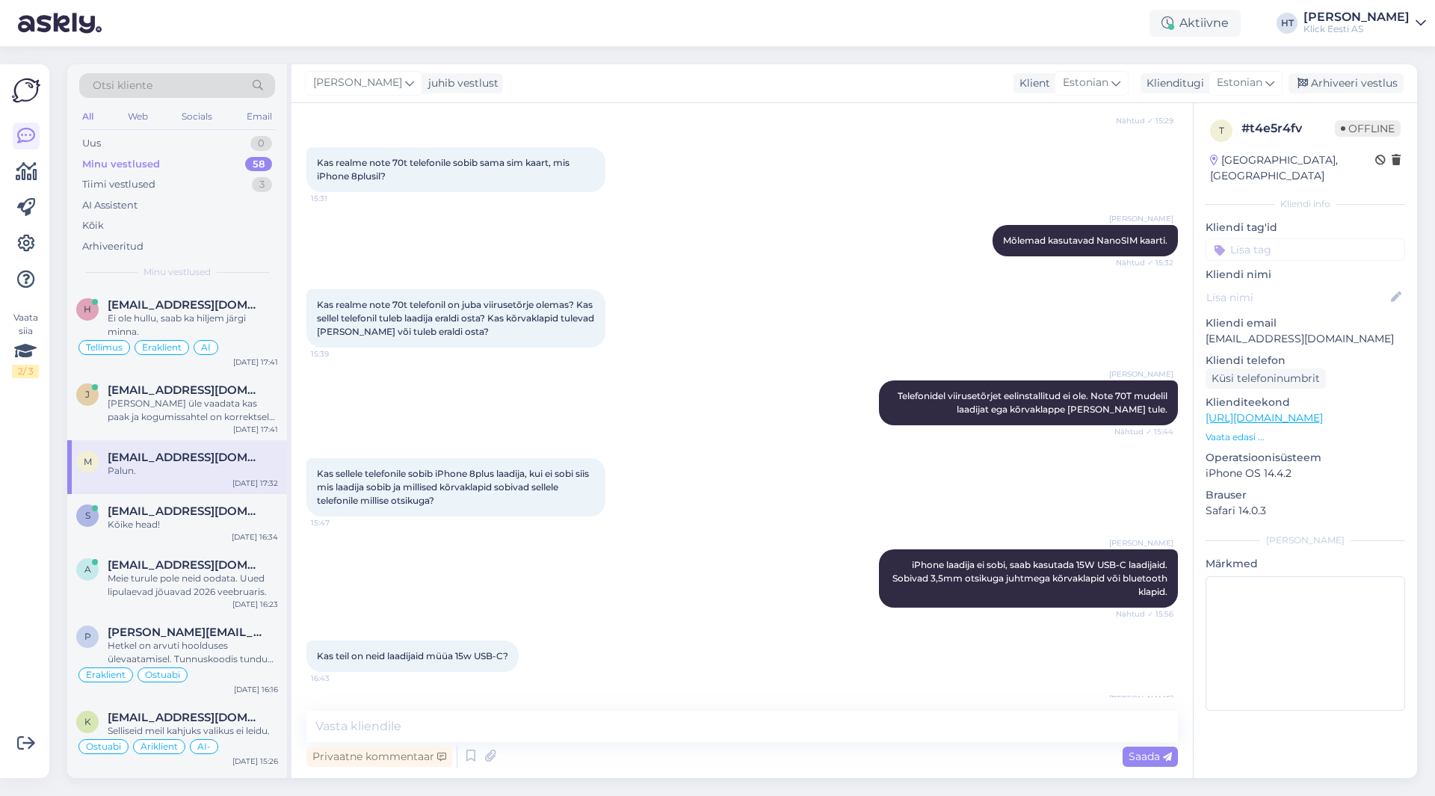
scroll to position [1482, 0]
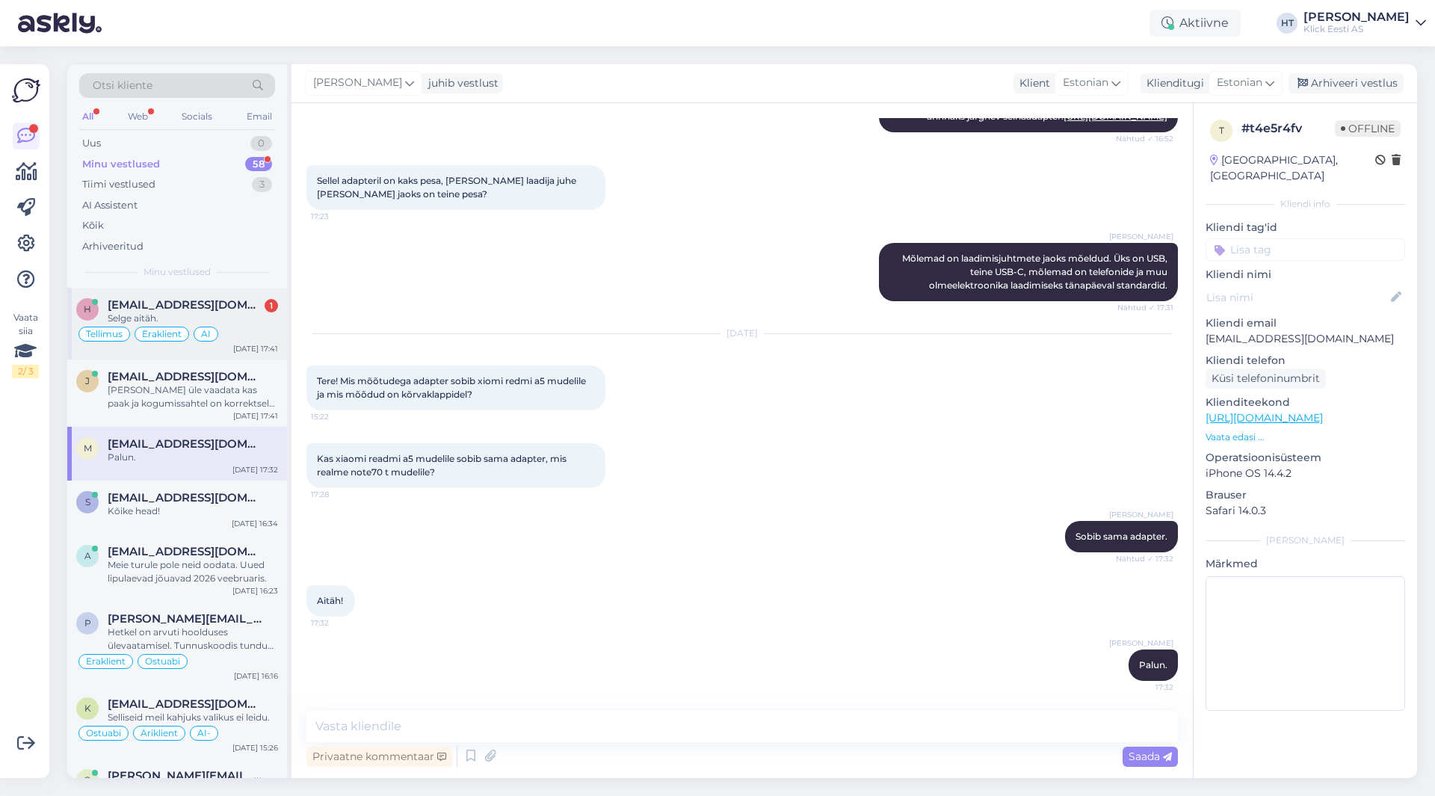
click at [260, 343] on div "[DATE] 17:41" at bounding box center [255, 348] width 45 height 11
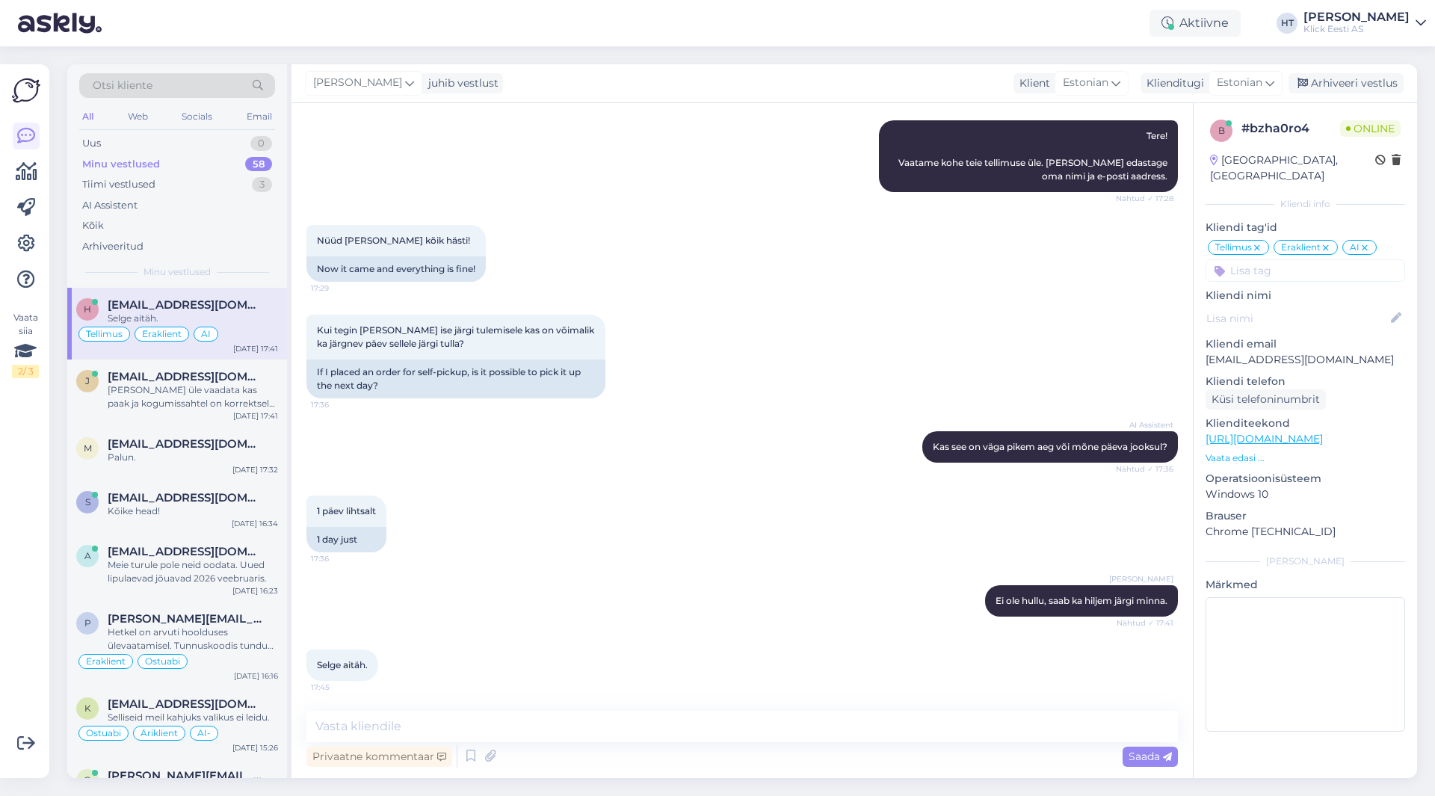
scroll to position [207, 0]
click at [451, 736] on textarea at bounding box center [741, 726] width 871 height 31
type textarea "Palun."
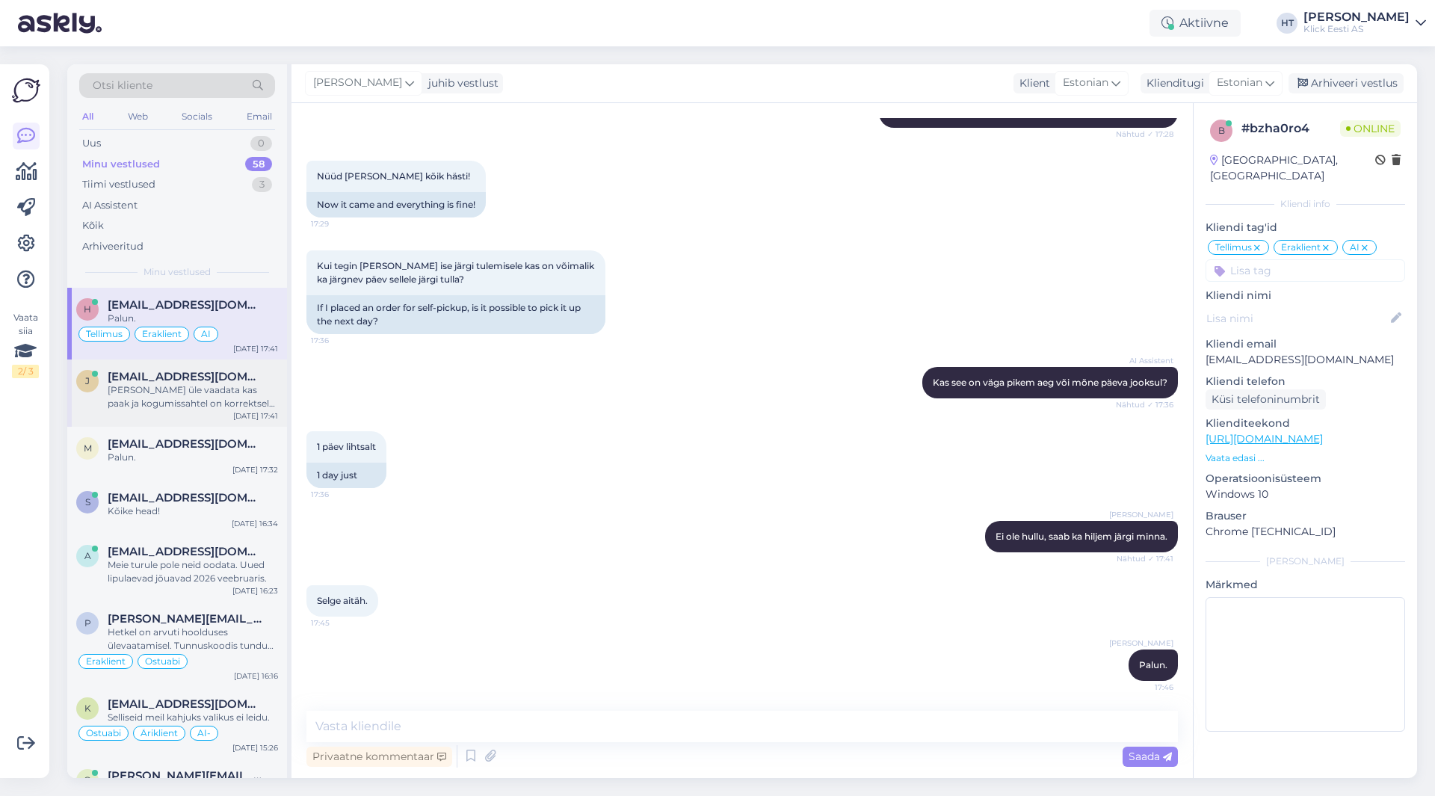
click at [225, 386] on div "[PERSON_NAME] üle vaadata kas paak ja kogumissahtel on korrektselt oma kohtadel…" at bounding box center [193, 396] width 170 height 27
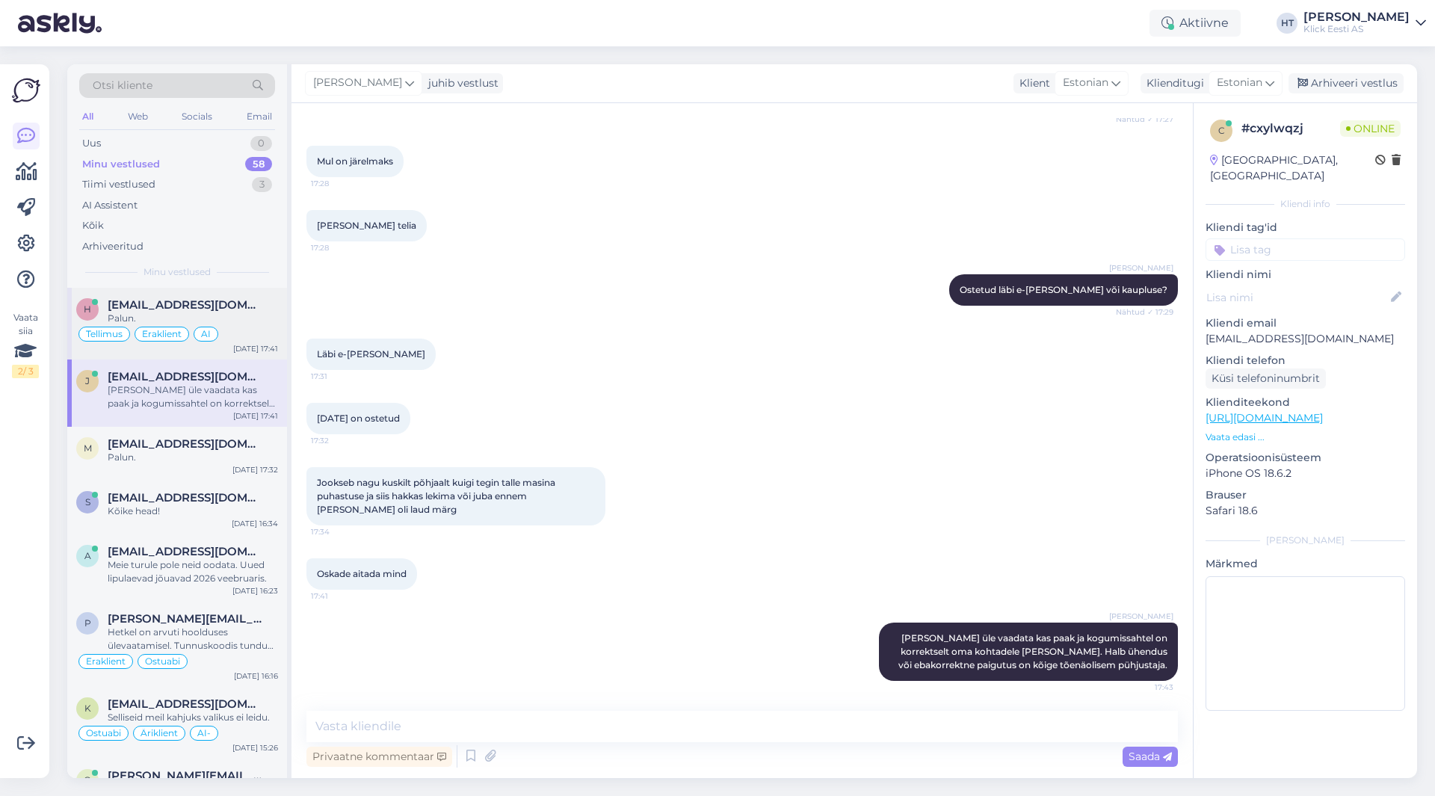
click at [220, 294] on div "h [EMAIL_ADDRESS][DOMAIN_NAME] Palun. [PERSON_NAME] AI [DATE] 17:41" at bounding box center [177, 324] width 220 height 72
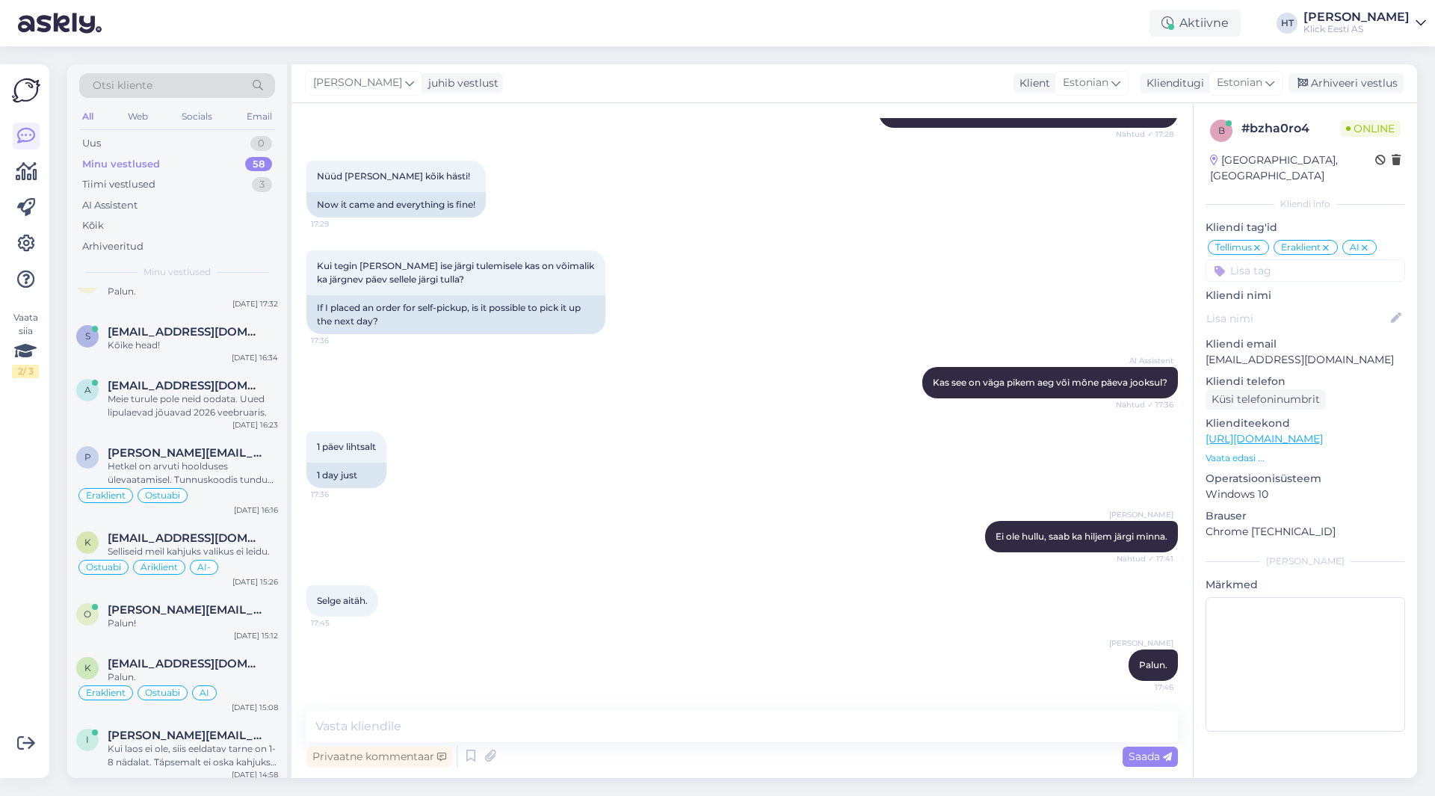
scroll to position [0, 0]
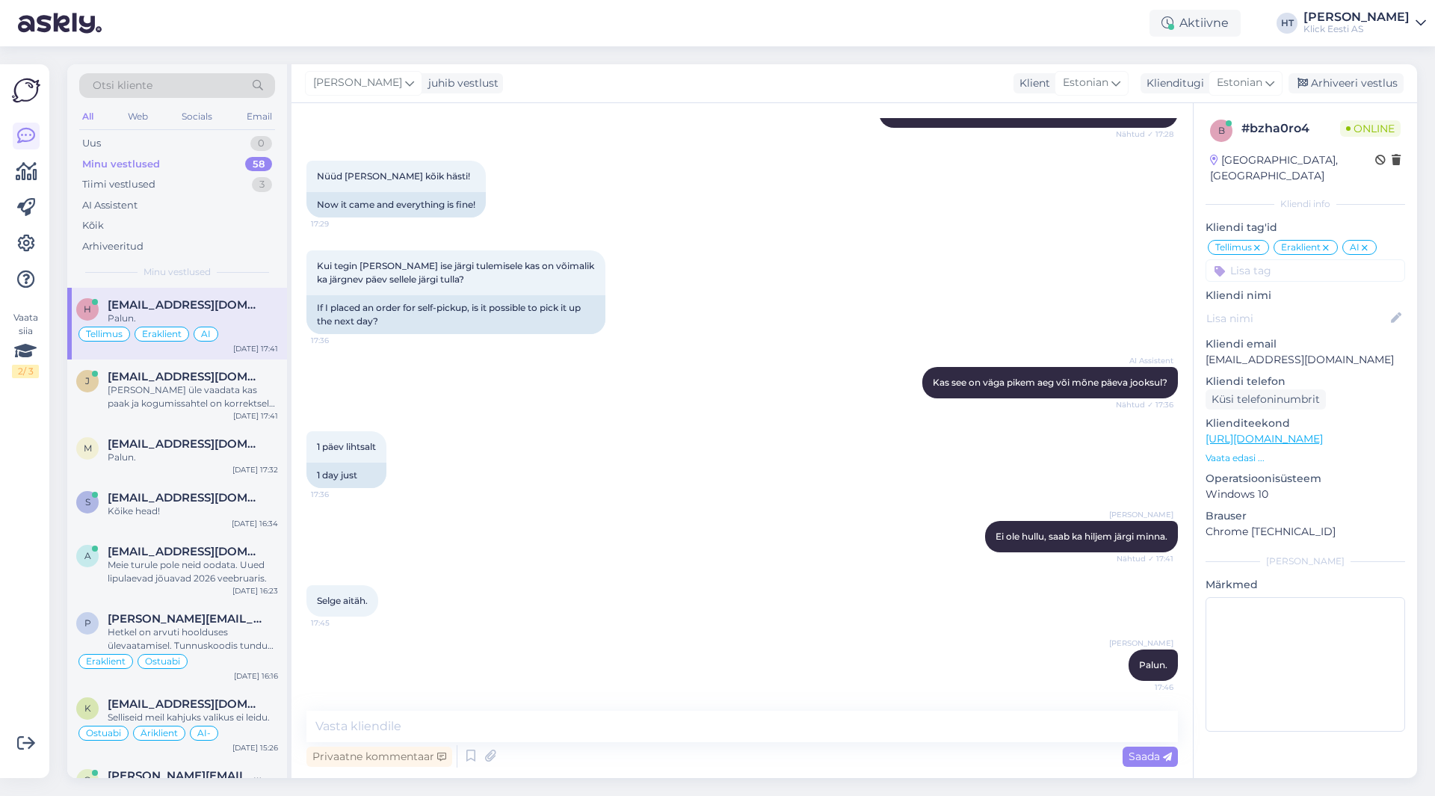
click at [1, 540] on div "Vaata siia 2 / 3 Võimalused Veendu, et Askly loob sulle väärtust. Sulge Ühenda …" at bounding box center [24, 421] width 49 height 714
click at [28, 542] on div "Vaata siia 2 / 3" at bounding box center [26, 421] width 28 height 690
click at [19, 534] on div "Vaata siia 2 / 3" at bounding box center [26, 421] width 28 height 690
click at [22, 536] on div "Vaata siia 2 / 3" at bounding box center [26, 421] width 28 height 690
click at [24, 535] on div "Vaata siia 2 / 3" at bounding box center [26, 421] width 28 height 690
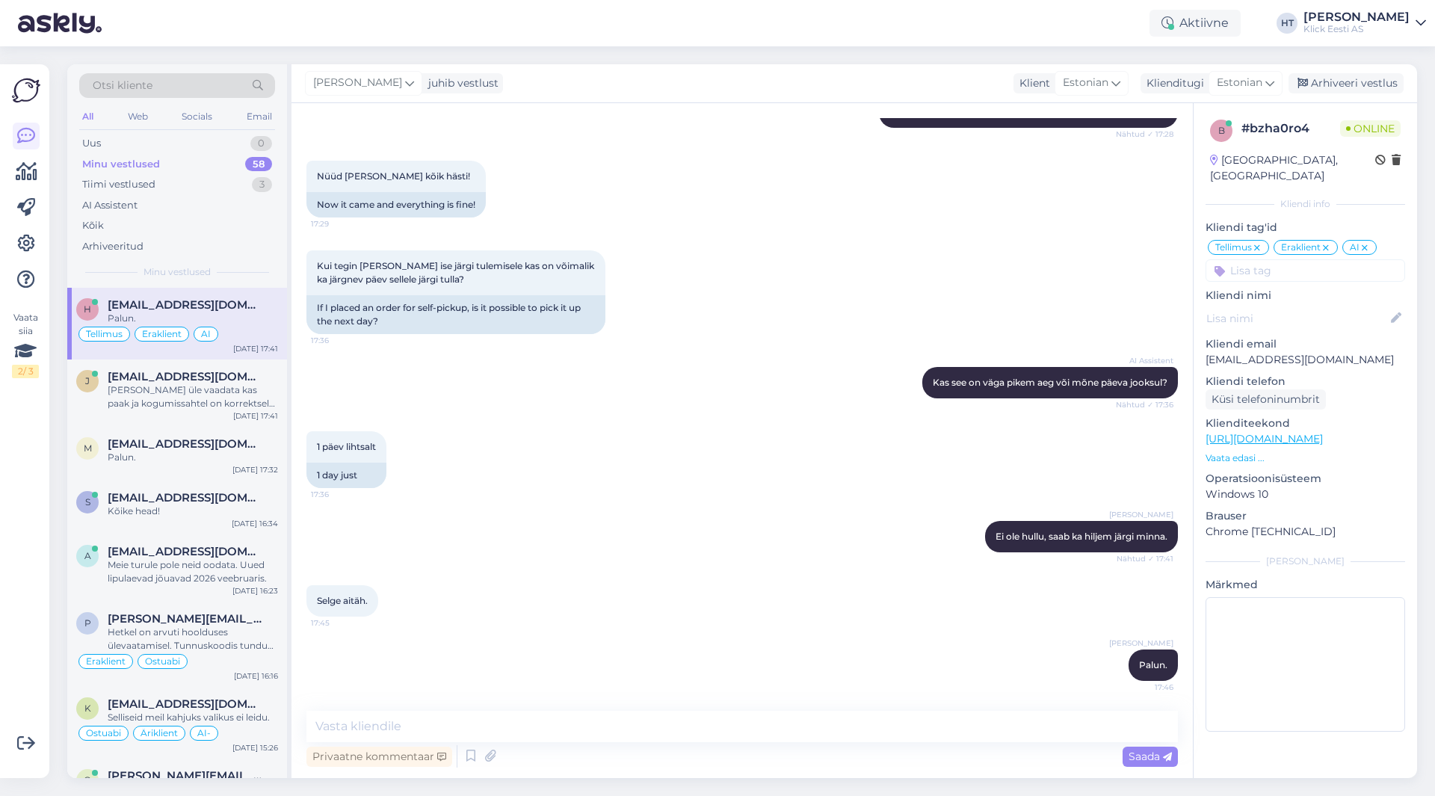
click at [24, 535] on div "Vaata siia 2 / 3" at bounding box center [26, 421] width 28 height 690
click at [22, 535] on div "Vaata siia 2 / 3" at bounding box center [26, 421] width 28 height 690
click at [210, 646] on div "Hetkel on arvuti hoolduses ülevaatamisel. Tunnuskoodis tundub koolon puuduvat, …" at bounding box center [193, 638] width 170 height 27
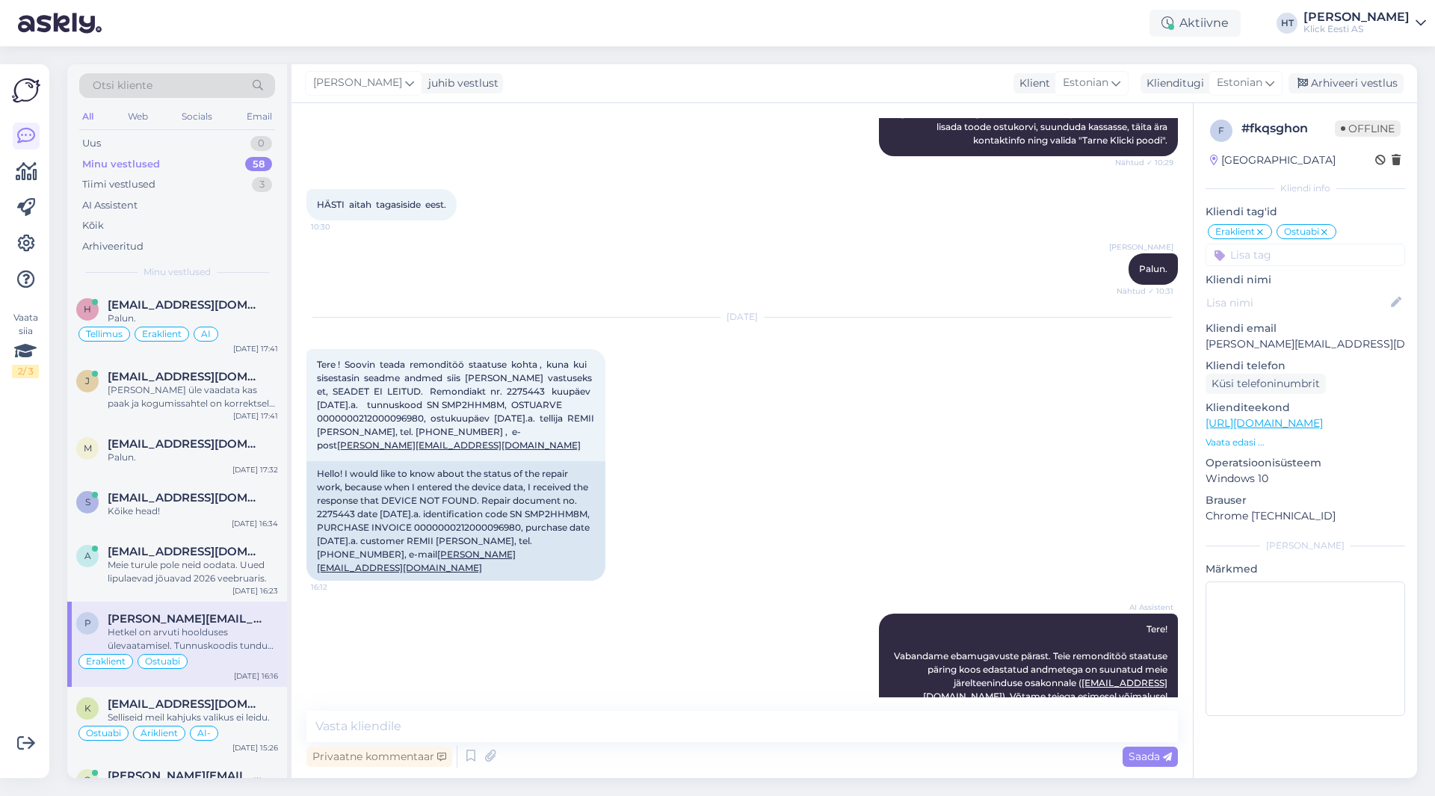
scroll to position [353, 0]
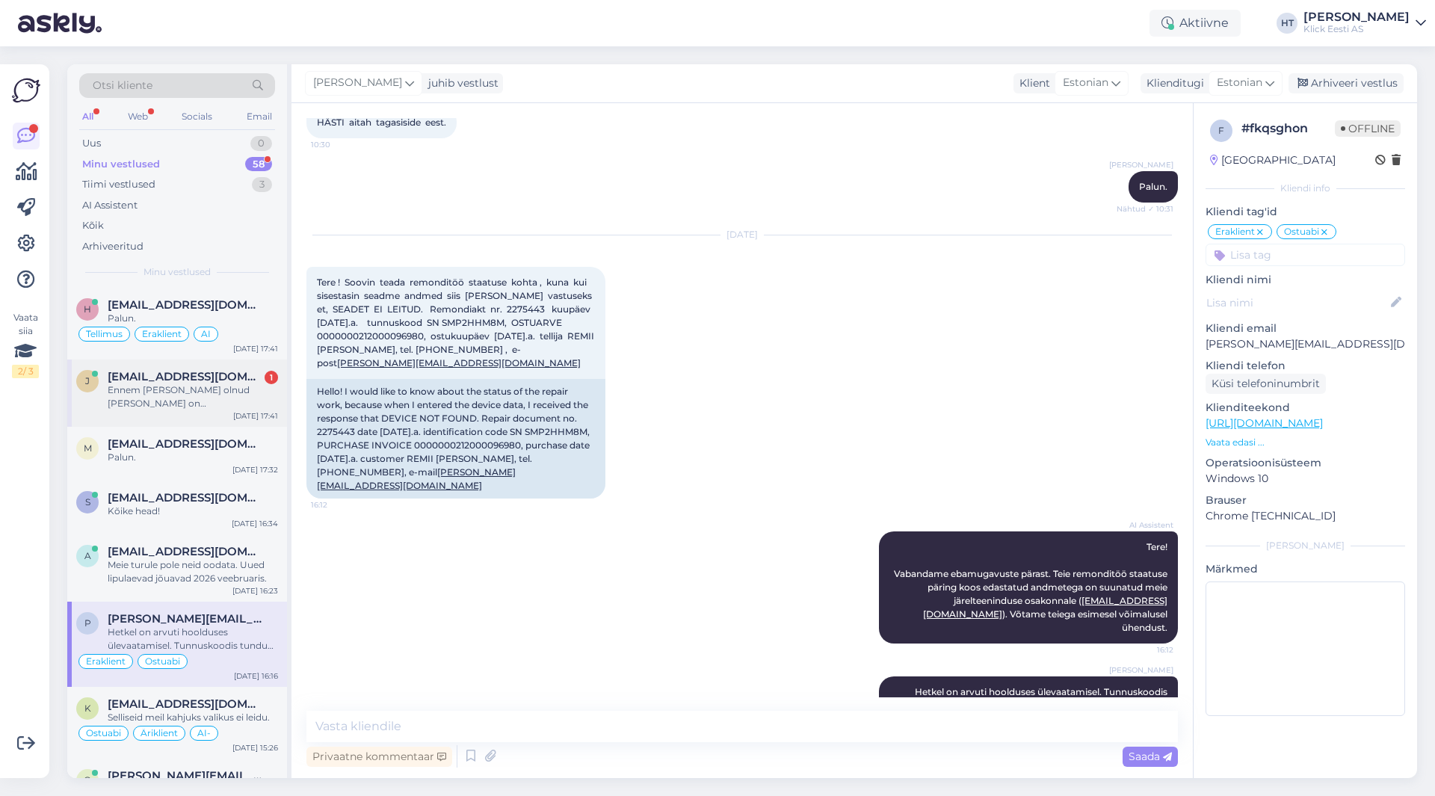
click at [259, 385] on div "Ennem [PERSON_NAME] olnud [PERSON_NAME] on [PERSON_NAME] paakis on vesi [PERSON…" at bounding box center [193, 396] width 170 height 27
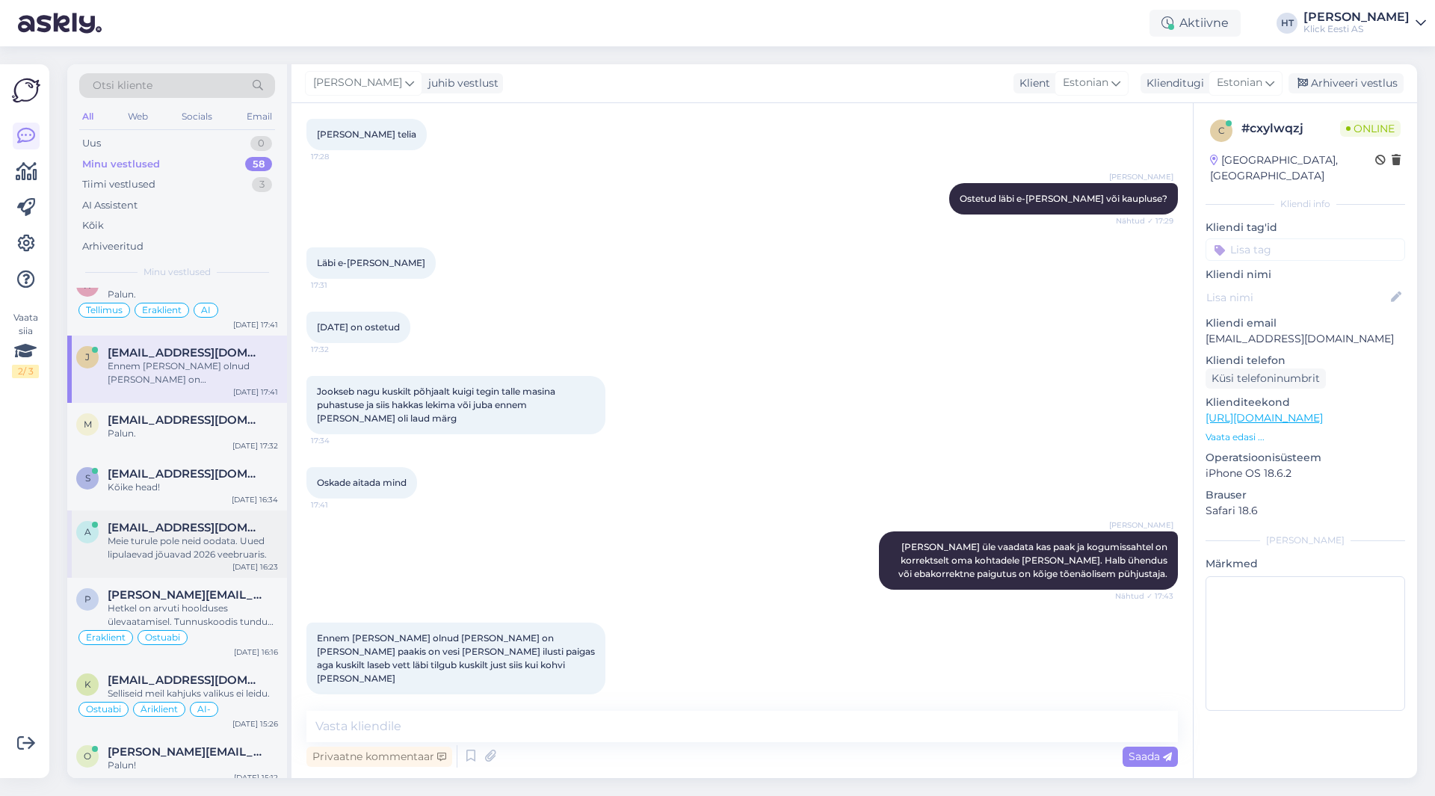
scroll to position [0, 0]
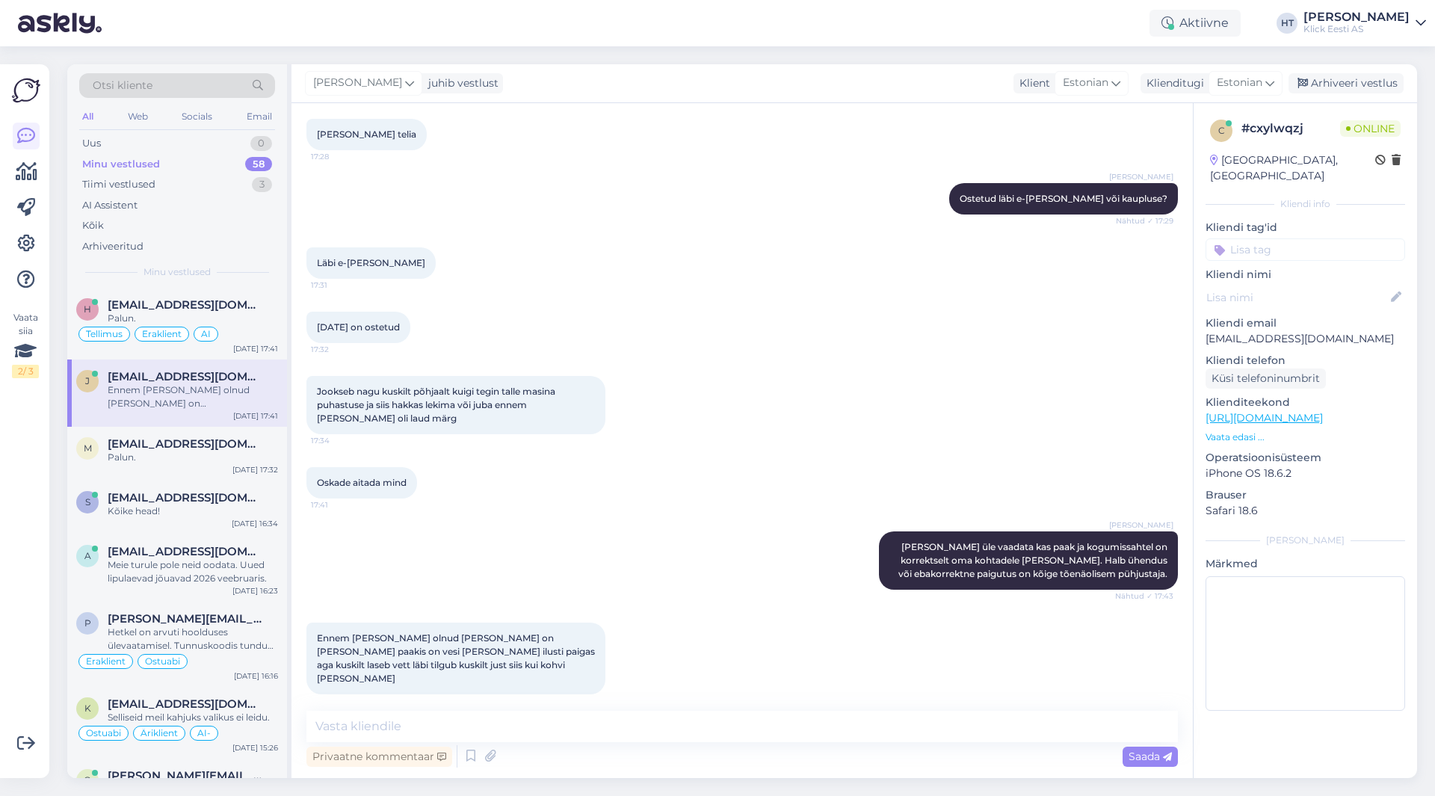
click at [625, 429] on div "Jookseb nagu kuskilt põhjaalt kuigi tegin talle masina puhastuse ja siis hakkas…" at bounding box center [741, 404] width 871 height 91
click at [548, 723] on textarea at bounding box center [741, 726] width 871 height 31
type textarea "S"
click at [635, 547] on div "[PERSON_NAME] [PERSON_NAME] üle vaadata kas paak ja kogumissahtel on korrektsel…" at bounding box center [741, 560] width 871 height 91
click at [643, 723] on textarea at bounding box center [741, 726] width 871 height 31
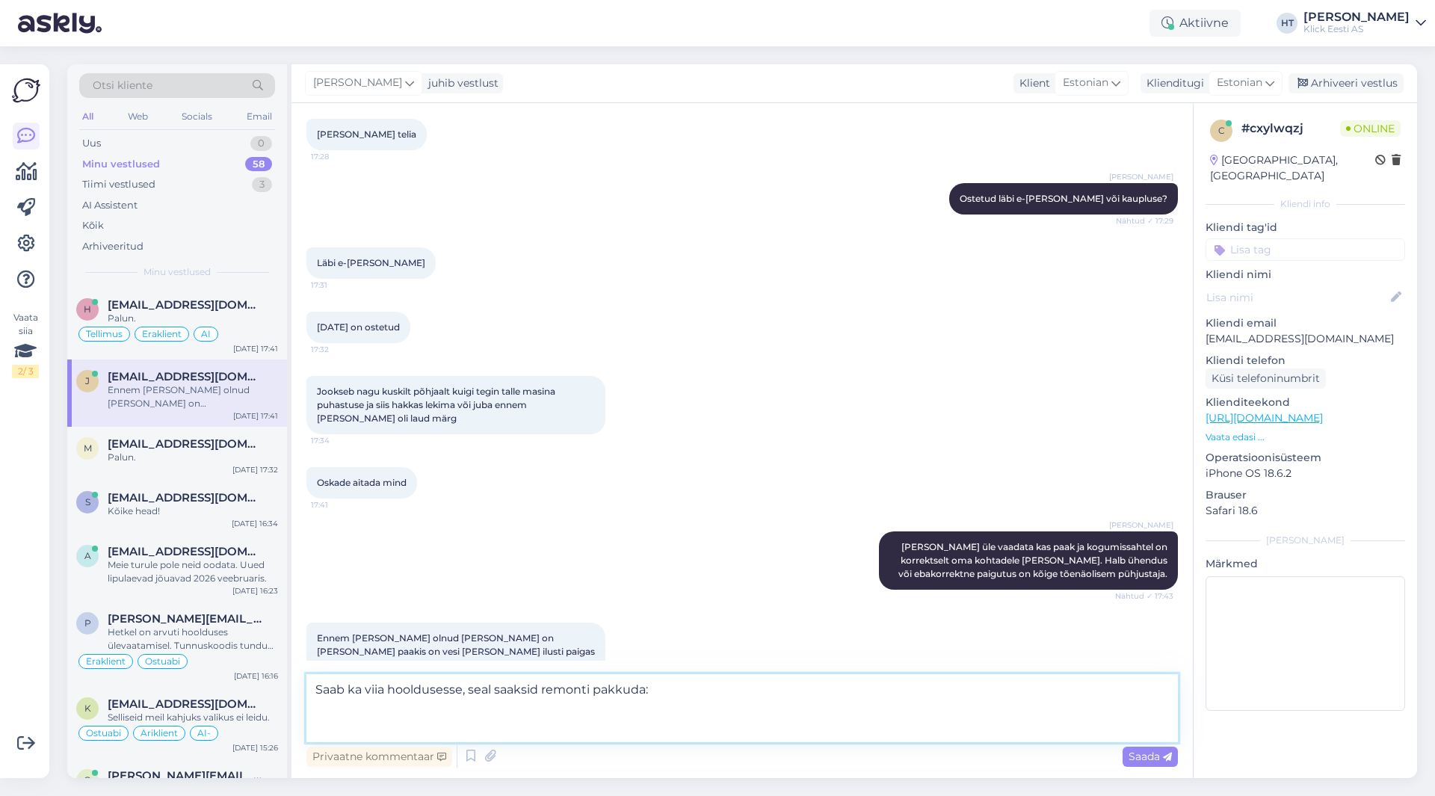
paste textarea "OÜ SEVI Kodukaubad [STREET_ADDRESS] E-R 9.00-17.00, L 10.00-15.00"
type textarea "Saab ka viia hooldusesse, seal saaksid remonti pakkuda: OÜ SEVI Kodukaubad Pall…"
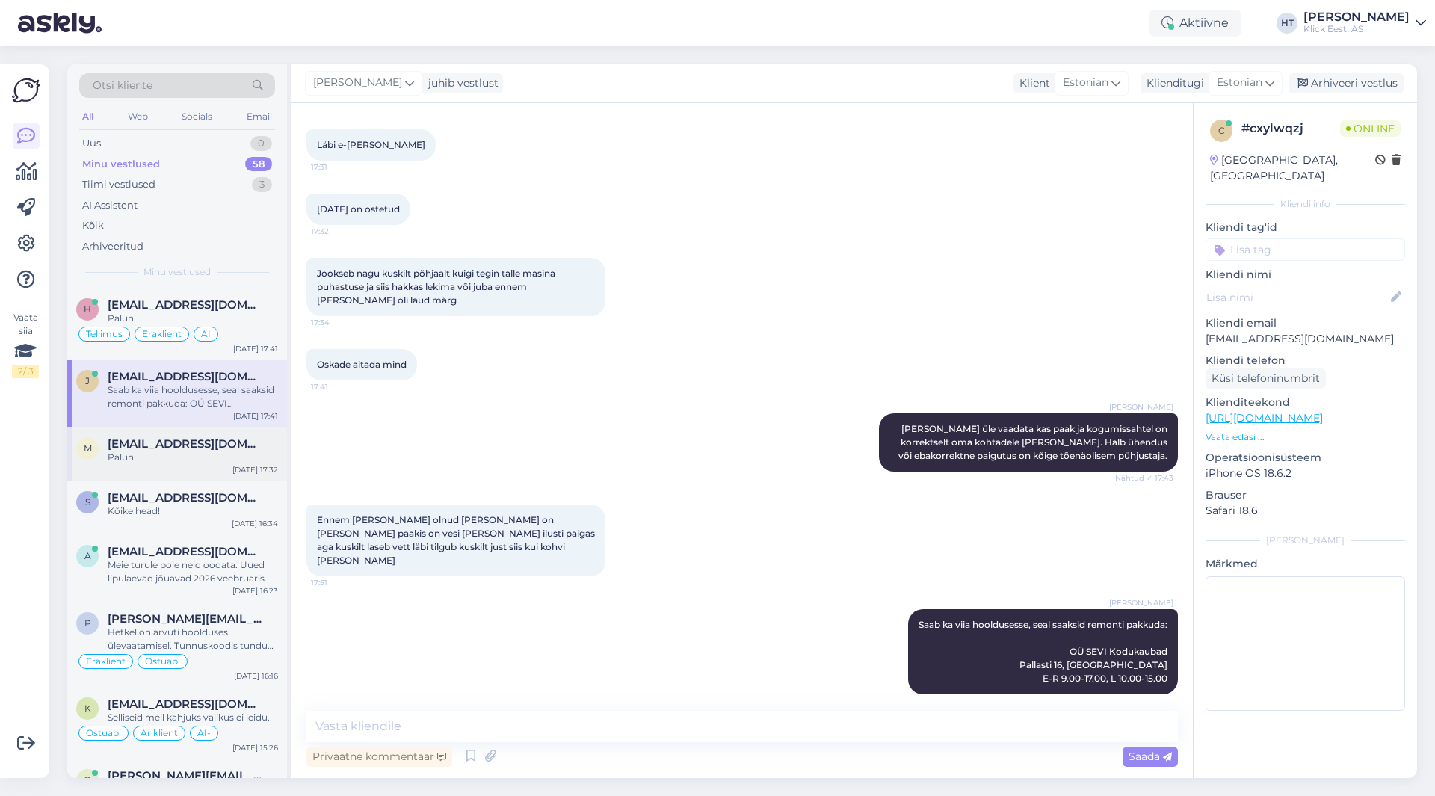
click at [212, 466] on div "m [EMAIL_ADDRESS][DOMAIN_NAME] Palun. [DATE] 17:32" at bounding box center [177, 454] width 220 height 54
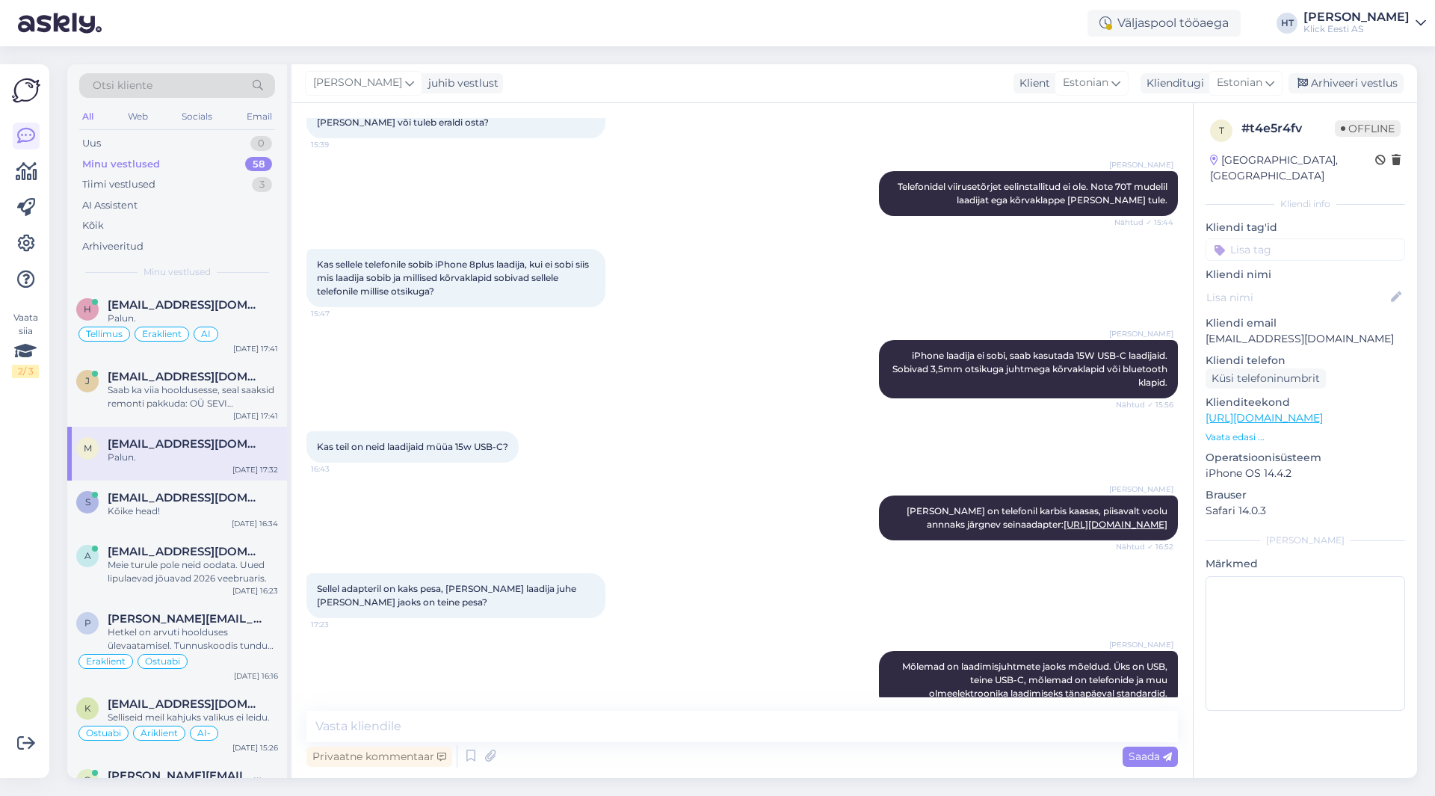
scroll to position [1482, 0]
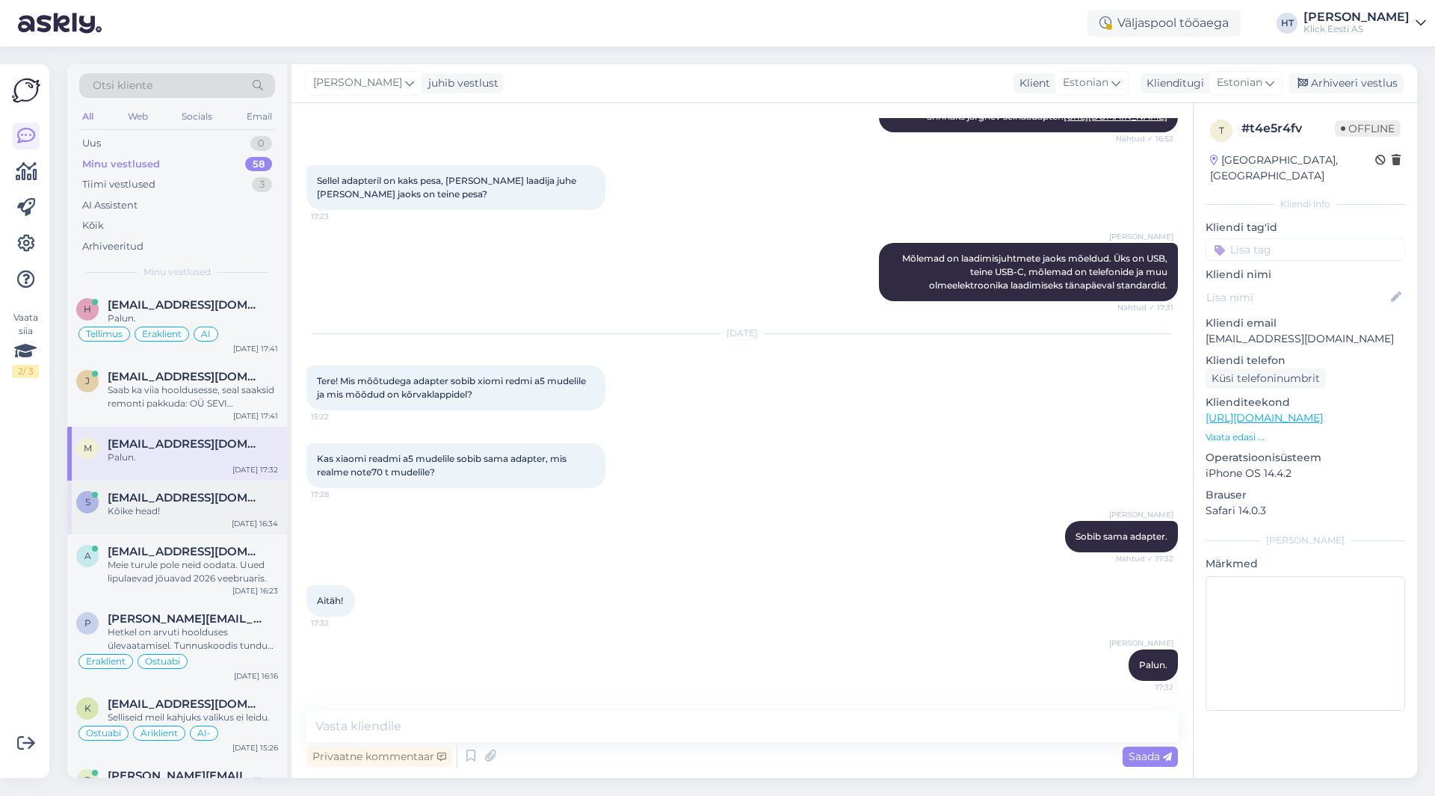
click at [190, 519] on div "s [EMAIL_ADDRESS][DOMAIN_NAME] Kõike head! [DATE] 16:34" at bounding box center [177, 507] width 220 height 54
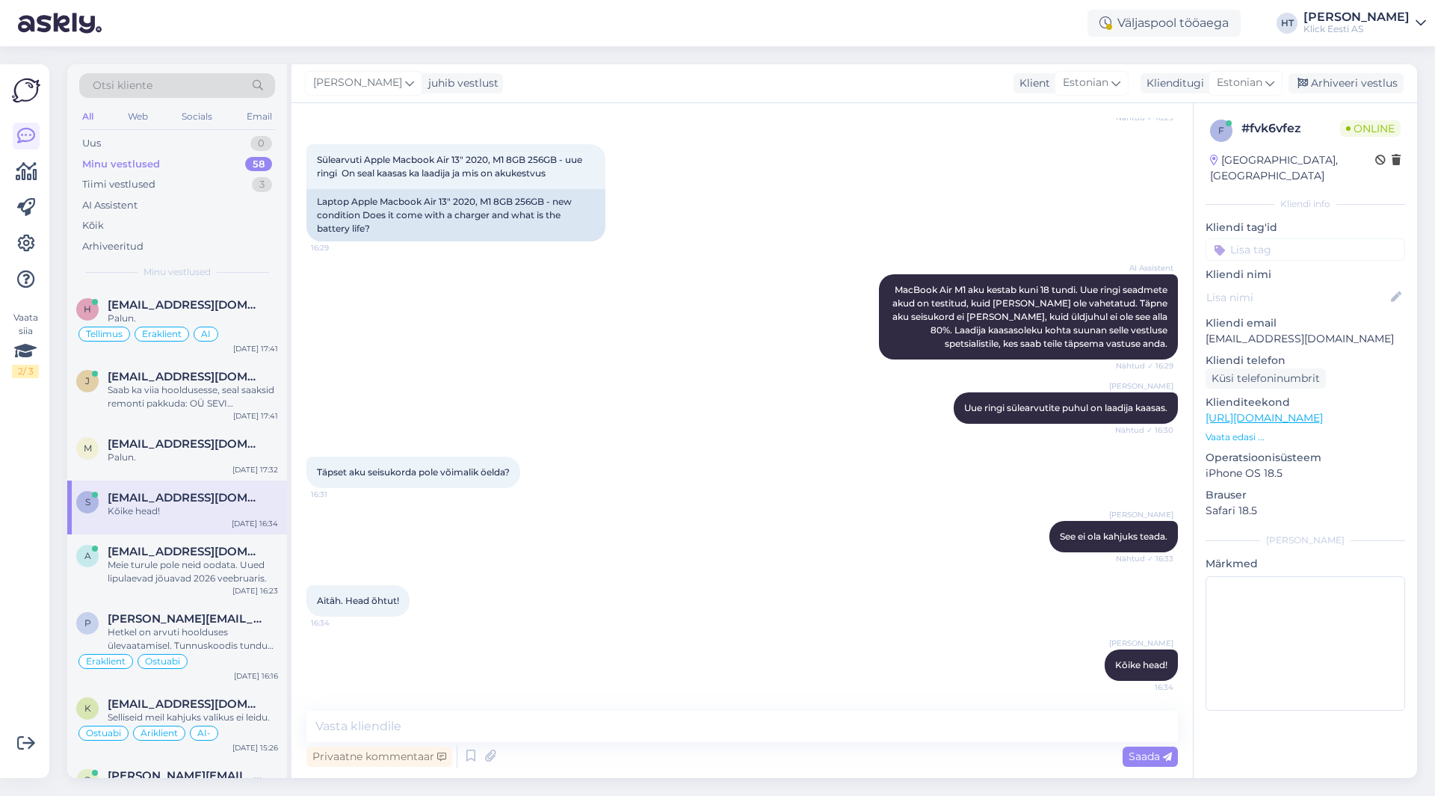
scroll to position [207, 0]
click at [176, 581] on div "Meie turule pole neid oodata. Uued lipulaevad jõuavad 2026 veebruaris." at bounding box center [193, 571] width 170 height 27
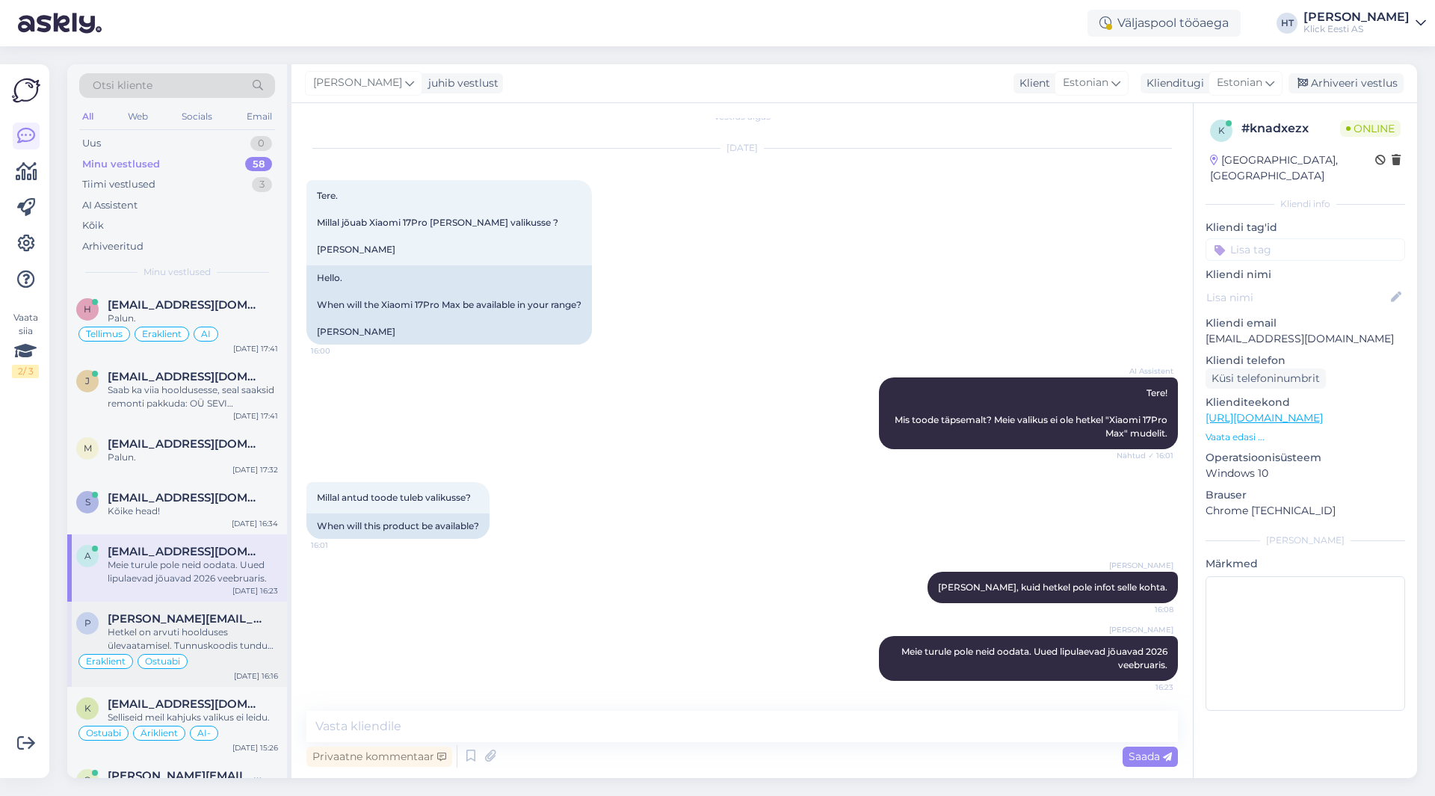
click at [225, 613] on span "[PERSON_NAME][EMAIL_ADDRESS][DOMAIN_NAME]" at bounding box center [185, 618] width 155 height 13
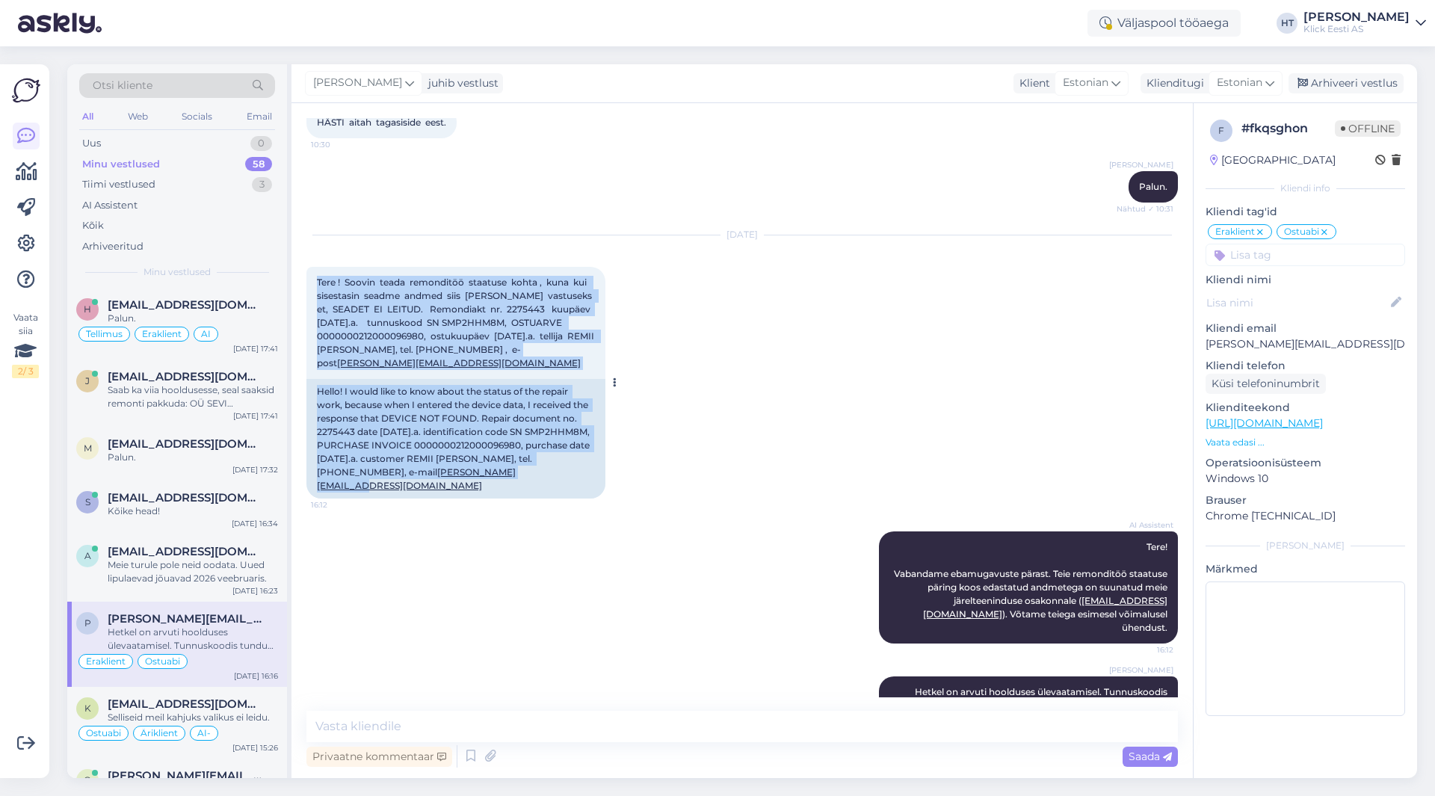
drag, startPoint x: 510, startPoint y: 448, endPoint x: 312, endPoint y: 255, distance: 276.4
click at [312, 267] on div "Tere ! Soovin teada remonditöö staatuse kohta , kuna kui sisestasin seadme andm…" at bounding box center [455, 383] width 299 height 232
click at [312, 267] on div "Tere ! Soovin teada remonditöö staatuse kohta , kuna kui sisestasin seadme andm…" at bounding box center [455, 323] width 299 height 112
drag, startPoint x: 313, startPoint y: 253, endPoint x: 551, endPoint y: 449, distance: 308.5
click at [551, 449] on div "Tere ! Soovin teada remonditöö staatuse kohta , kuna kui sisestasin seadme andm…" at bounding box center [455, 383] width 299 height 232
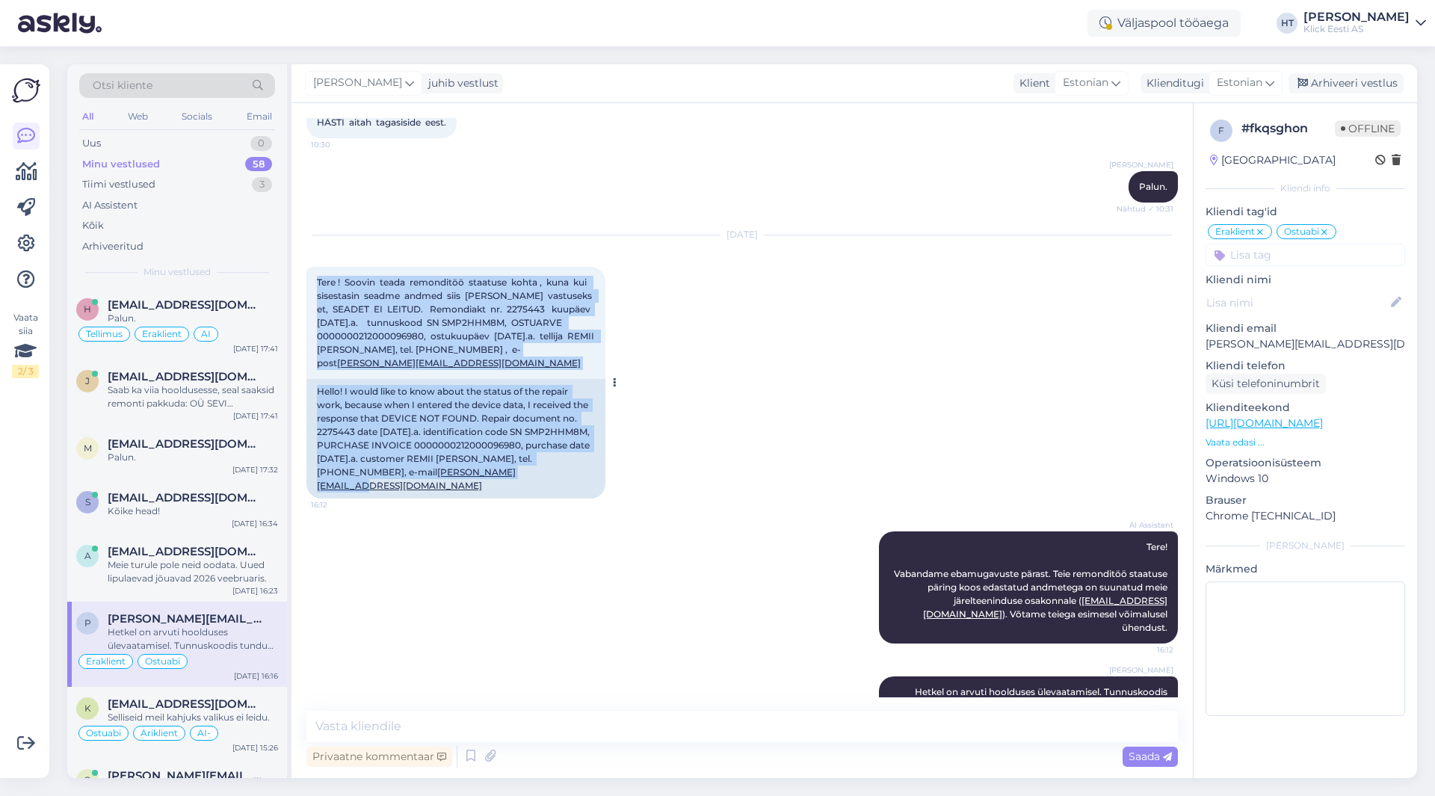
click at [544, 454] on div "Hello! I would like to know about the status of the repair work, because when I…" at bounding box center [455, 439] width 299 height 120
drag, startPoint x: 544, startPoint y: 454, endPoint x: 315, endPoint y: 250, distance: 305.9
click at [315, 267] on div "Tere ! Soovin teada remonditöö staatuse kohta , kuna kui sisestasin seadme andm…" at bounding box center [455, 383] width 299 height 232
click at [315, 267] on div "Tere ! Soovin teada remonditöö staatuse kohta , kuna kui sisestasin seadme andm…" at bounding box center [455, 323] width 299 height 112
drag, startPoint x: 315, startPoint y: 250, endPoint x: 563, endPoint y: 451, distance: 319.3
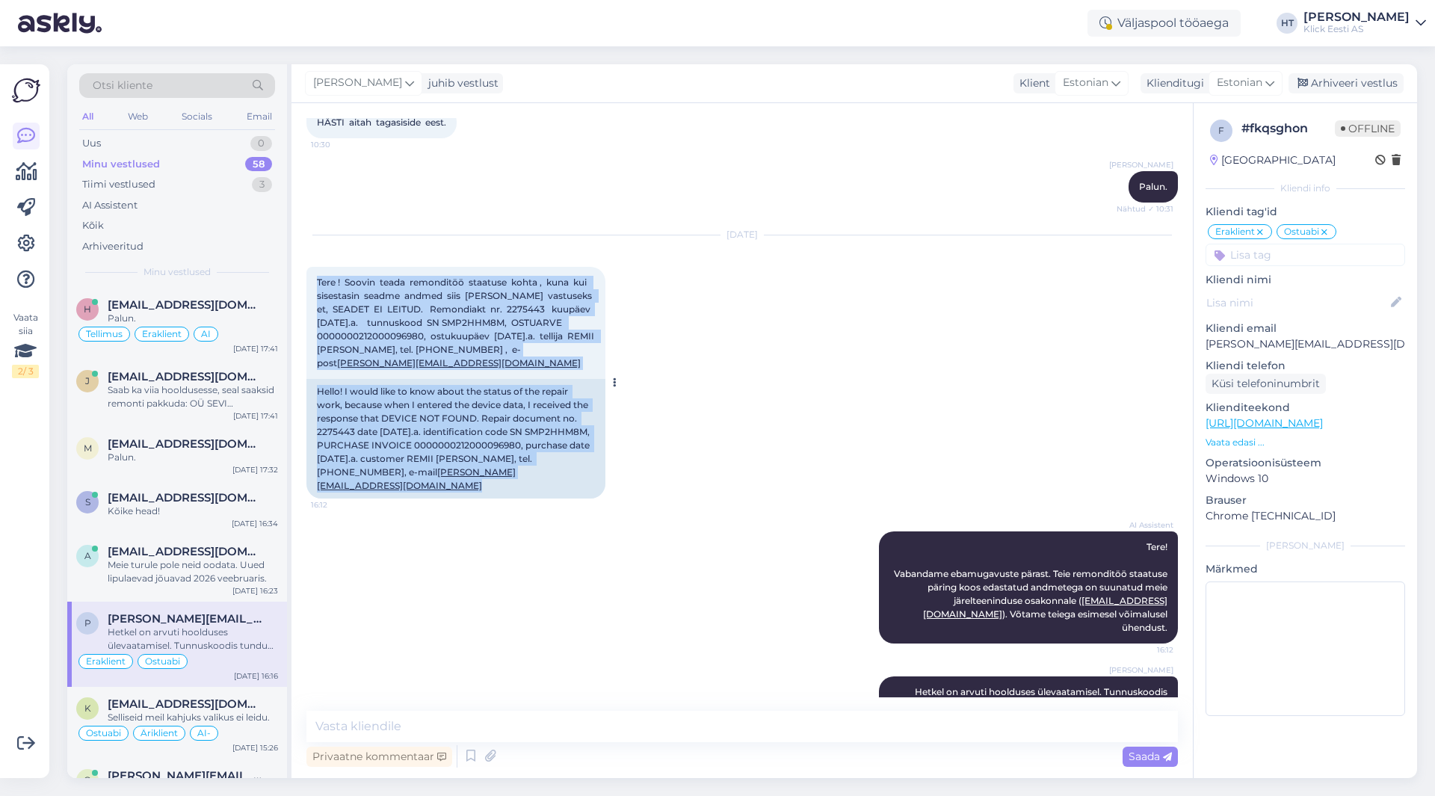
click at [563, 451] on div "Tere ! Soovin teada remonditöö staatuse kohta , kuna kui sisestasin seadme andm…" at bounding box center [455, 383] width 299 height 232
click at [563, 451] on div "Hello! I would like to know about the status of the repair work, because when I…" at bounding box center [455, 439] width 299 height 120
drag, startPoint x: 563, startPoint y: 451, endPoint x: 316, endPoint y: 253, distance: 317.3
click at [316, 267] on div "Tere ! Soovin teada remonditöö staatuse kohta , kuna kui sisestasin seadme andm…" at bounding box center [455, 383] width 299 height 232
click at [316, 267] on div "Tere ! Soovin teada remonditöö staatuse kohta , kuna kui sisestasin seadme andm…" at bounding box center [455, 323] width 299 height 112
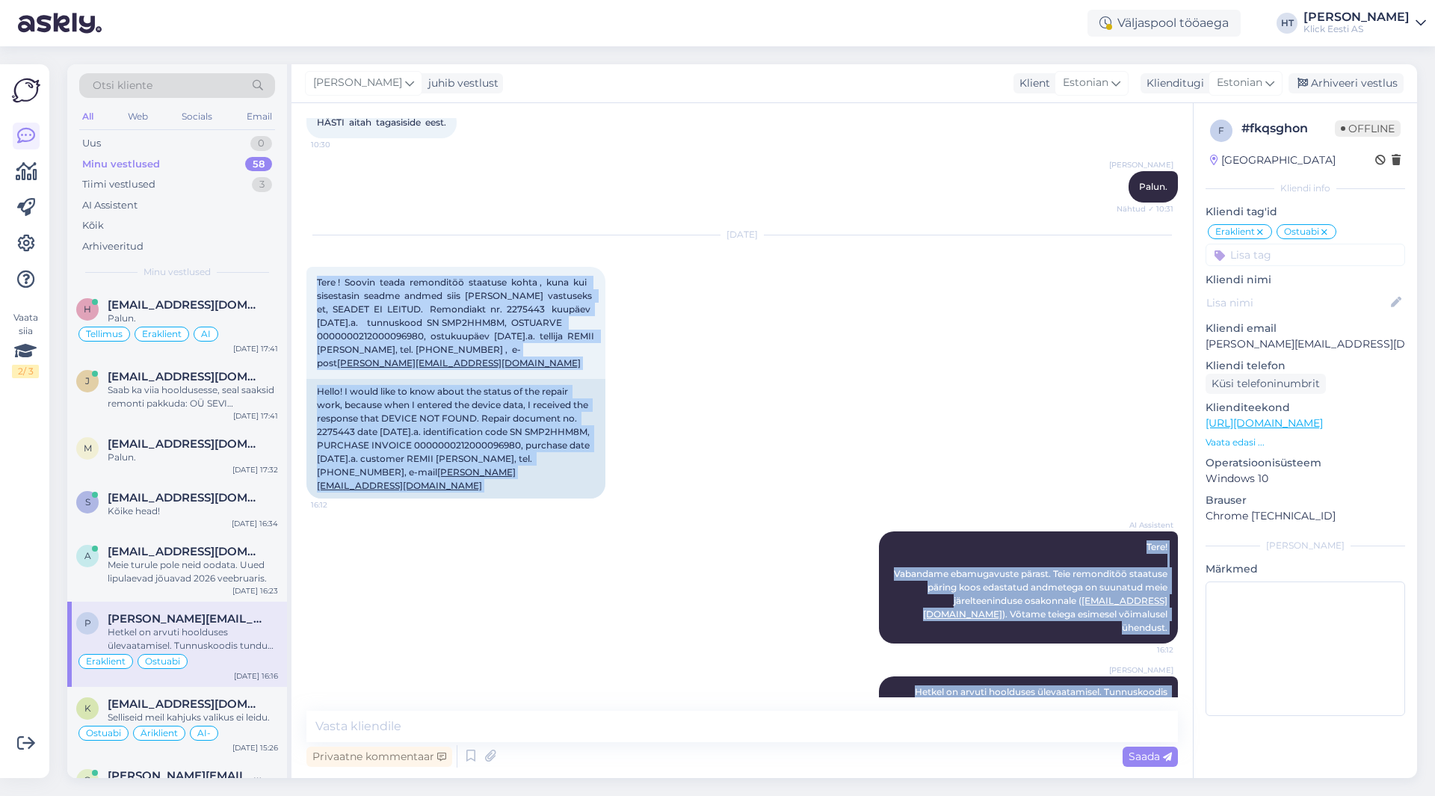
drag, startPoint x: 316, startPoint y: 253, endPoint x: 1160, endPoint y: 670, distance: 941.4
click at [1160, 670] on div "Vestlus algas [DATE] Tere ! Palun teatage millises Klick esinduses [GEOGRAPHIC_…" at bounding box center [748, 407] width 885 height 579
click at [1160, 676] on div "[PERSON_NAME] [PERSON_NAME] on arvuti hoolduses ülevaatamisel. Tunnuskoodis tun…" at bounding box center [1028, 705] width 299 height 58
drag, startPoint x: 1162, startPoint y: 670, endPoint x: 312, endPoint y: 232, distance: 955.8
click at [312, 232] on div "Vestlus algas [DATE] Tere ! Palun teatage millises Klick esinduses [GEOGRAPHIC_…" at bounding box center [748, 407] width 885 height 579
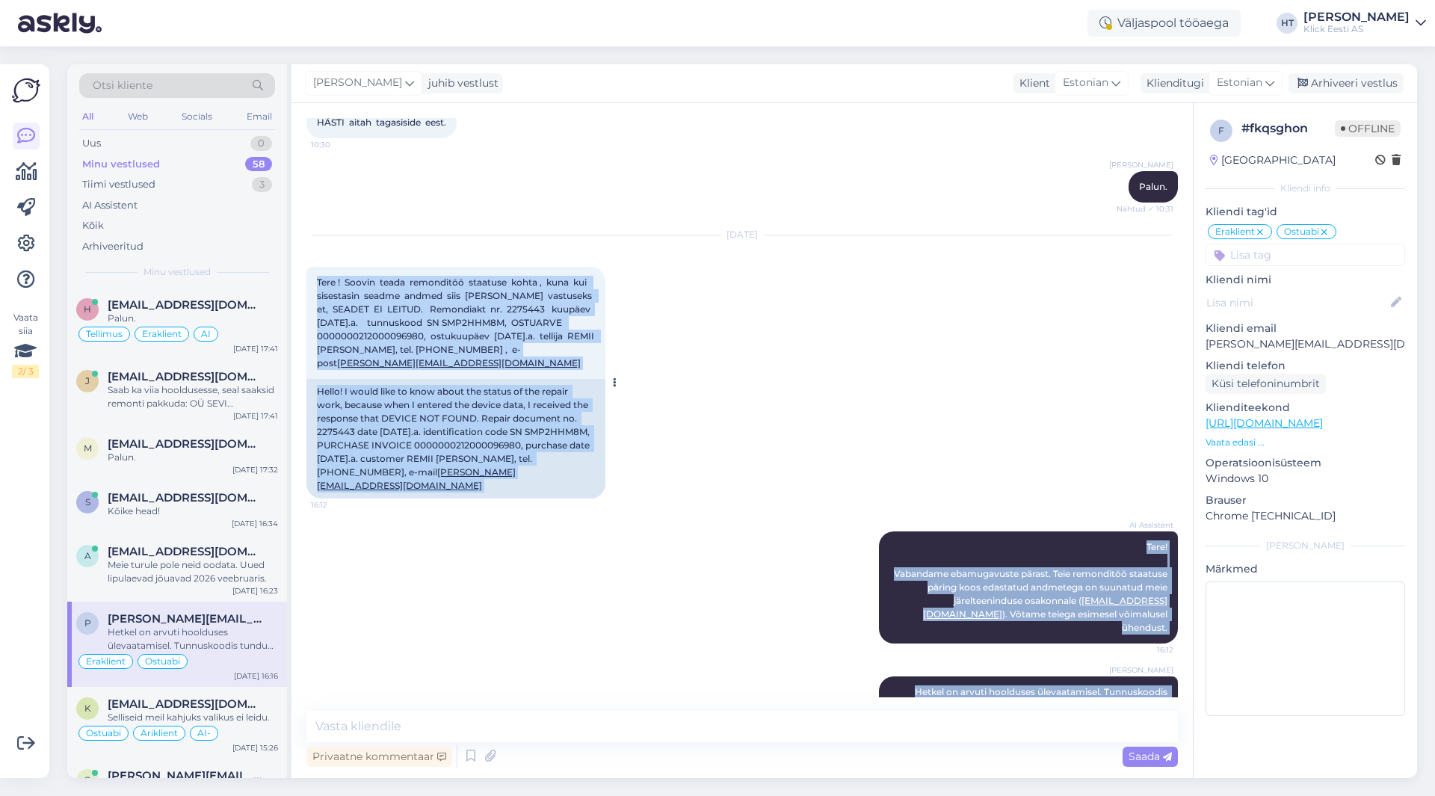
click at [310, 267] on div "Tere ! Soovin teada remonditöö staatuse kohta , kuna kui sisestasin seadme andm…" at bounding box center [455, 323] width 299 height 112
drag, startPoint x: 310, startPoint y: 248, endPoint x: 1167, endPoint y: 664, distance: 952.8
click at [1167, 664] on div "Vestlus algas [DATE] Tere ! Palun teatage millises Klick esinduses [GEOGRAPHIC_…" at bounding box center [748, 407] width 885 height 579
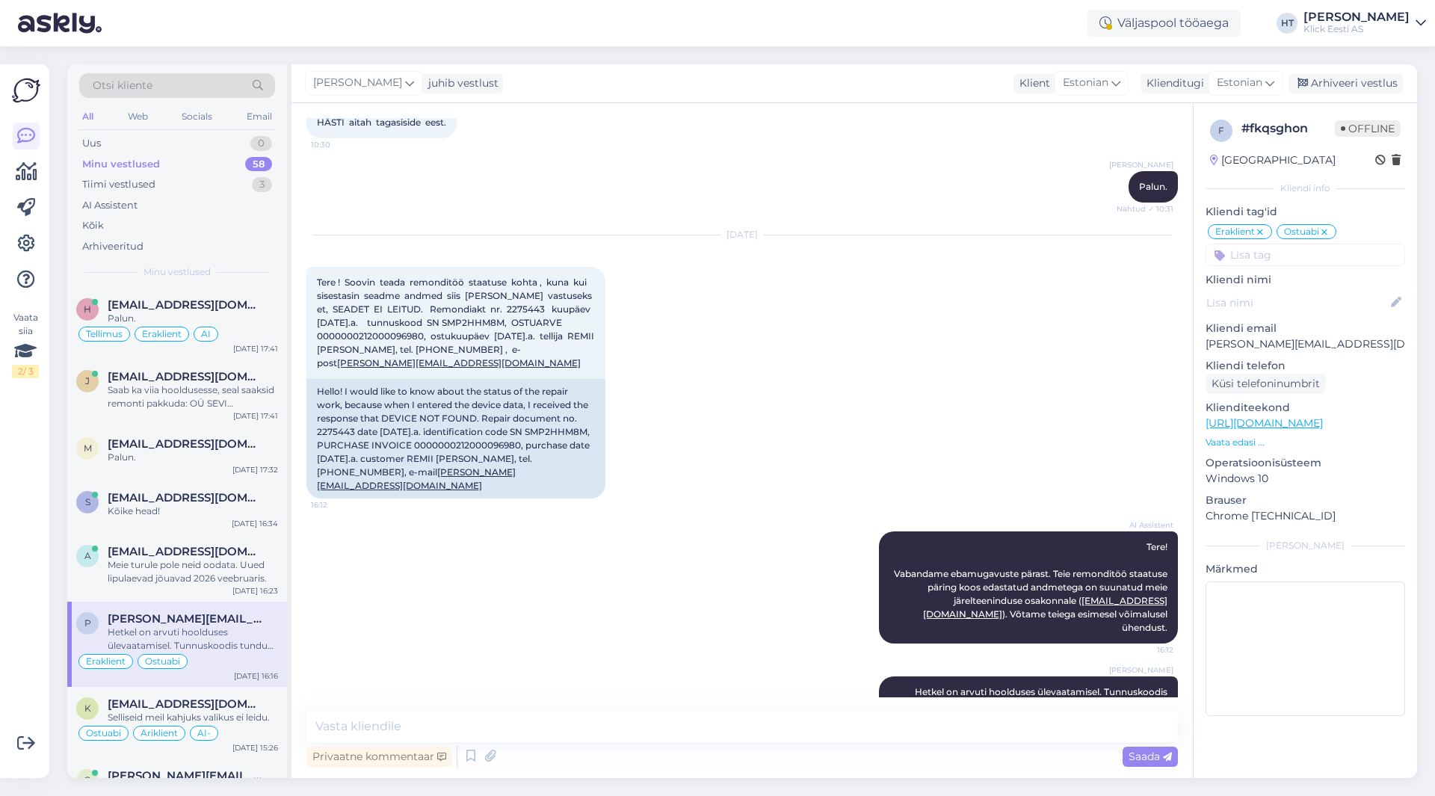
click at [1398, 27] on div "Klick Eesti AS" at bounding box center [1356, 29] width 106 height 12
click at [1353, 121] on div "Logi välja" at bounding box center [1293, 127] width 266 height 27
